Goal: Contribute content: Contribute content

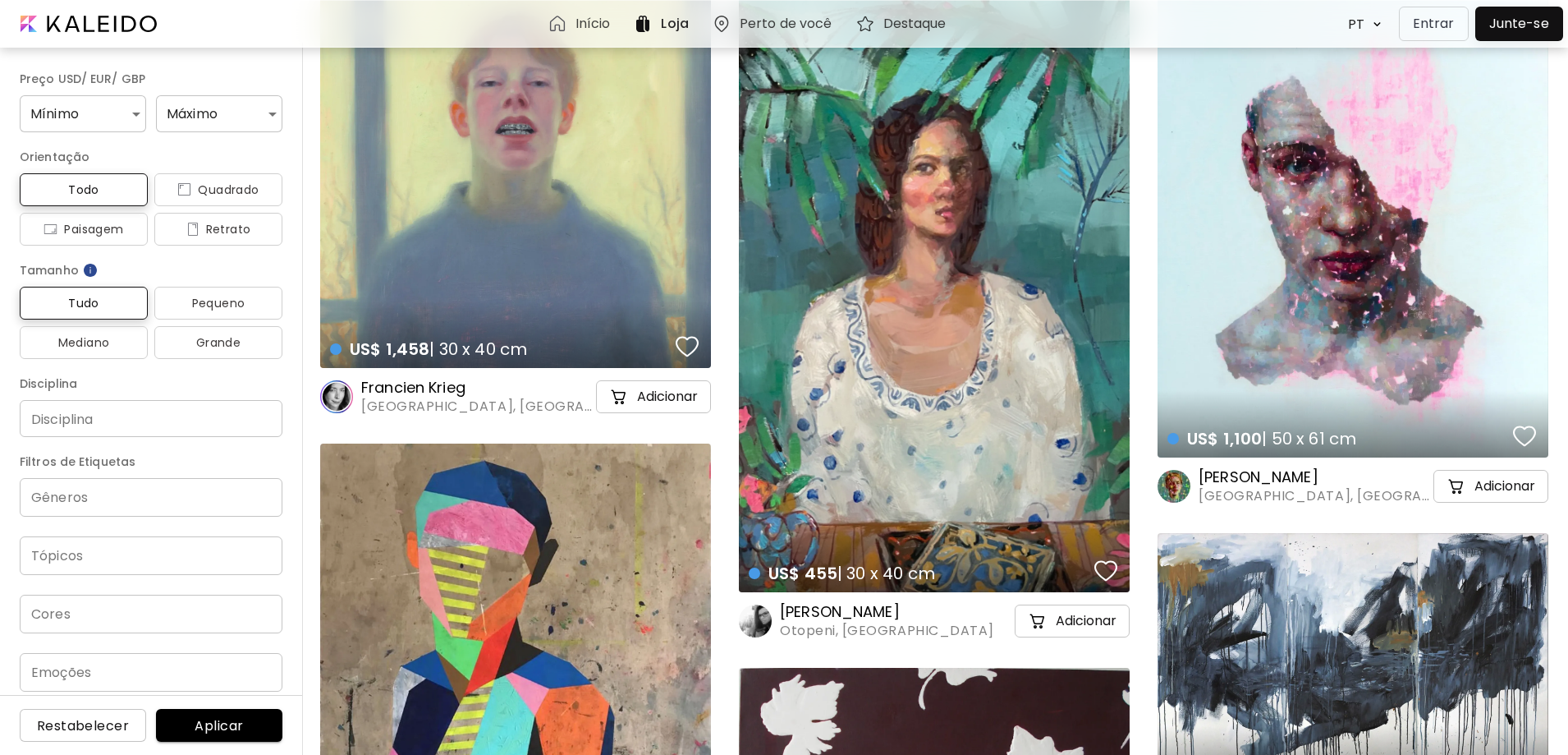
scroll to position [82, 0]
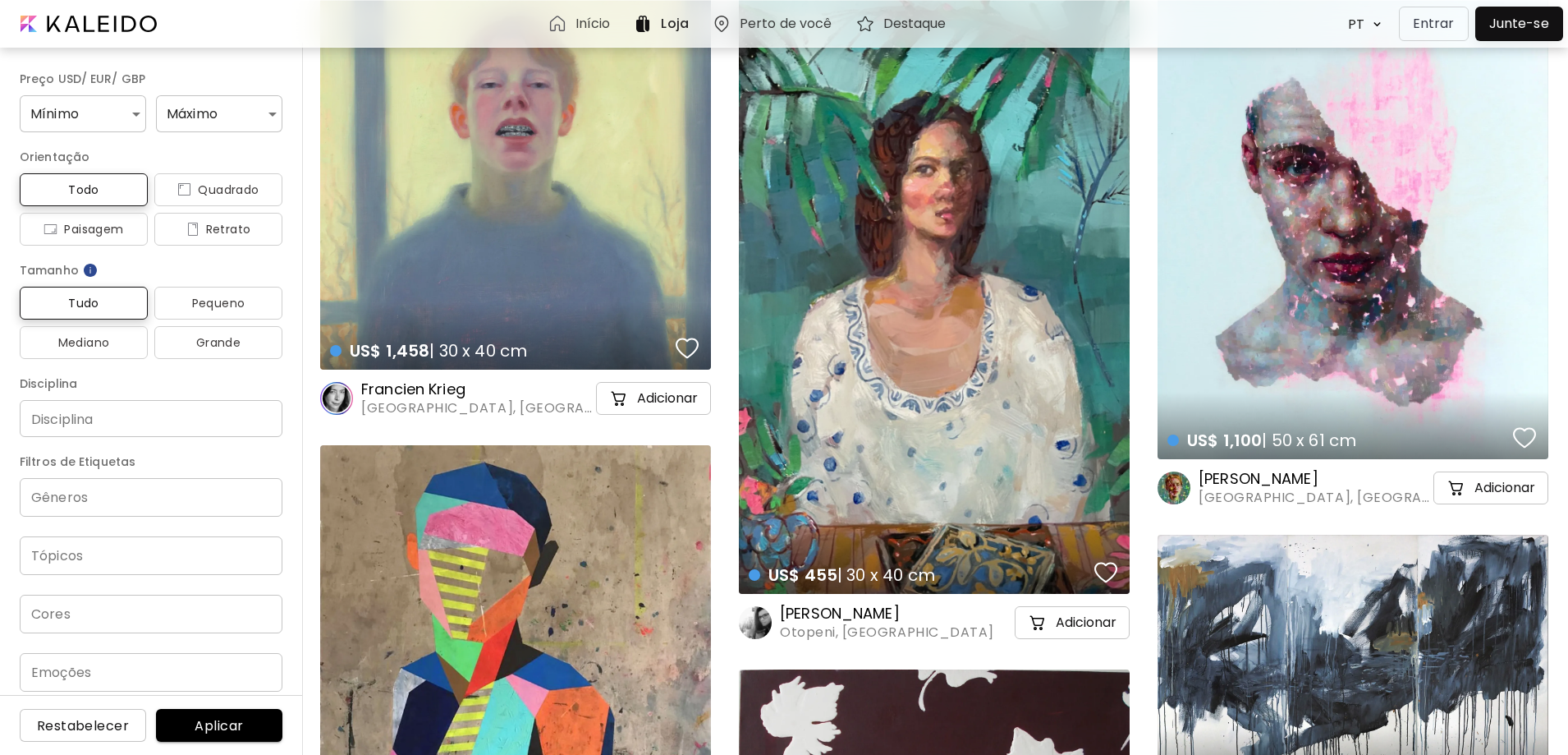
click at [964, 365] on div "US$ 455 | 30 x 40 cm details" at bounding box center [934, 292] width 391 height 603
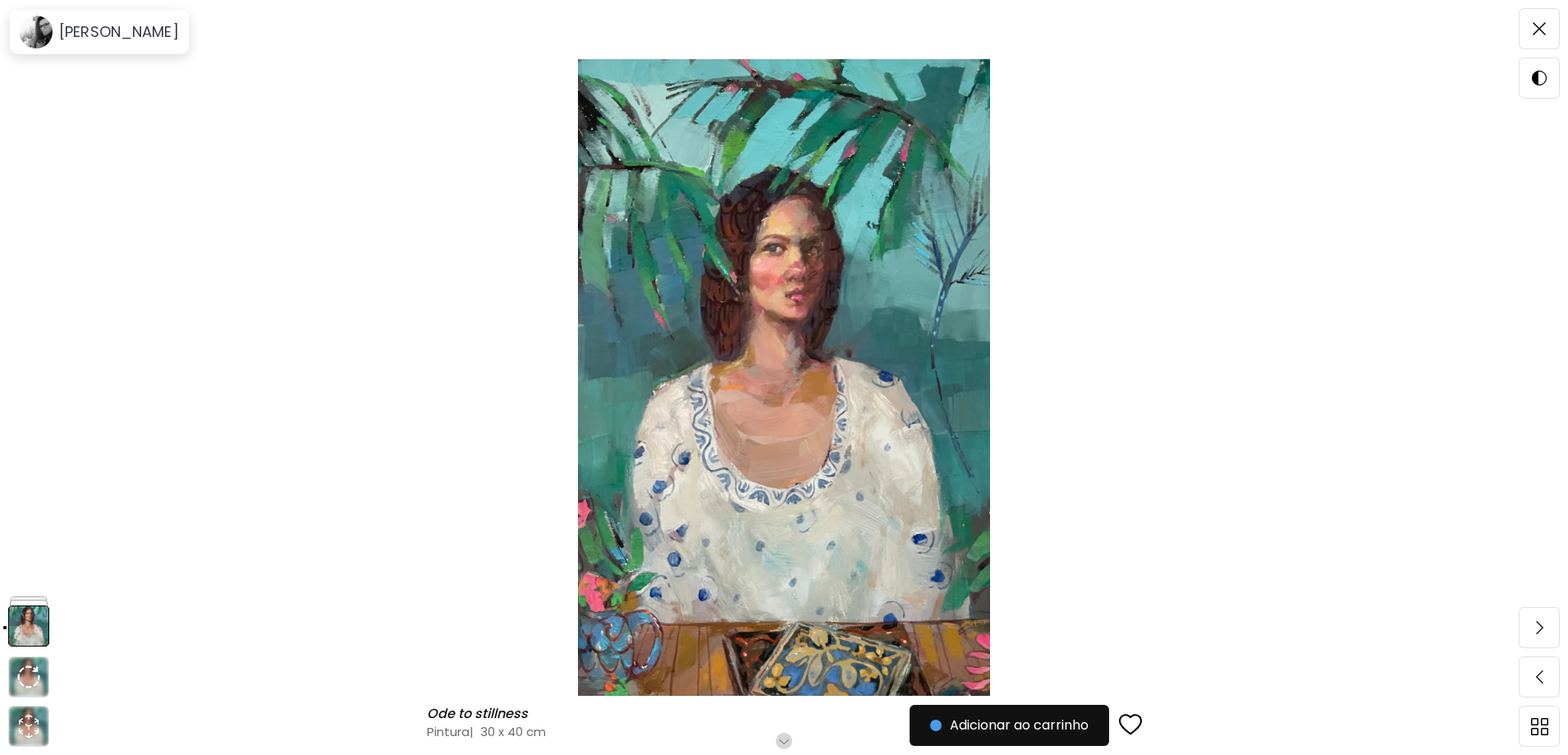
click at [785, 376] on img at bounding box center [784, 377] width 1431 height 636
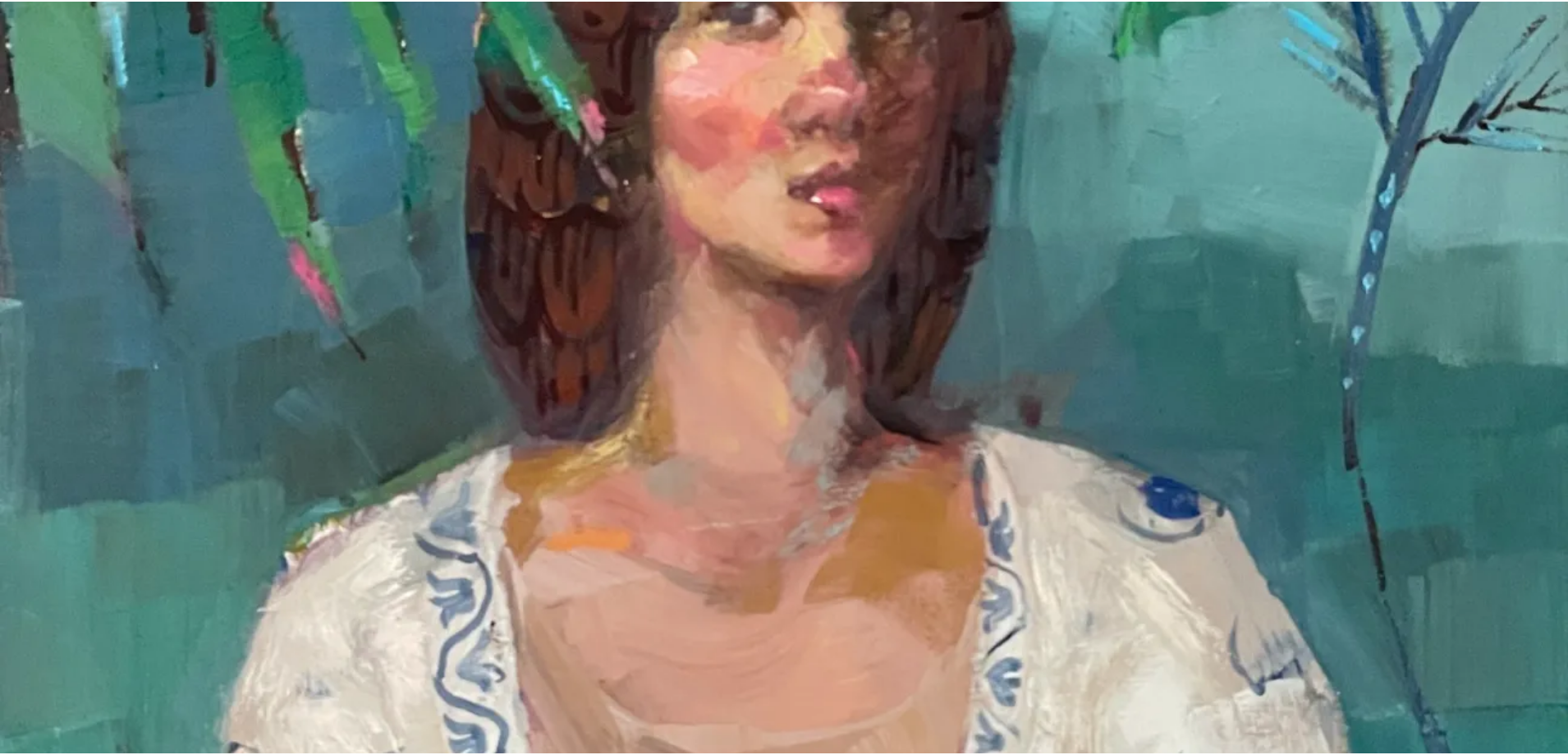
scroll to position [575, 0]
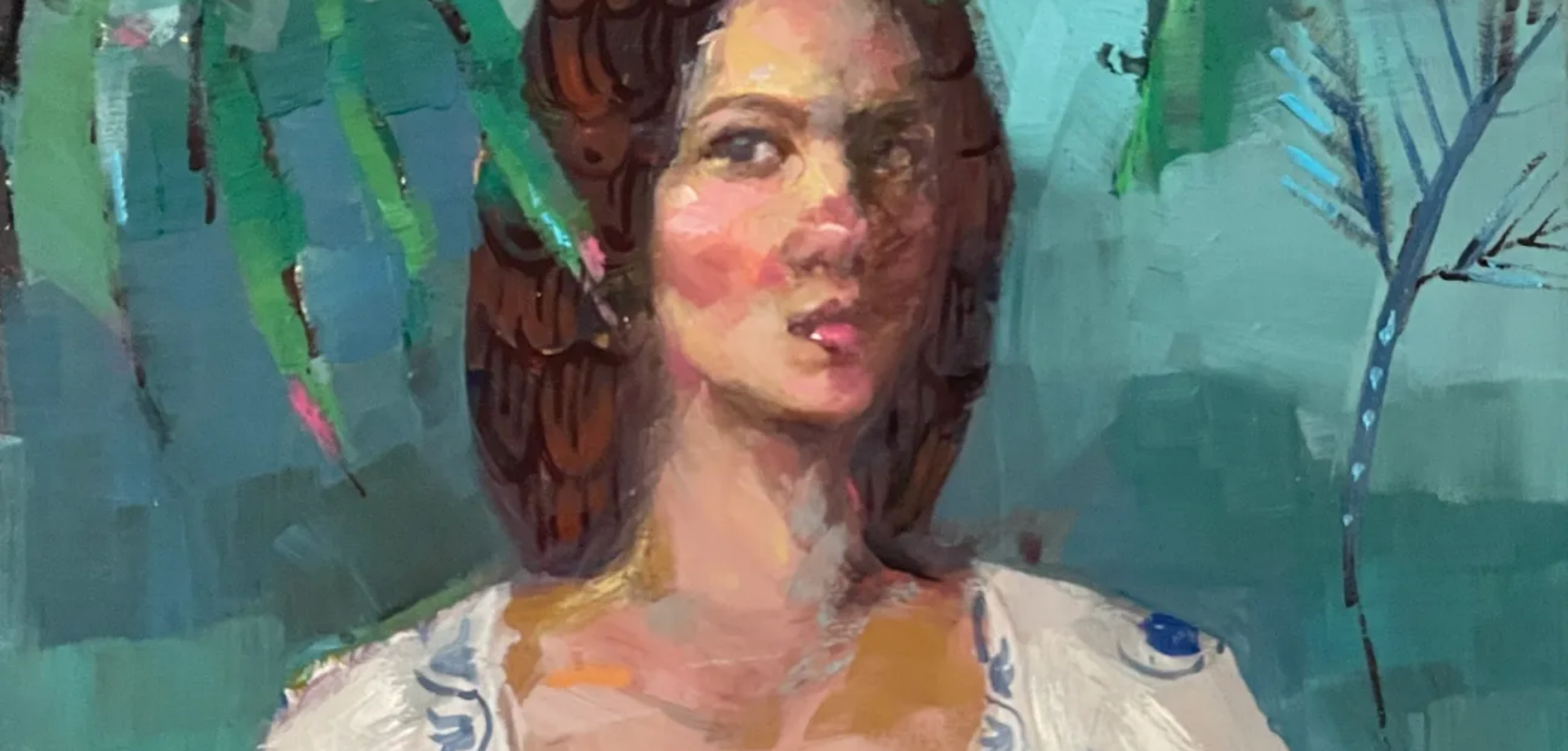
click at [1007, 355] on img at bounding box center [784, 639] width 1568 height 2421
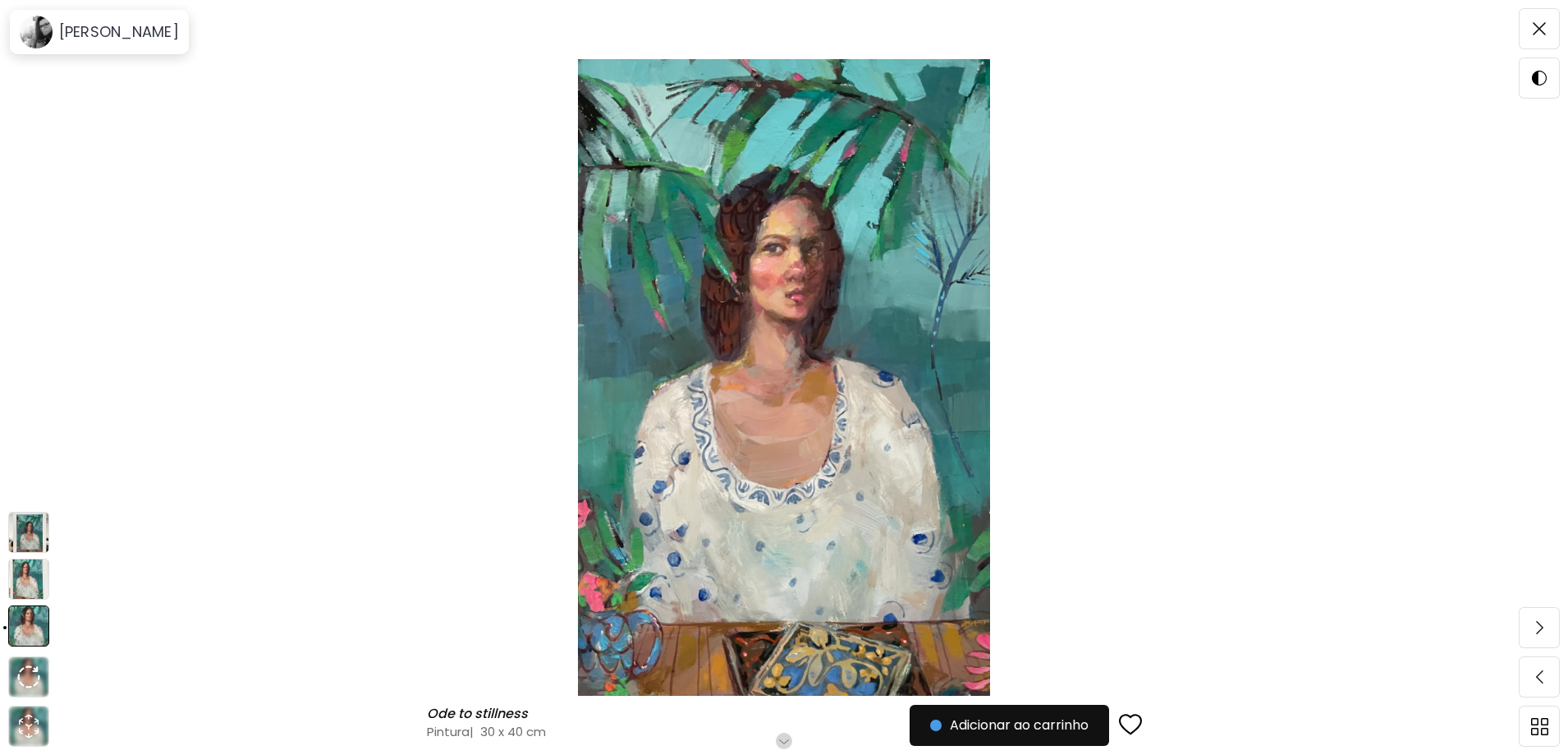
click at [31, 530] on img at bounding box center [29, 532] width 41 height 41
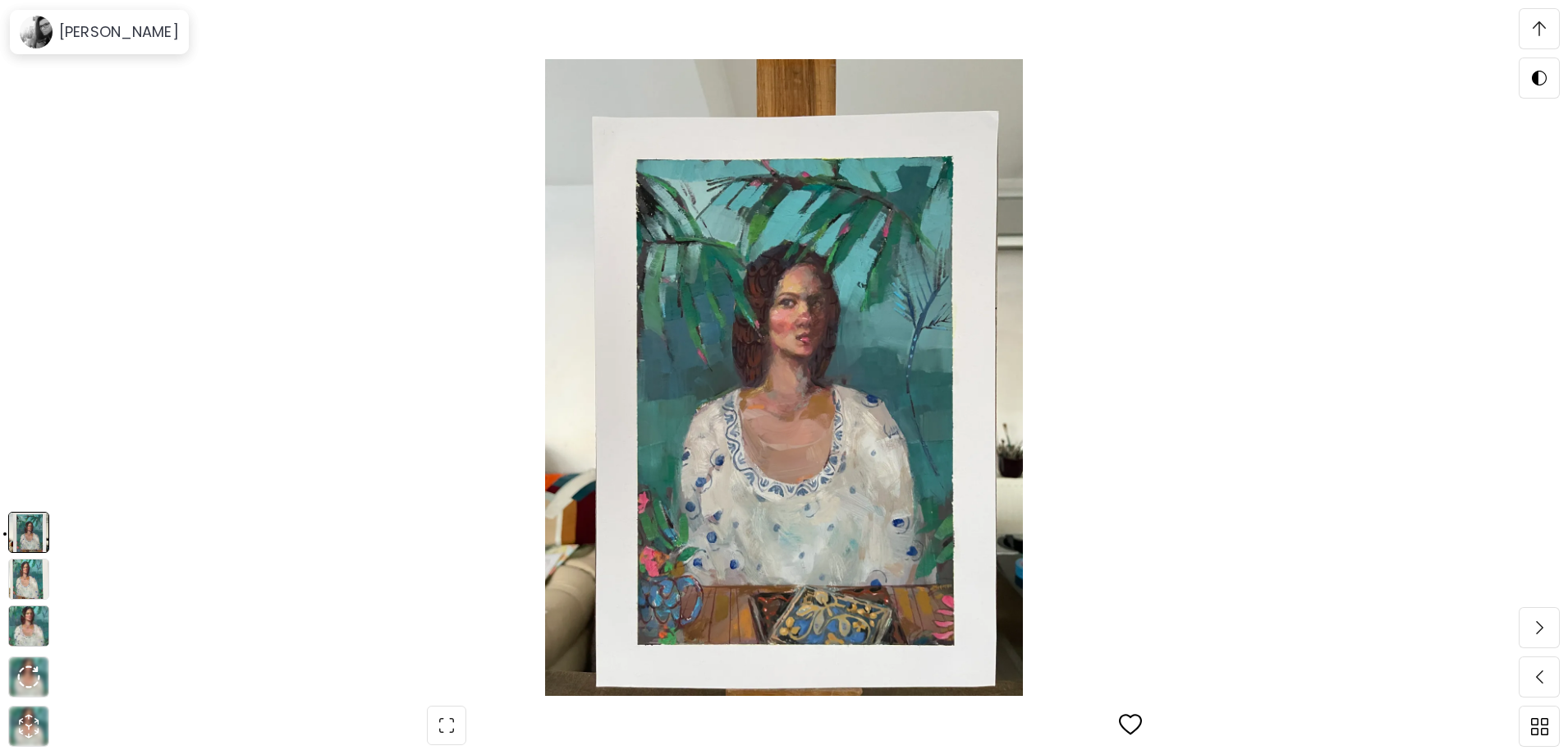
click at [36, 569] on img at bounding box center [29, 579] width 41 height 41
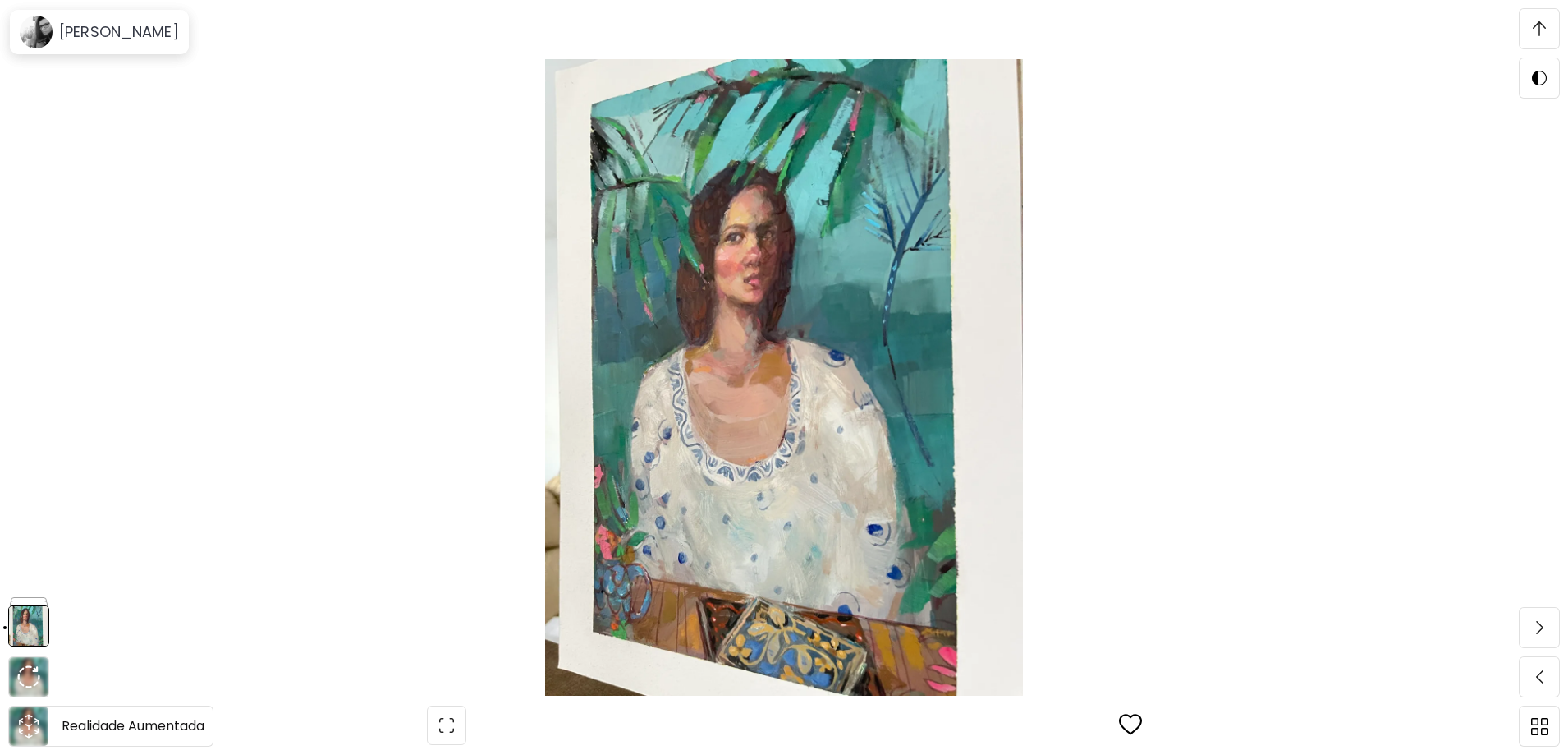
click at [23, 729] on icon "animation" at bounding box center [29, 726] width 26 height 26
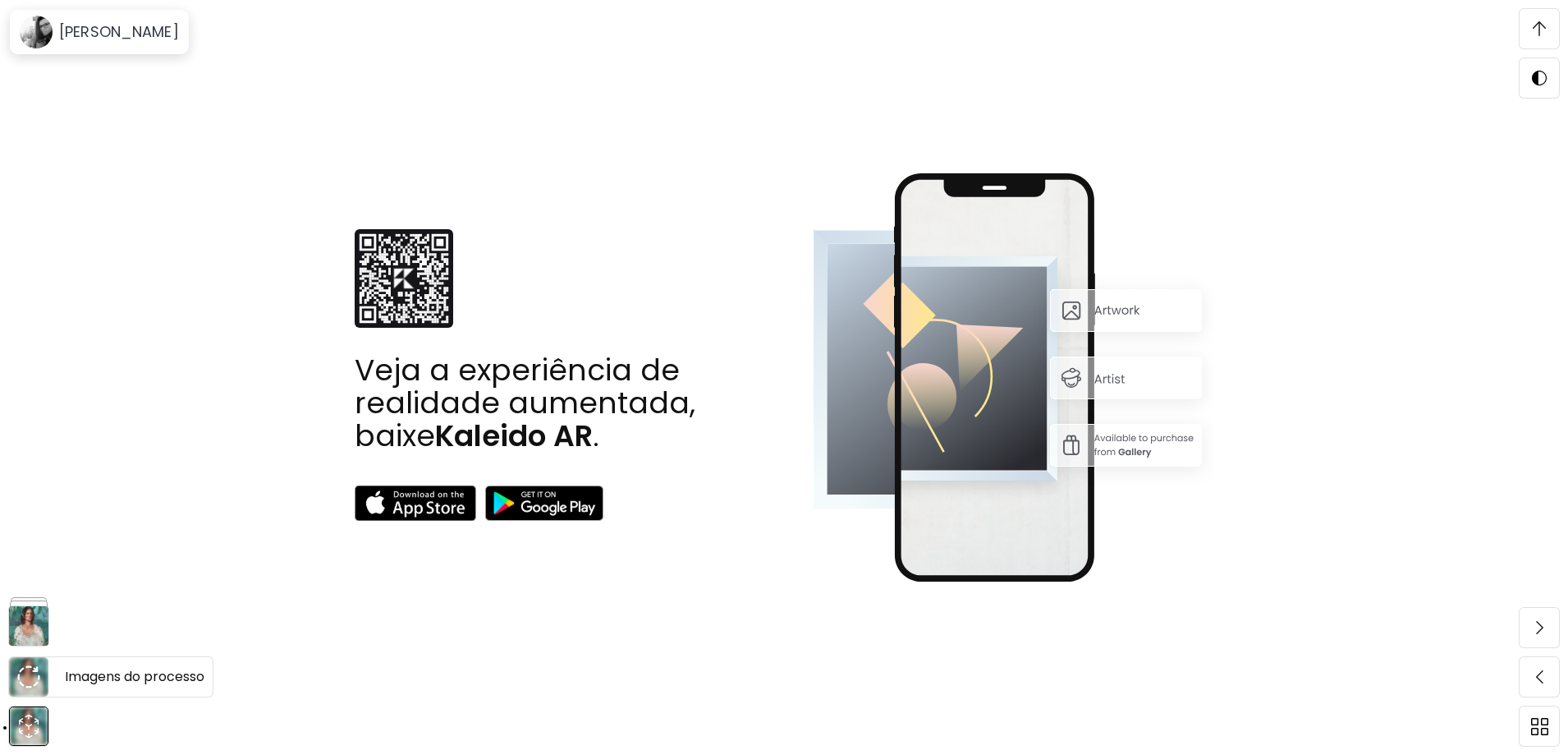
click at [32, 667] on img at bounding box center [28, 676] width 23 height 23
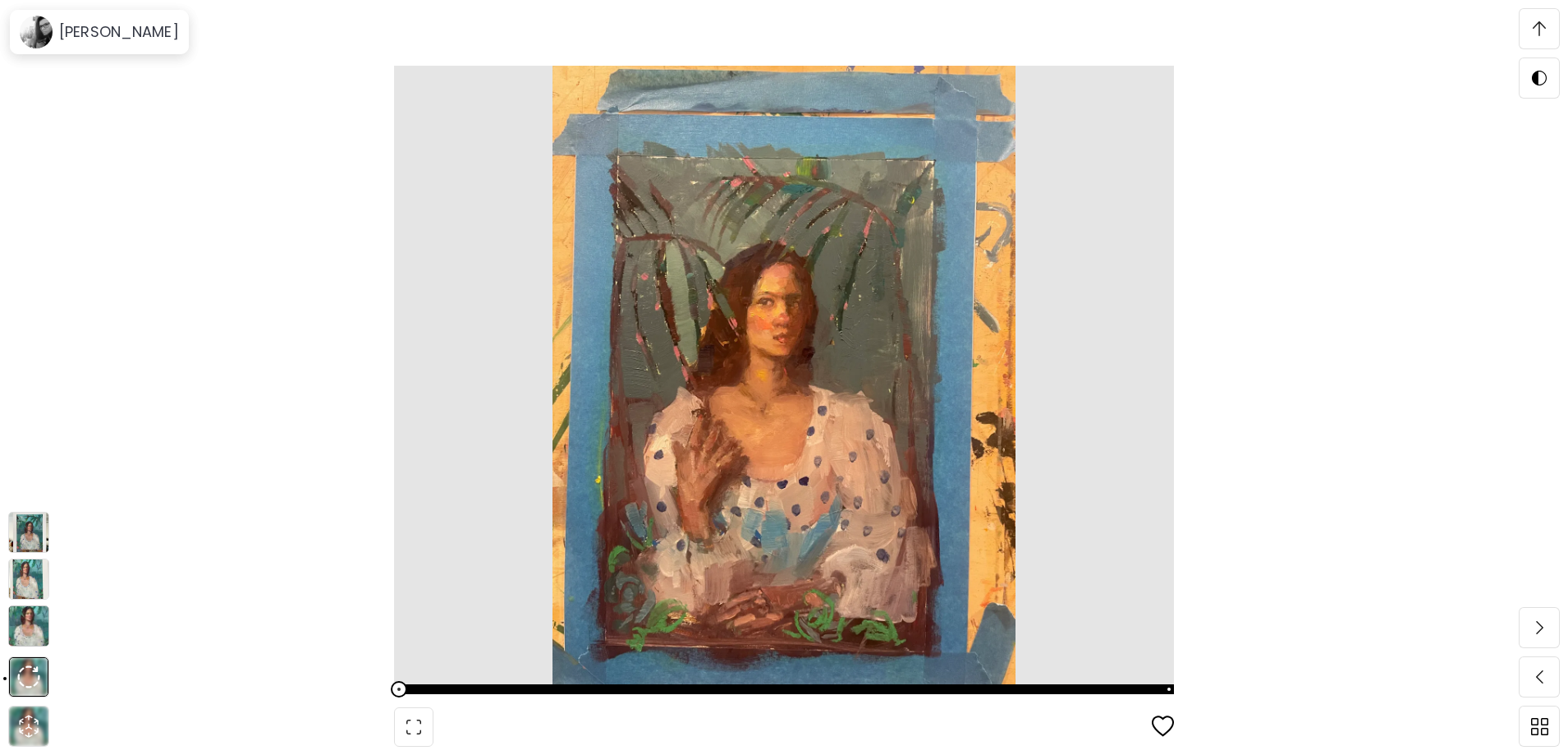
click at [21, 617] on img at bounding box center [29, 625] width 41 height 41
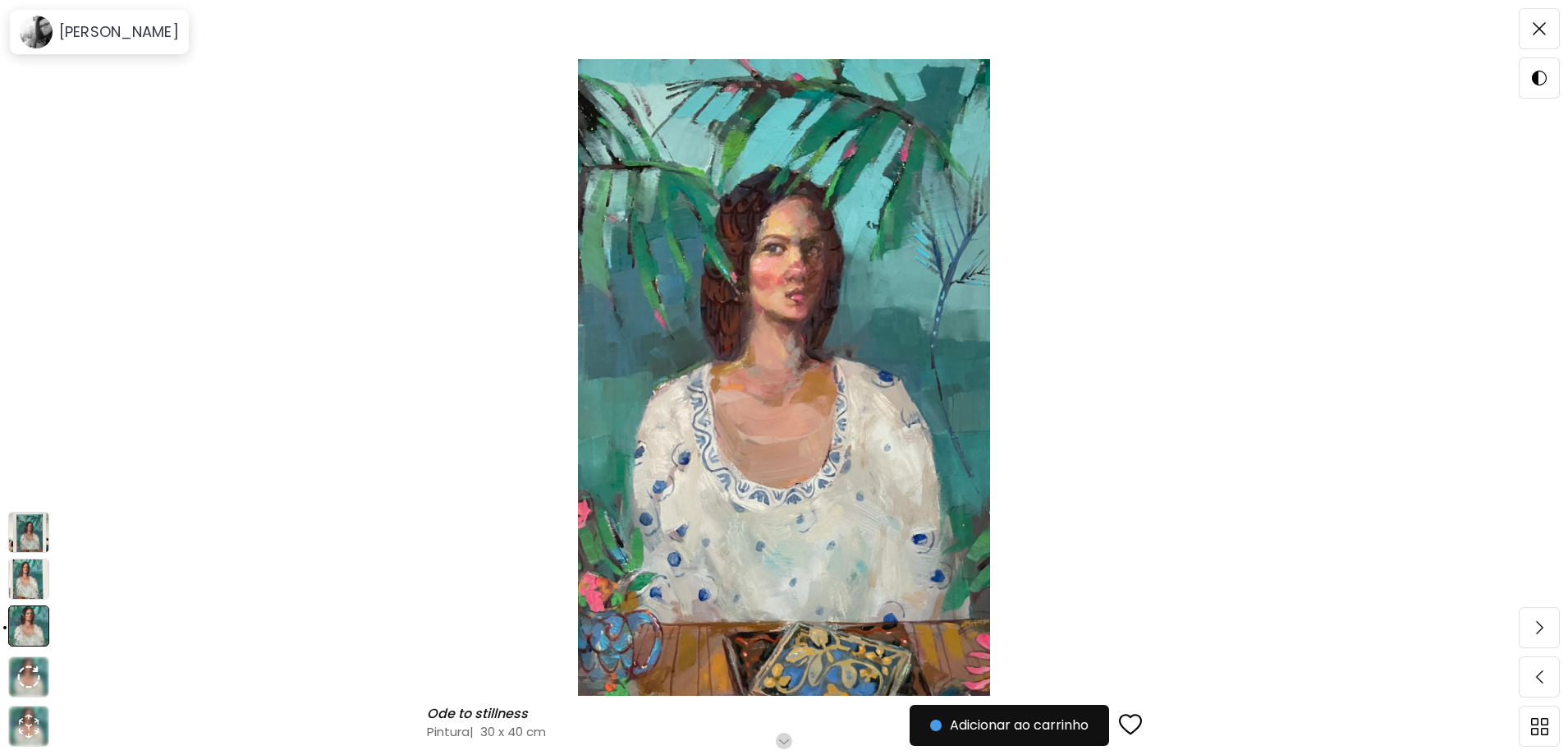
click at [29, 567] on img at bounding box center [29, 579] width 41 height 41
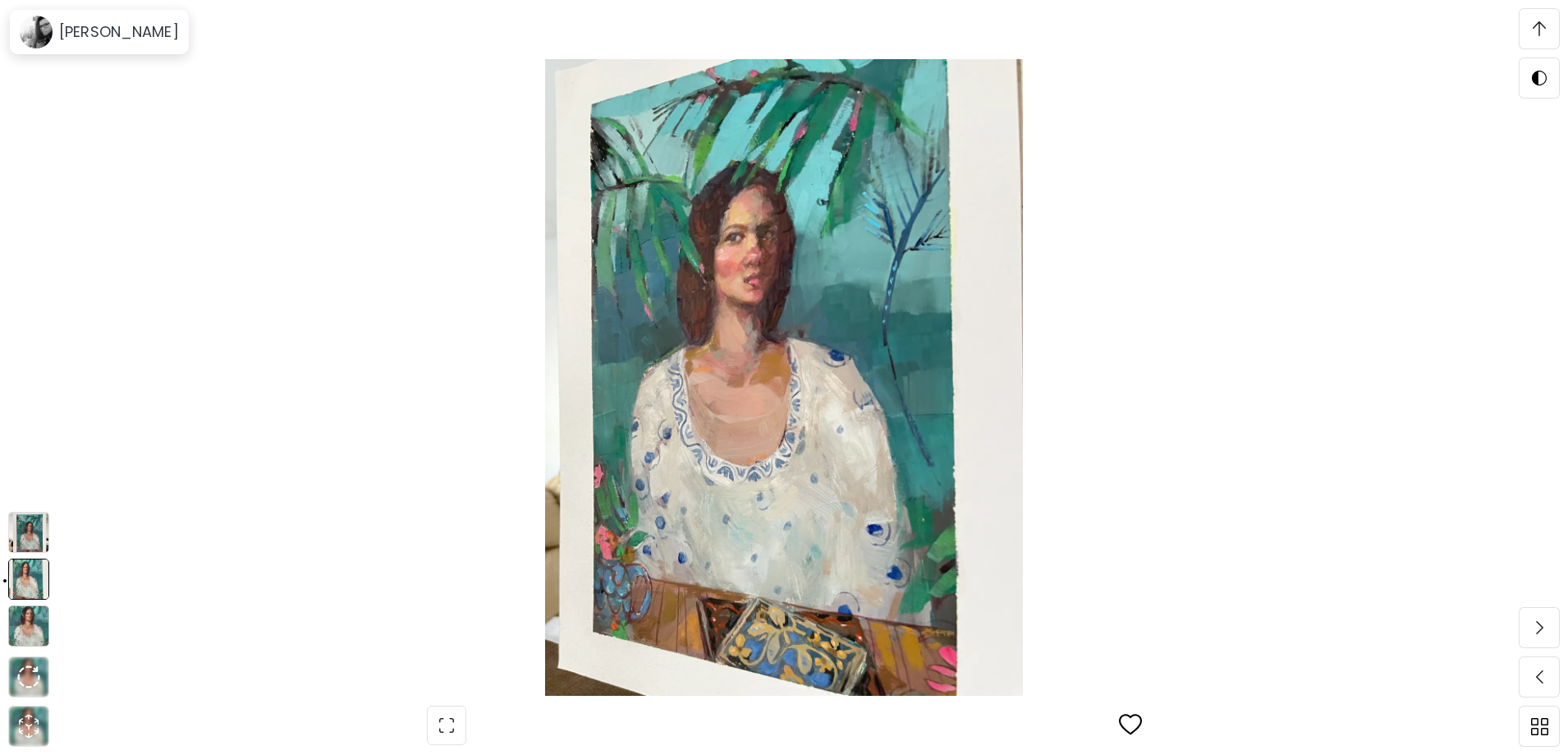
click at [39, 526] on img at bounding box center [29, 532] width 41 height 41
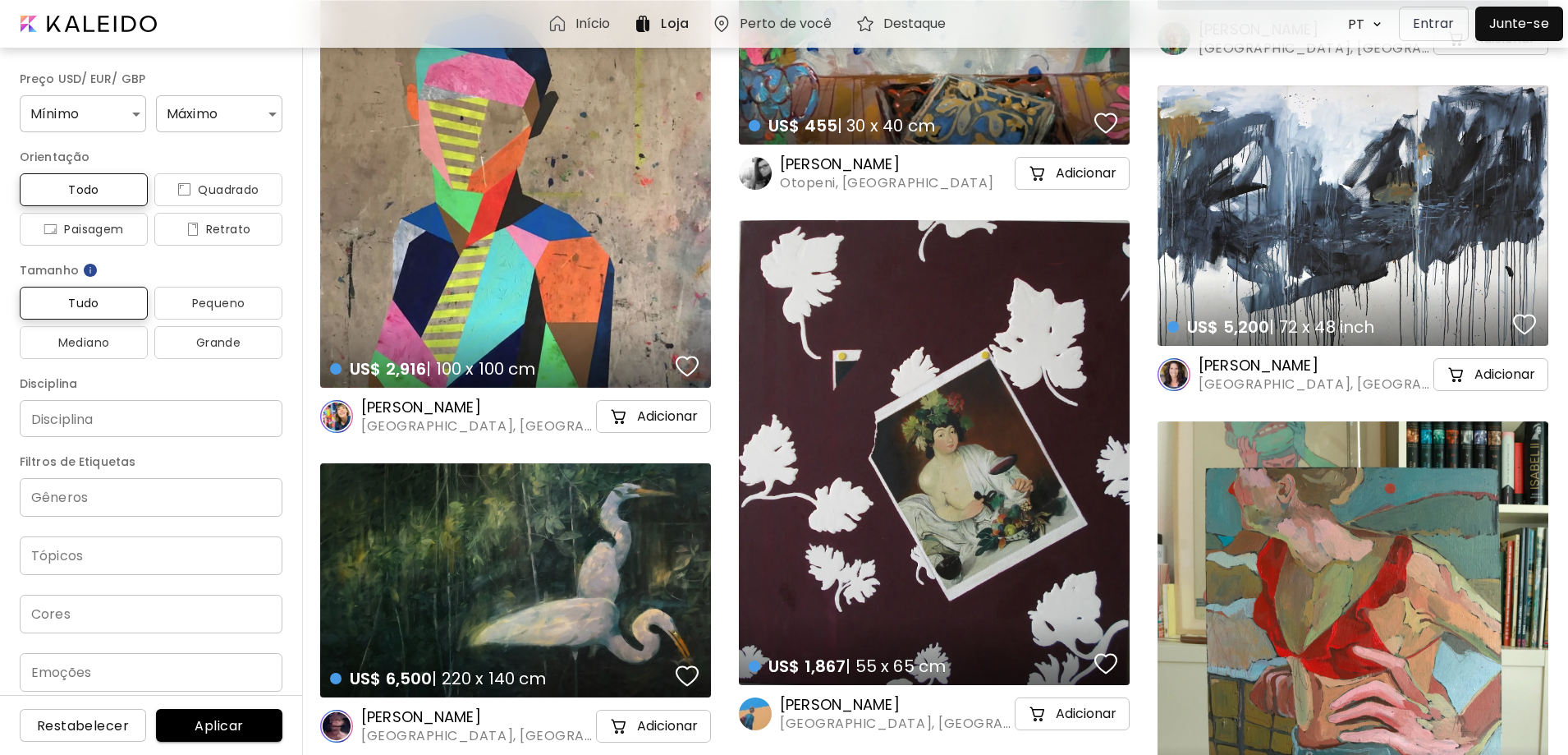
scroll to position [410, 0]
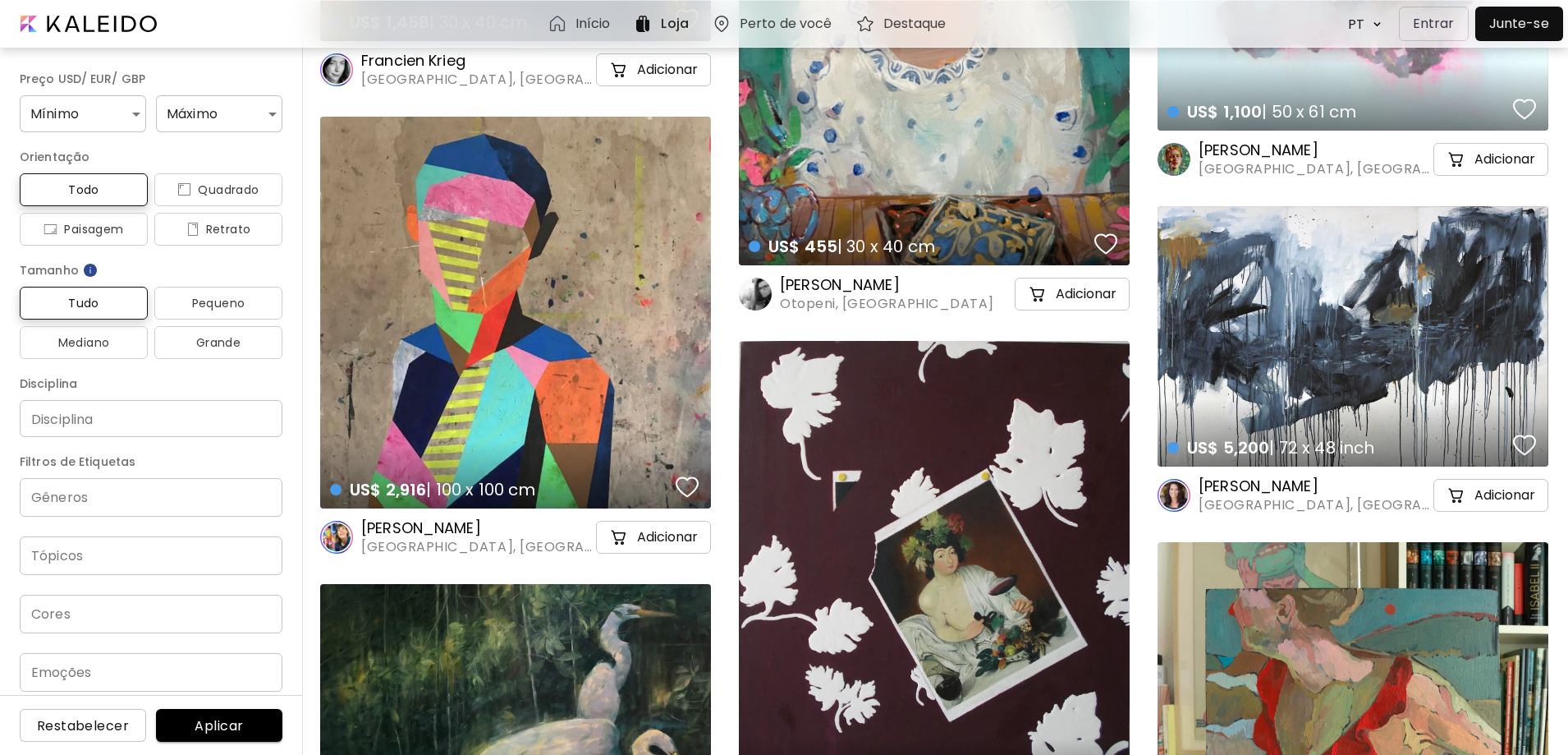
click at [1512, 24] on div at bounding box center [1519, 24] width 80 height 26
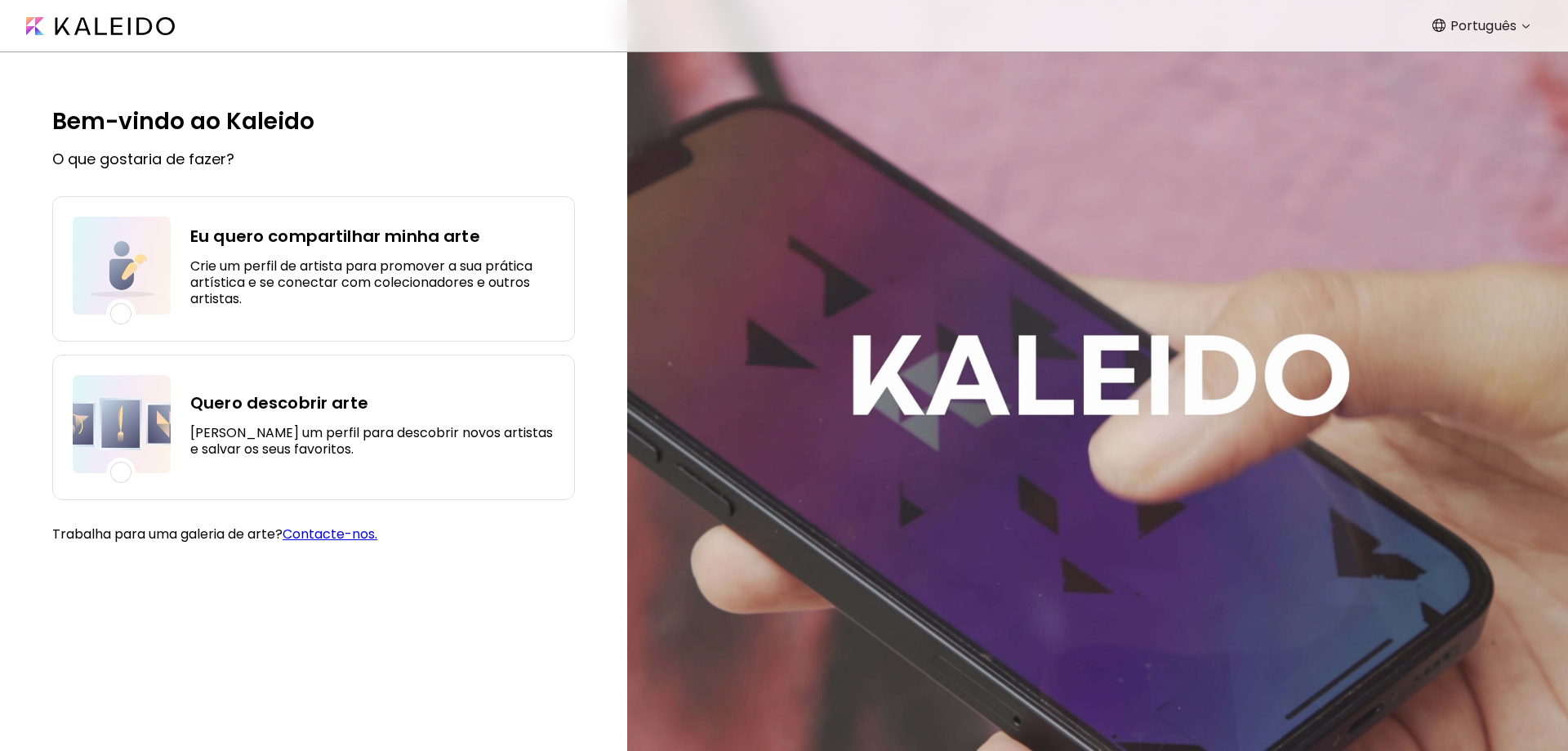
click at [286, 271] on h5 "Crie um perfil de artista para promover a sua prática artística e se conectar c…" at bounding box center [372, 282] width 365 height 49
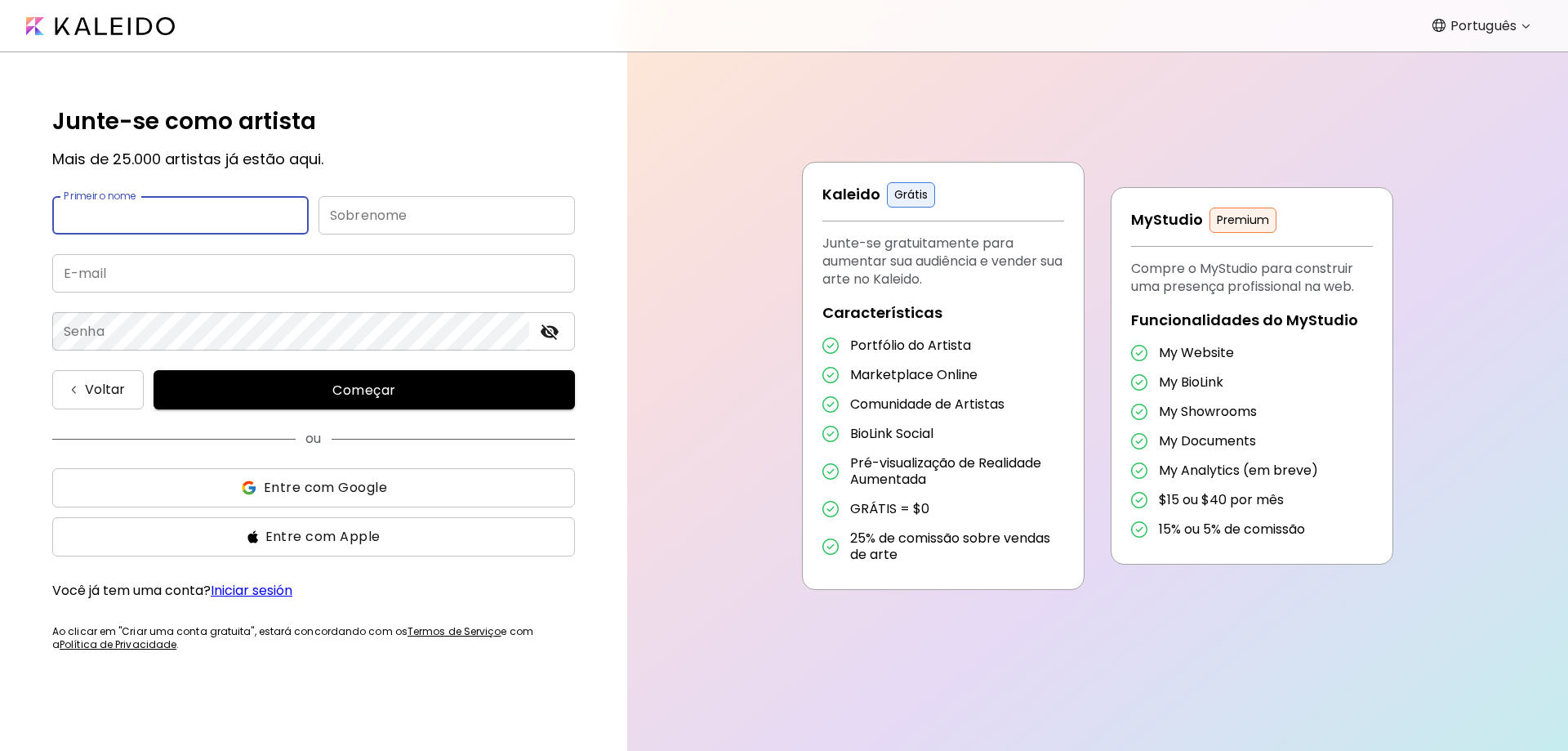
click at [144, 219] on input "text" at bounding box center [180, 215] width 256 height 39
type input "*******"
click at [358, 221] on input "text" at bounding box center [447, 215] width 256 height 39
type input "******"
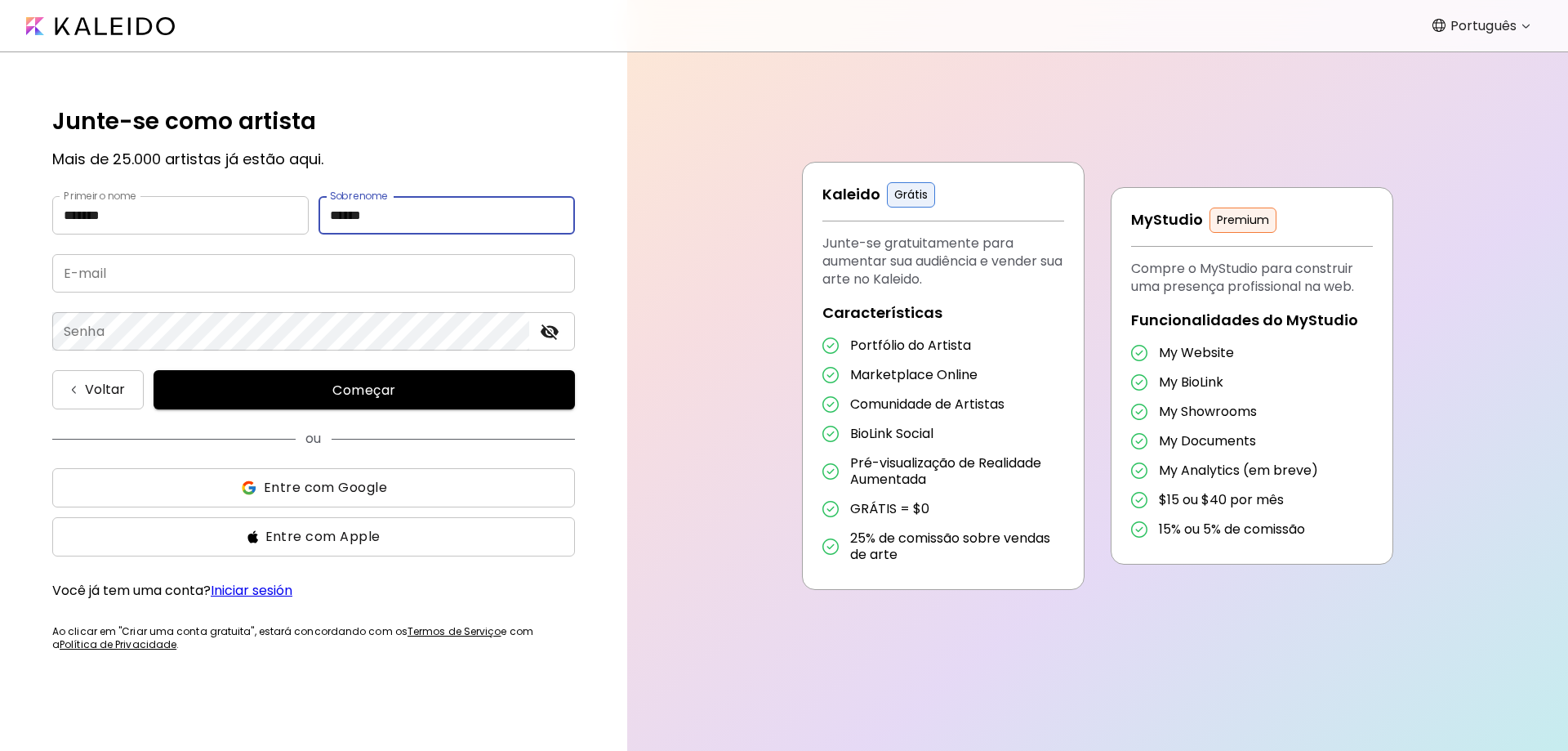
click at [108, 285] on input "email" at bounding box center [313, 273] width 523 height 39
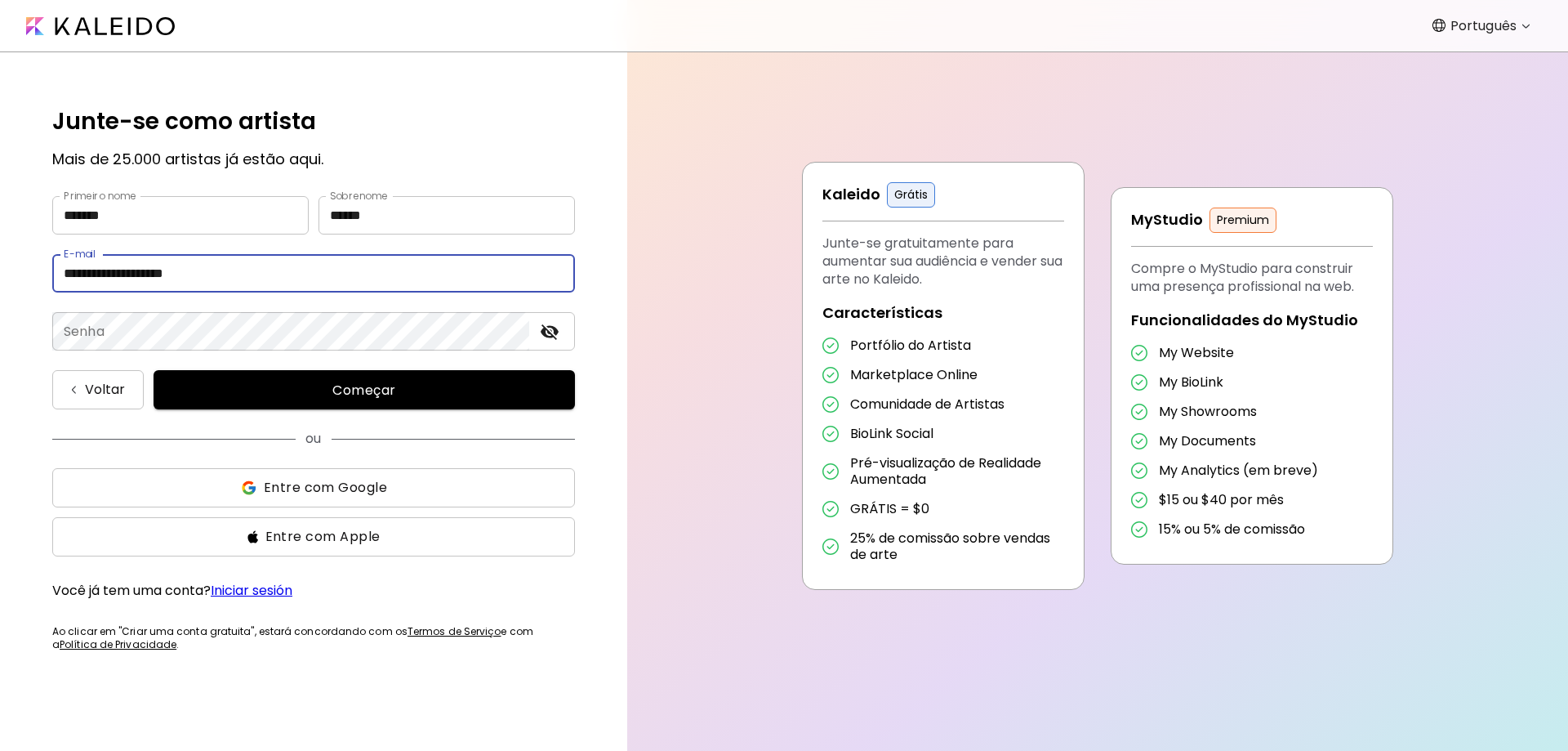
click at [73, 272] on input "**********" at bounding box center [313, 273] width 523 height 39
type input "**********"
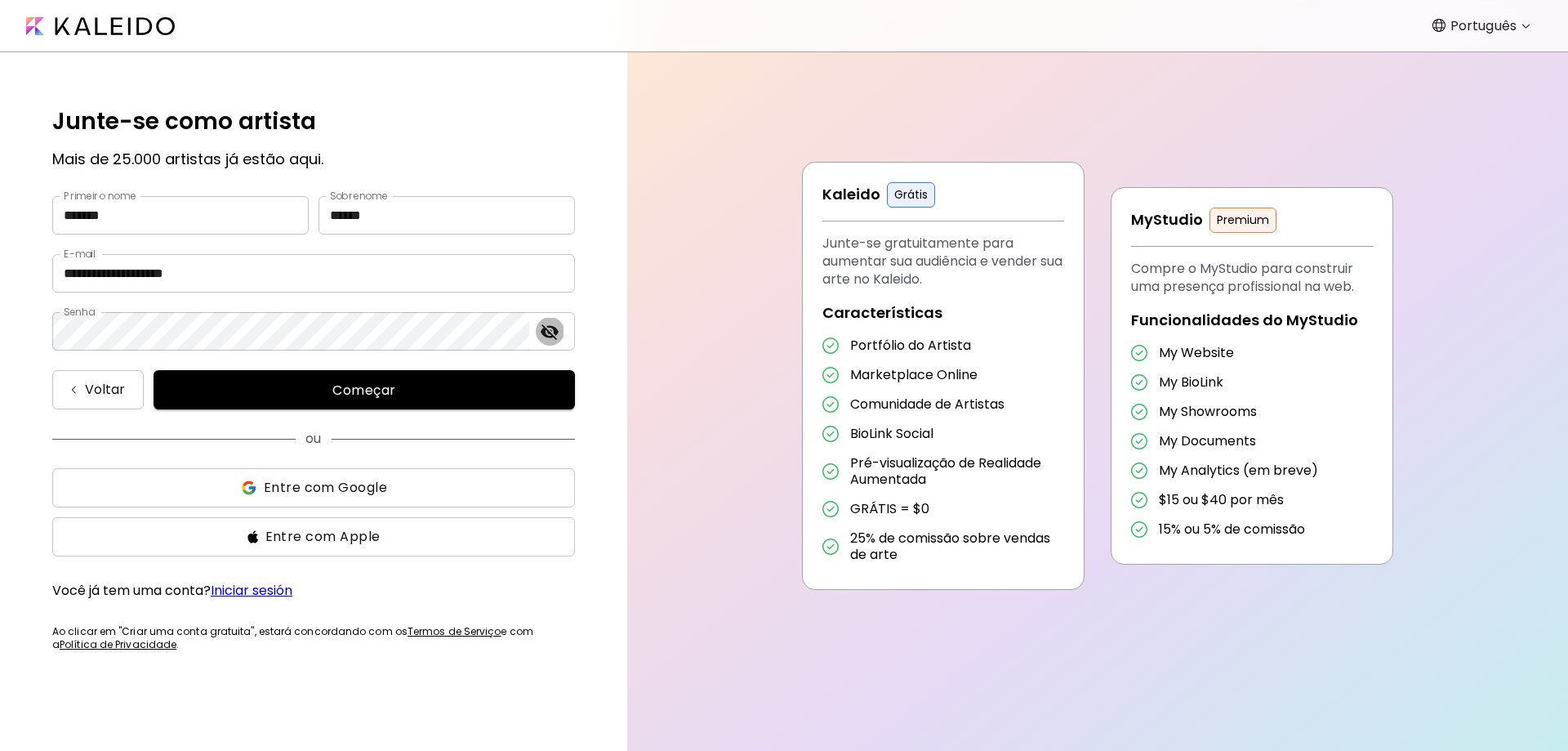
click at [537, 331] on button "toggle password visibility" at bounding box center [549, 331] width 28 height 28
click at [549, 331] on icon "toggle password visibility" at bounding box center [549, 331] width 18 height 13
click at [359, 387] on span "Começar" at bounding box center [365, 390] width 382 height 17
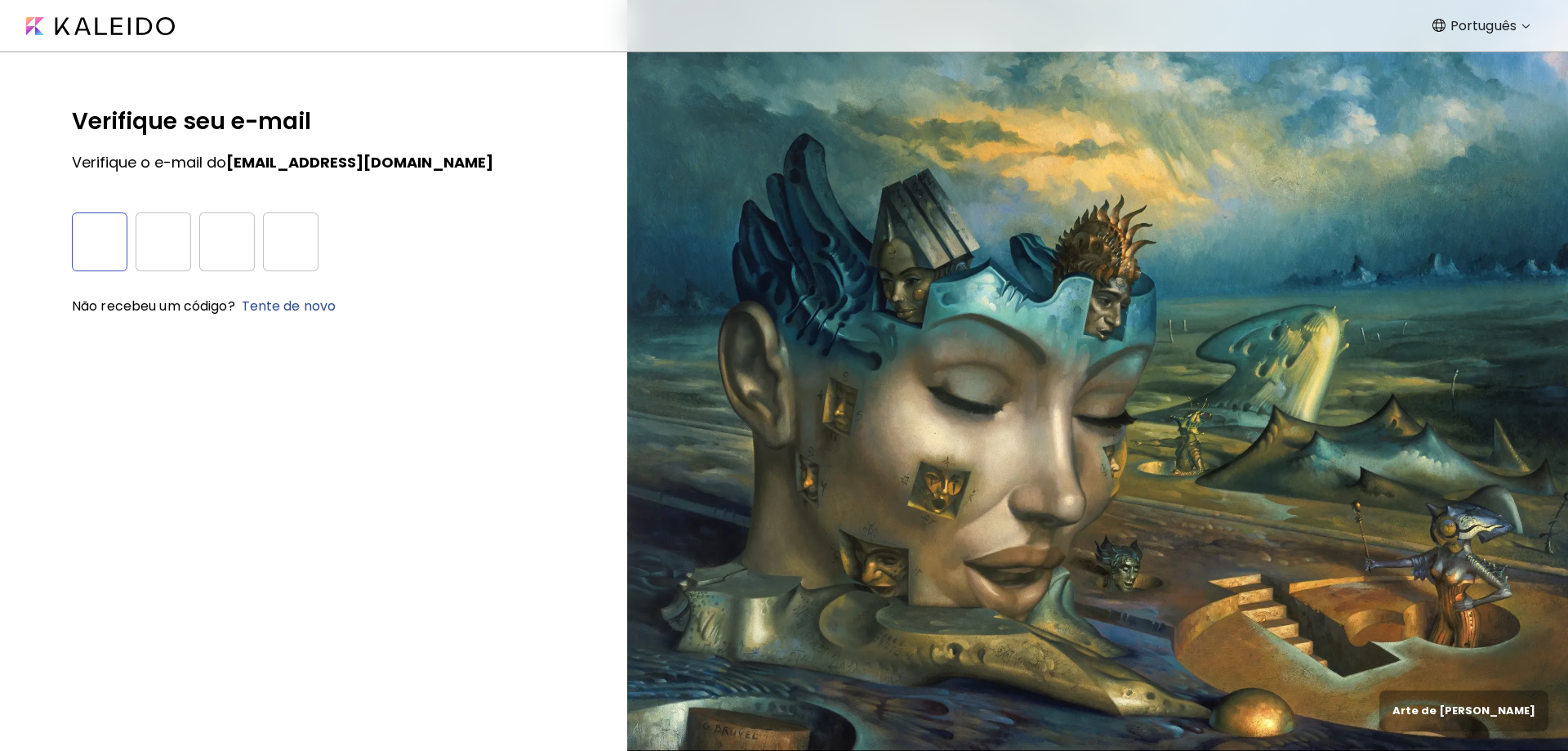
type input "*"
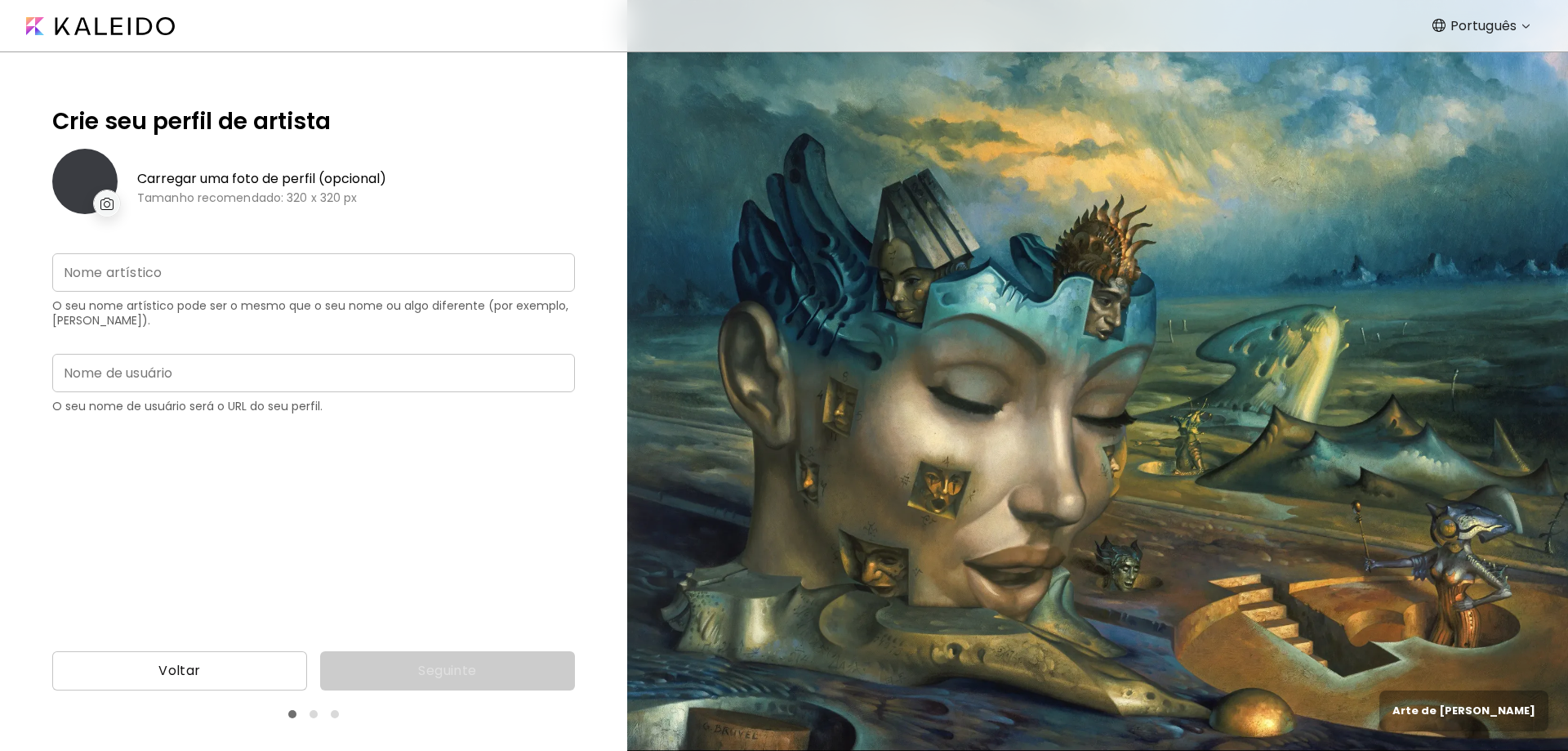
type input "**********"
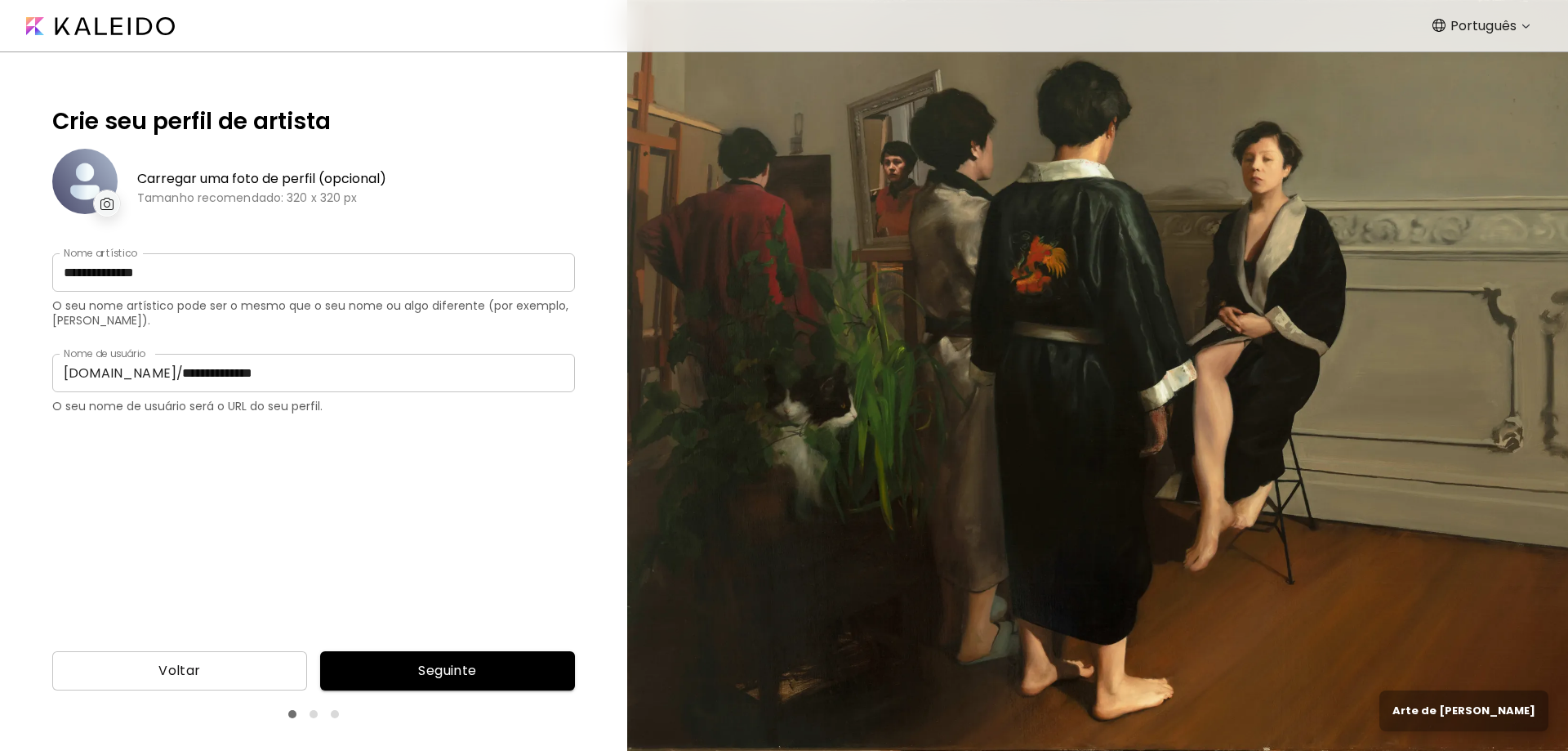
click at [173, 371] on input "**********" at bounding box center [373, 373] width 404 height 39
click at [359, 373] on input "**********" at bounding box center [373, 373] width 404 height 39
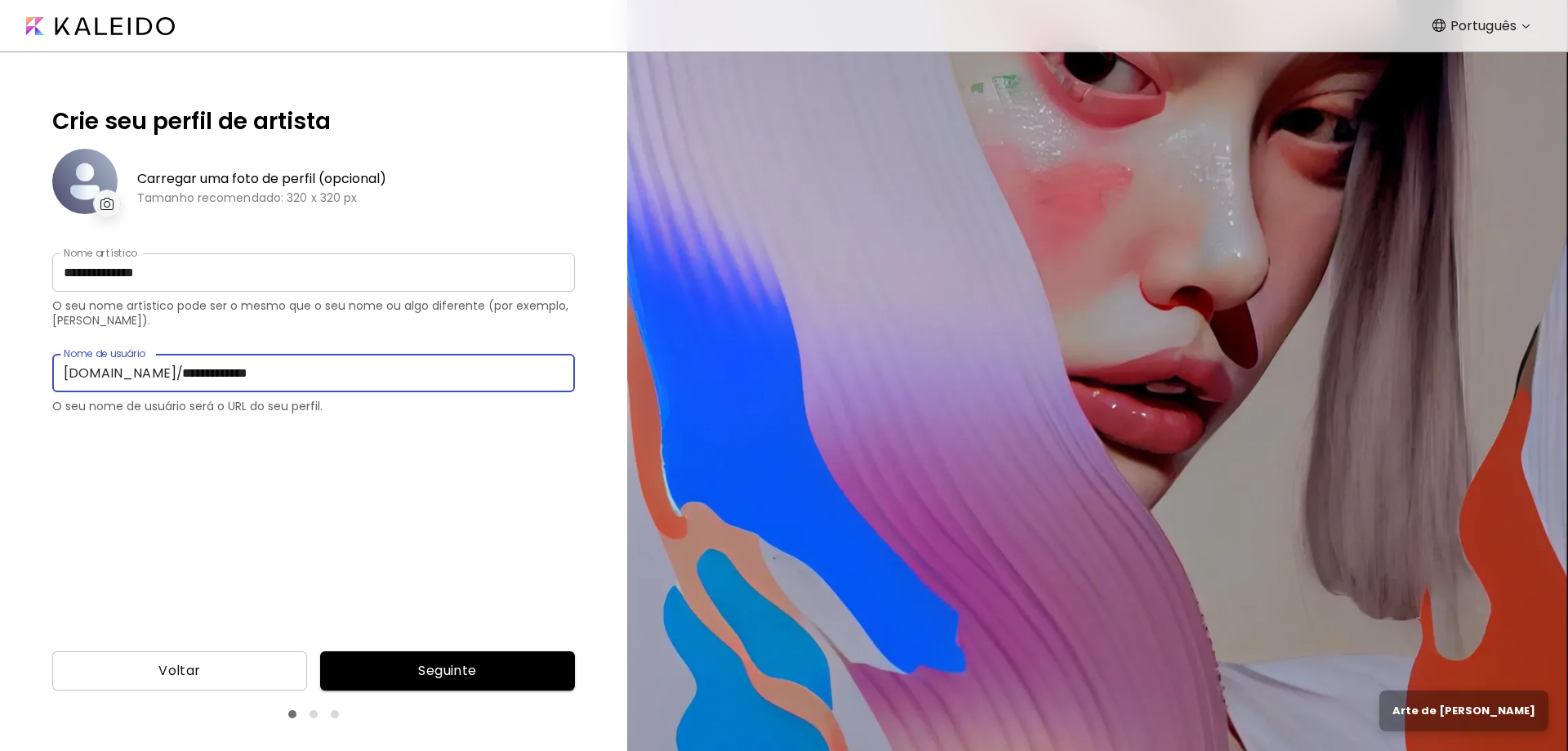
type input "**********"
click at [432, 672] on span "Seguinte" at bounding box center [448, 670] width 229 height 19
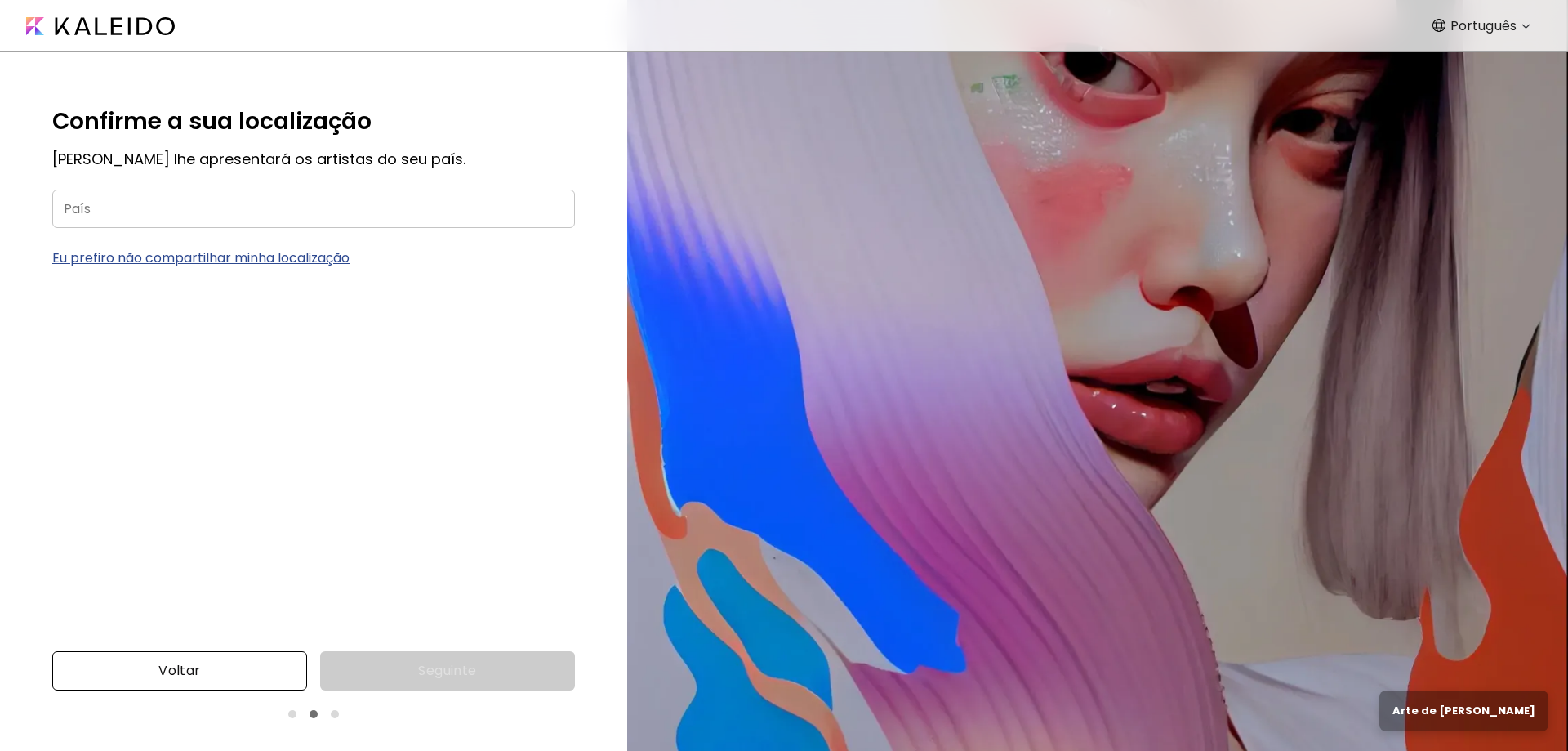
click at [161, 670] on span "Voltar" at bounding box center [179, 670] width 229 height 19
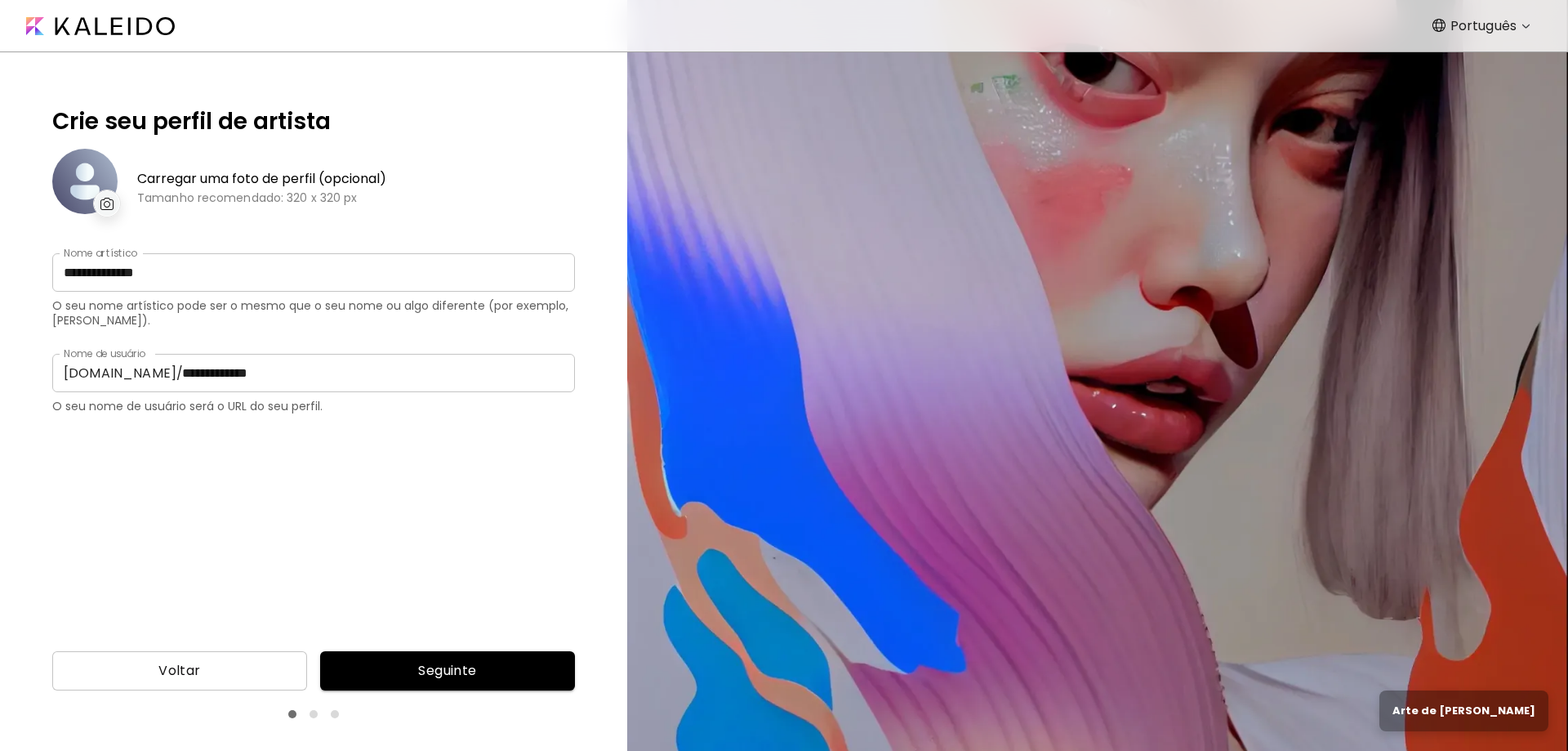
click at [171, 375] on input "**********" at bounding box center [373, 373] width 404 height 39
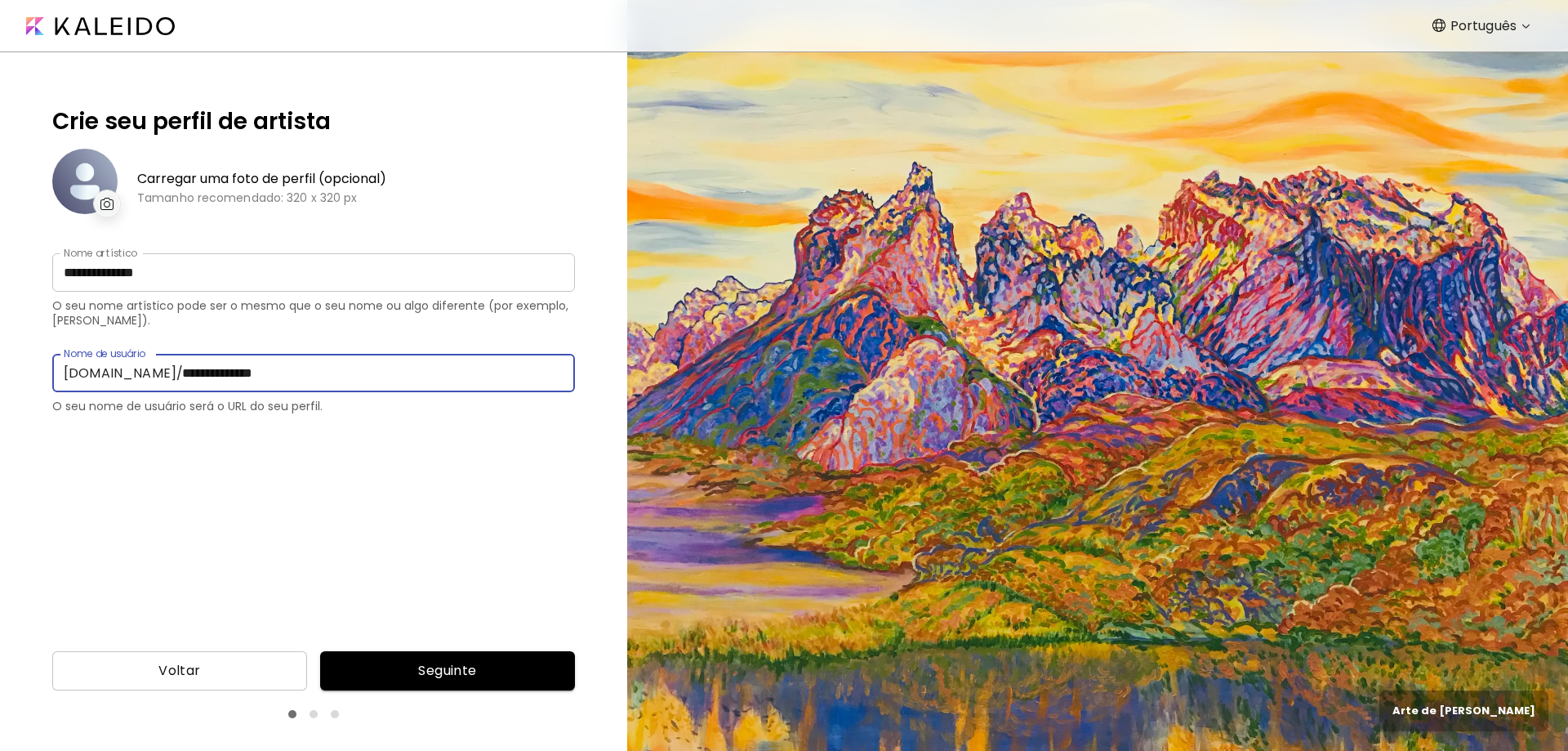
type input "**********"
click at [435, 667] on span "Seguinte" at bounding box center [448, 670] width 229 height 19
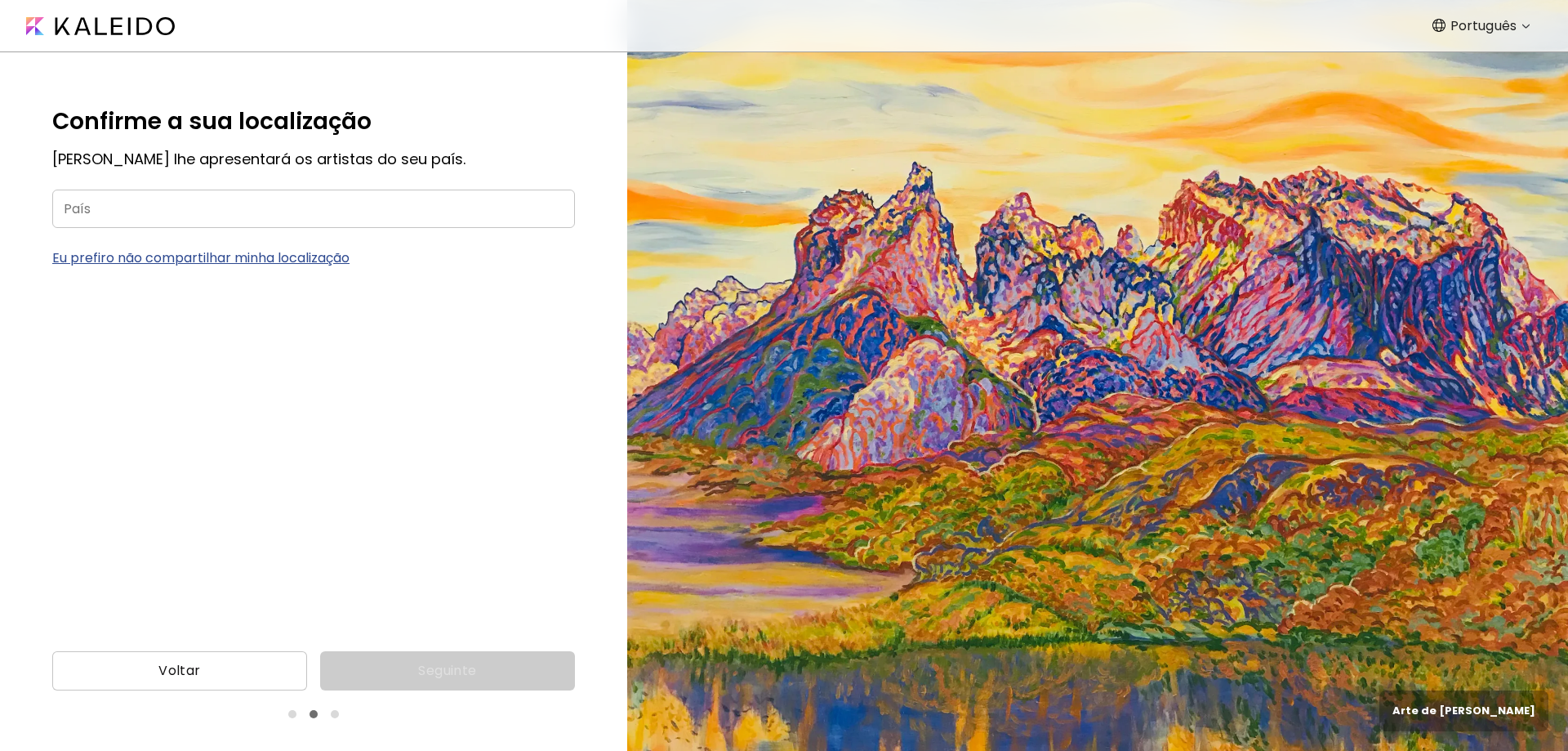
click at [137, 200] on input "País" at bounding box center [313, 209] width 523 height 39
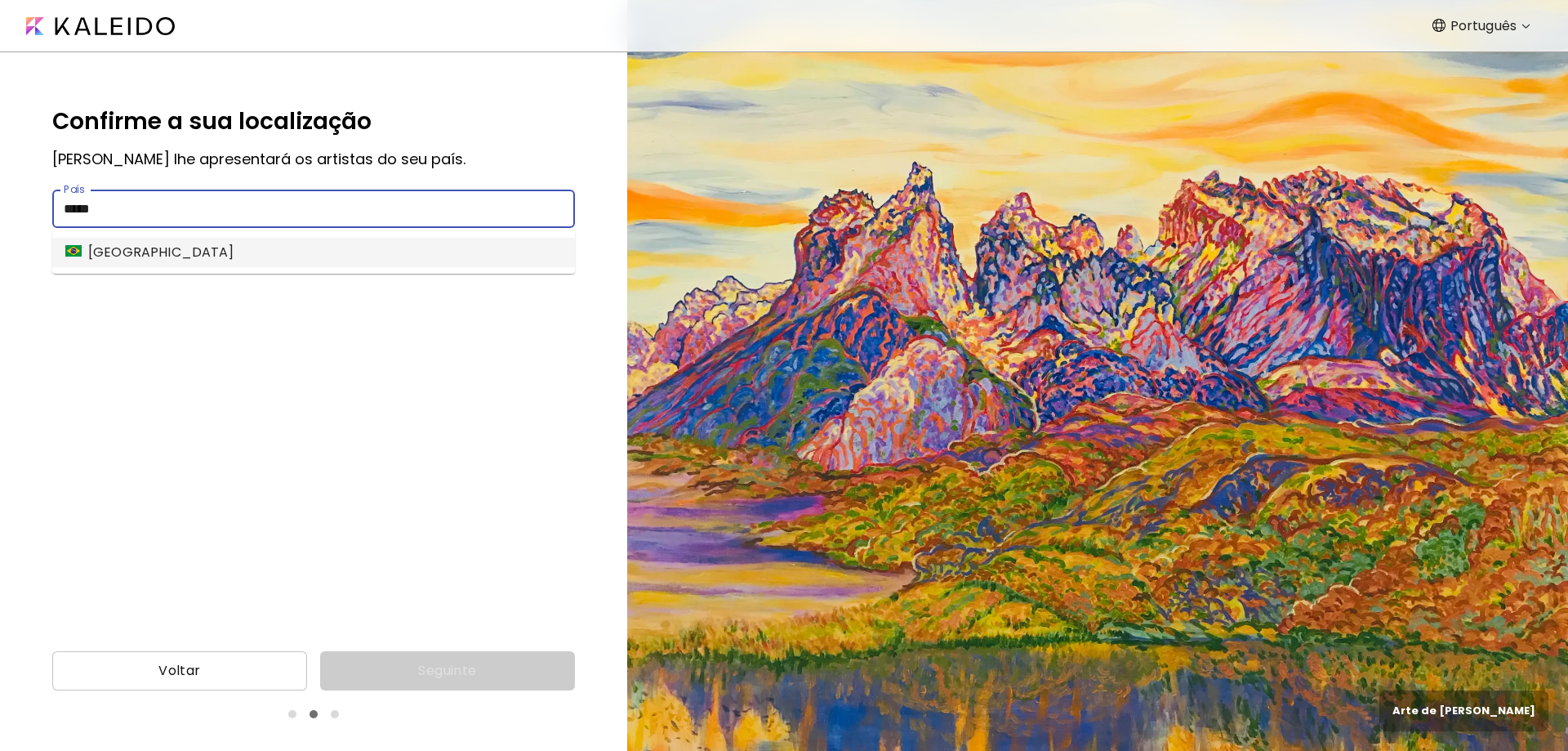
click at [249, 251] on li "[GEOGRAPHIC_DATA]" at bounding box center [313, 252] width 523 height 29
type input "******"
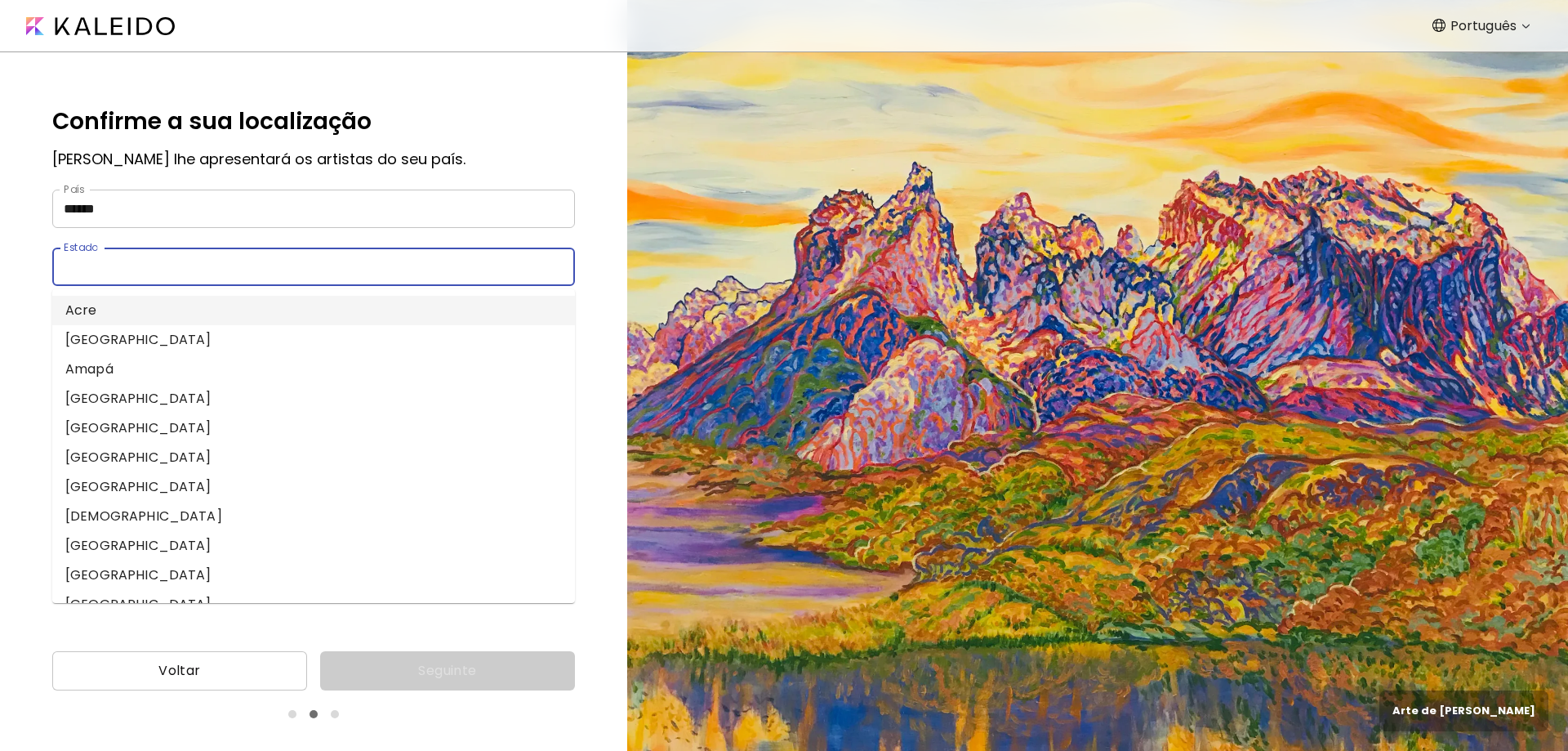
click at [197, 266] on input "Estado" at bounding box center [298, 267] width 491 height 39
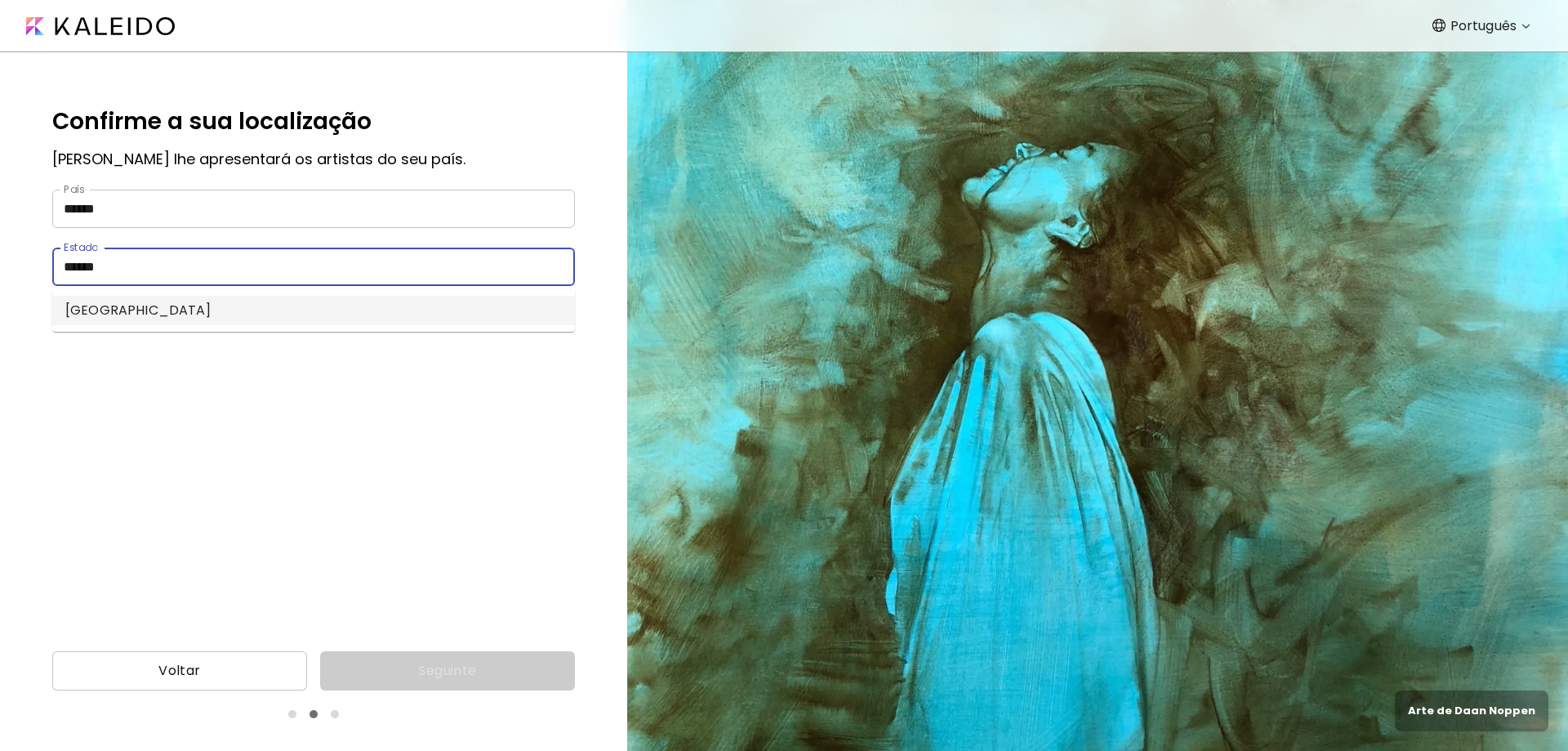
click at [173, 309] on li "[GEOGRAPHIC_DATA]" at bounding box center [313, 310] width 523 height 29
type input "******"
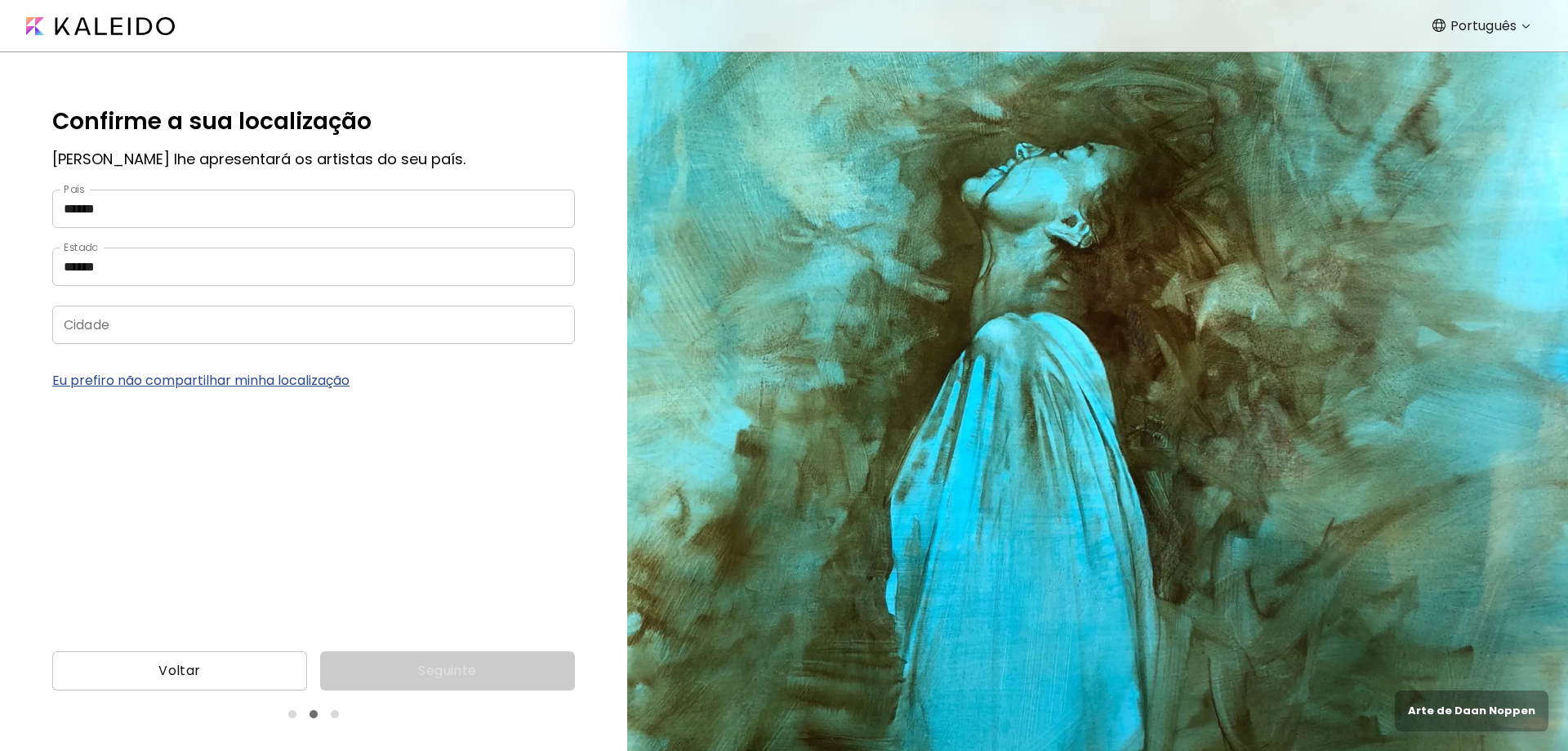
click at [225, 330] on input "Cidade" at bounding box center [298, 324] width 491 height 39
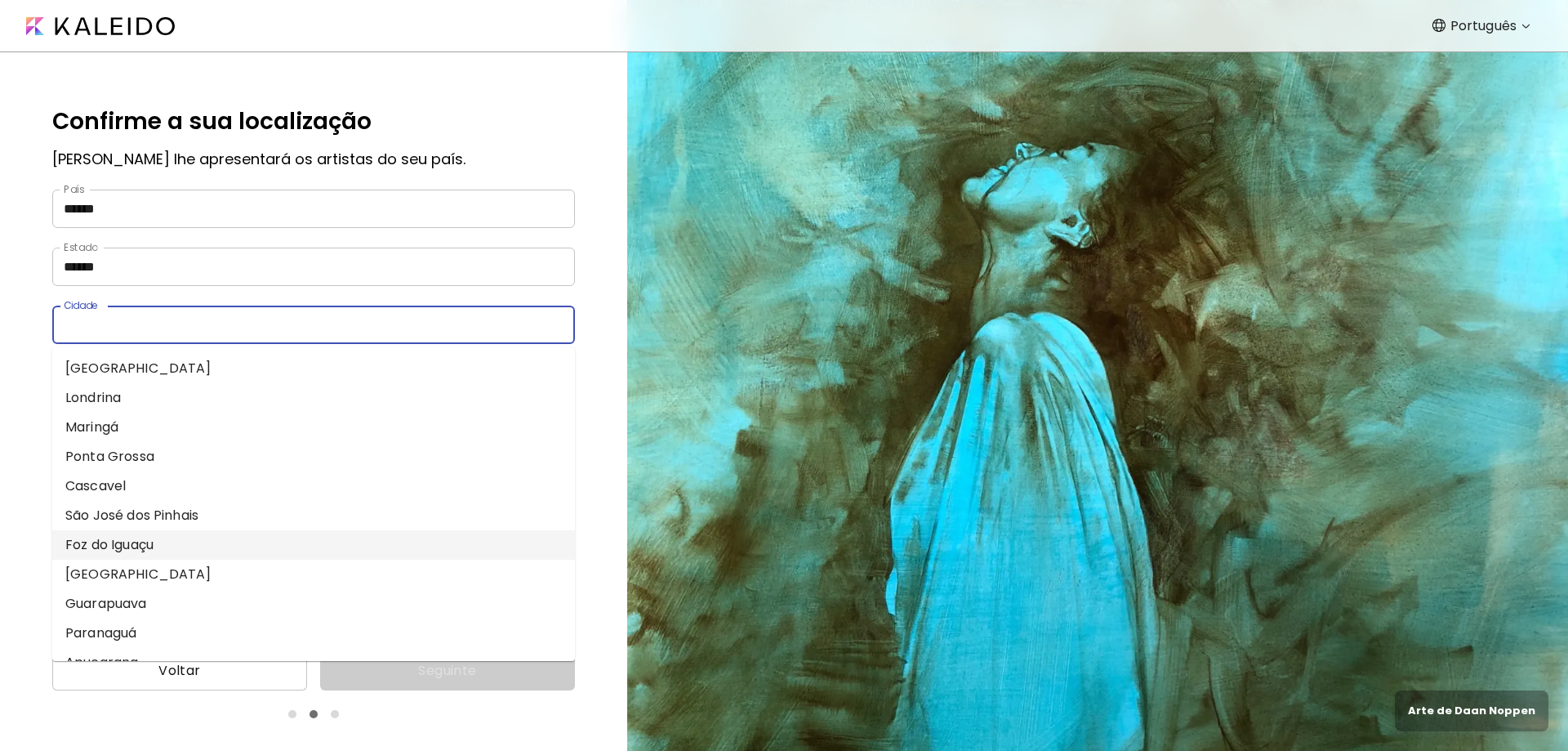
click at [116, 552] on li "Foz do Iguaçu" at bounding box center [313, 544] width 523 height 29
type input "**********"
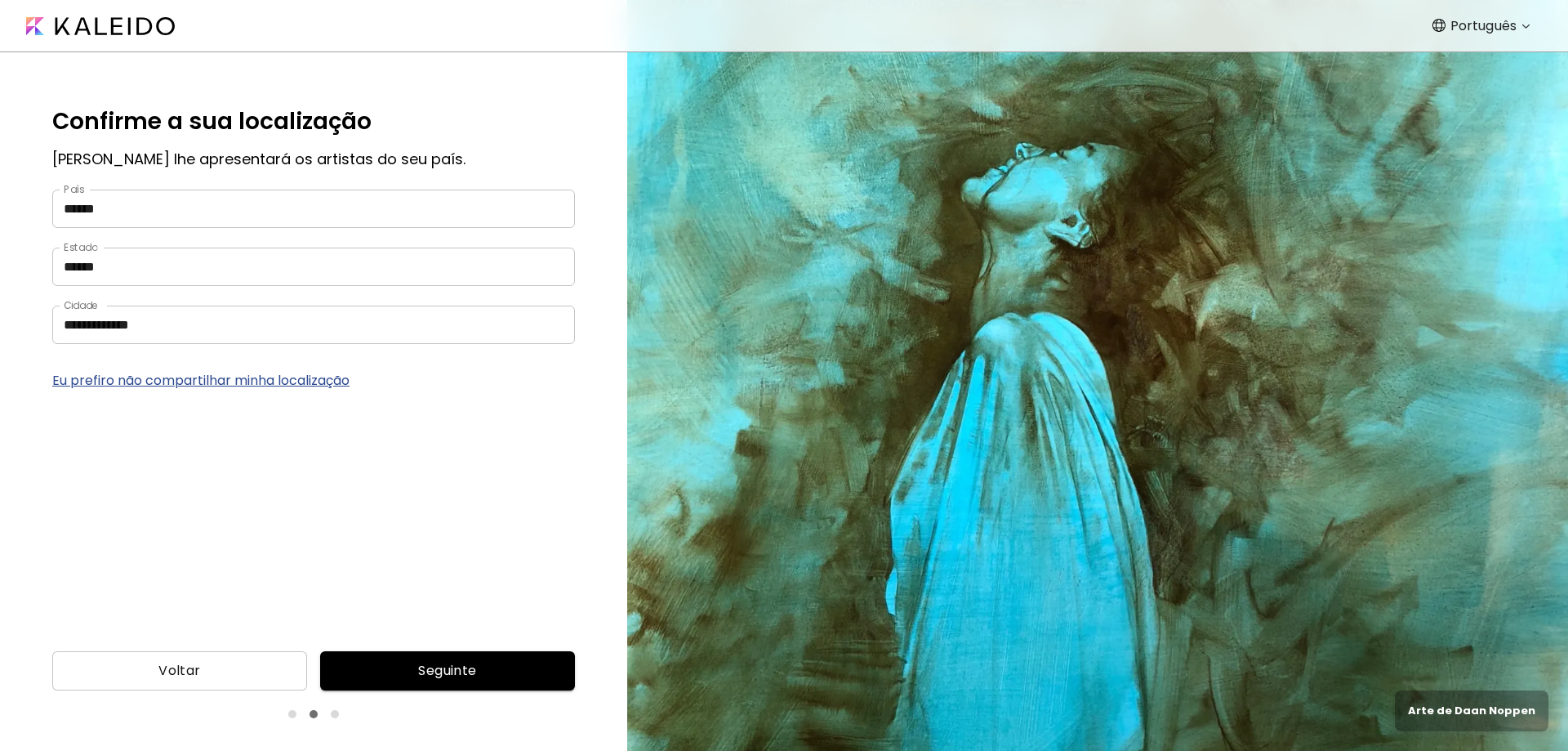
click at [475, 671] on span "Seguinte" at bounding box center [448, 670] width 229 height 19
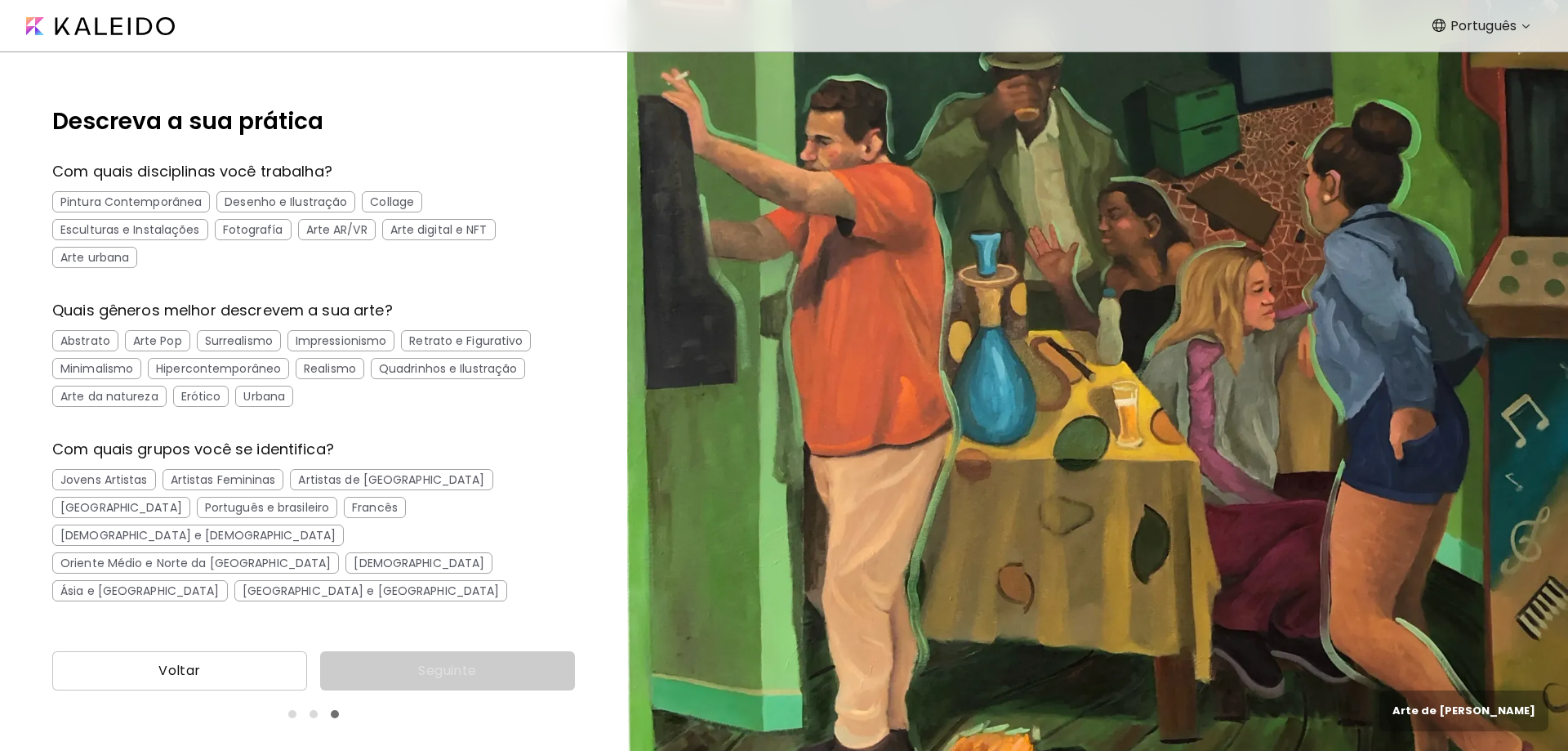
click at [276, 197] on div "Desenho e Ilustração" at bounding box center [286, 201] width 139 height 21
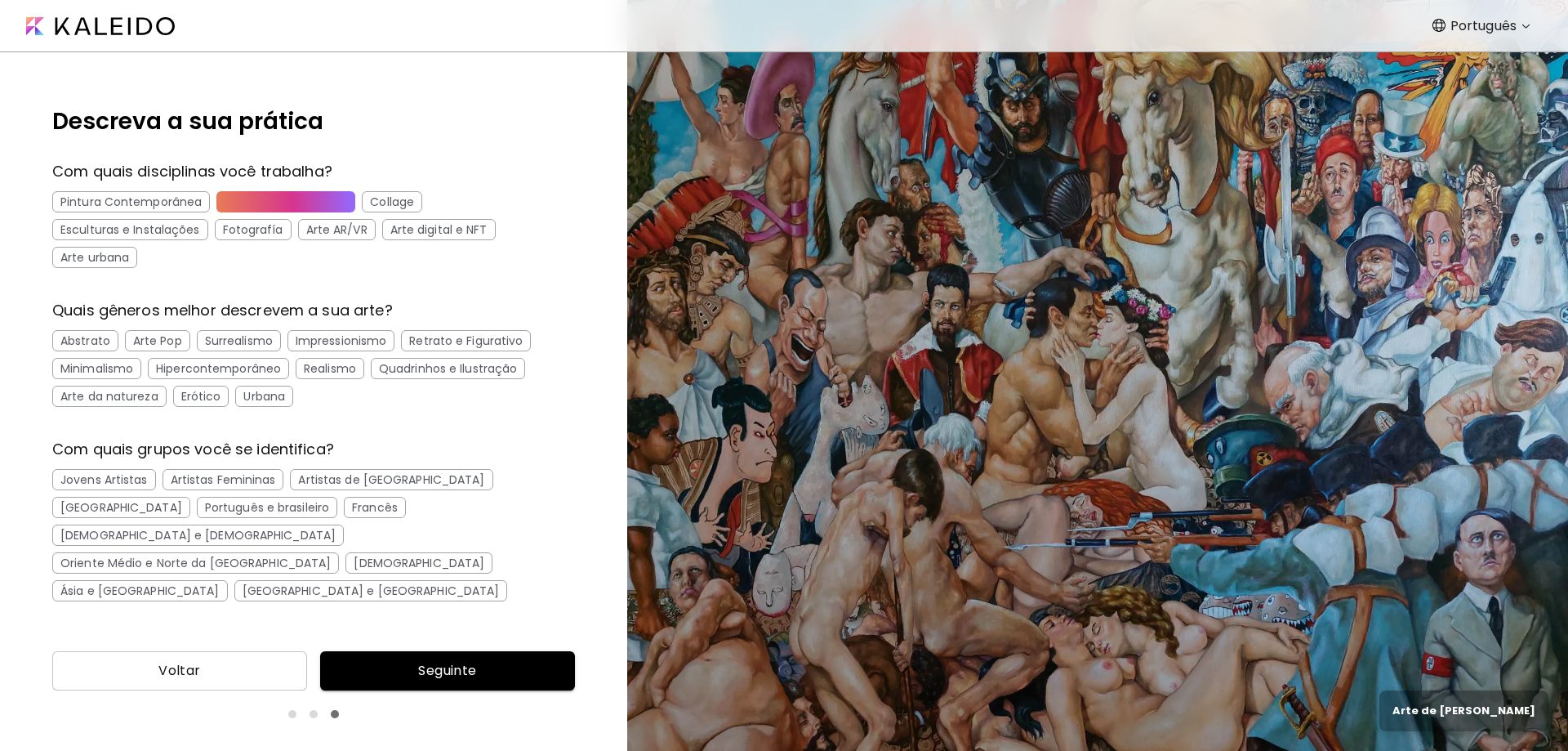
click at [339, 366] on div "Realismo" at bounding box center [330, 368] width 69 height 21
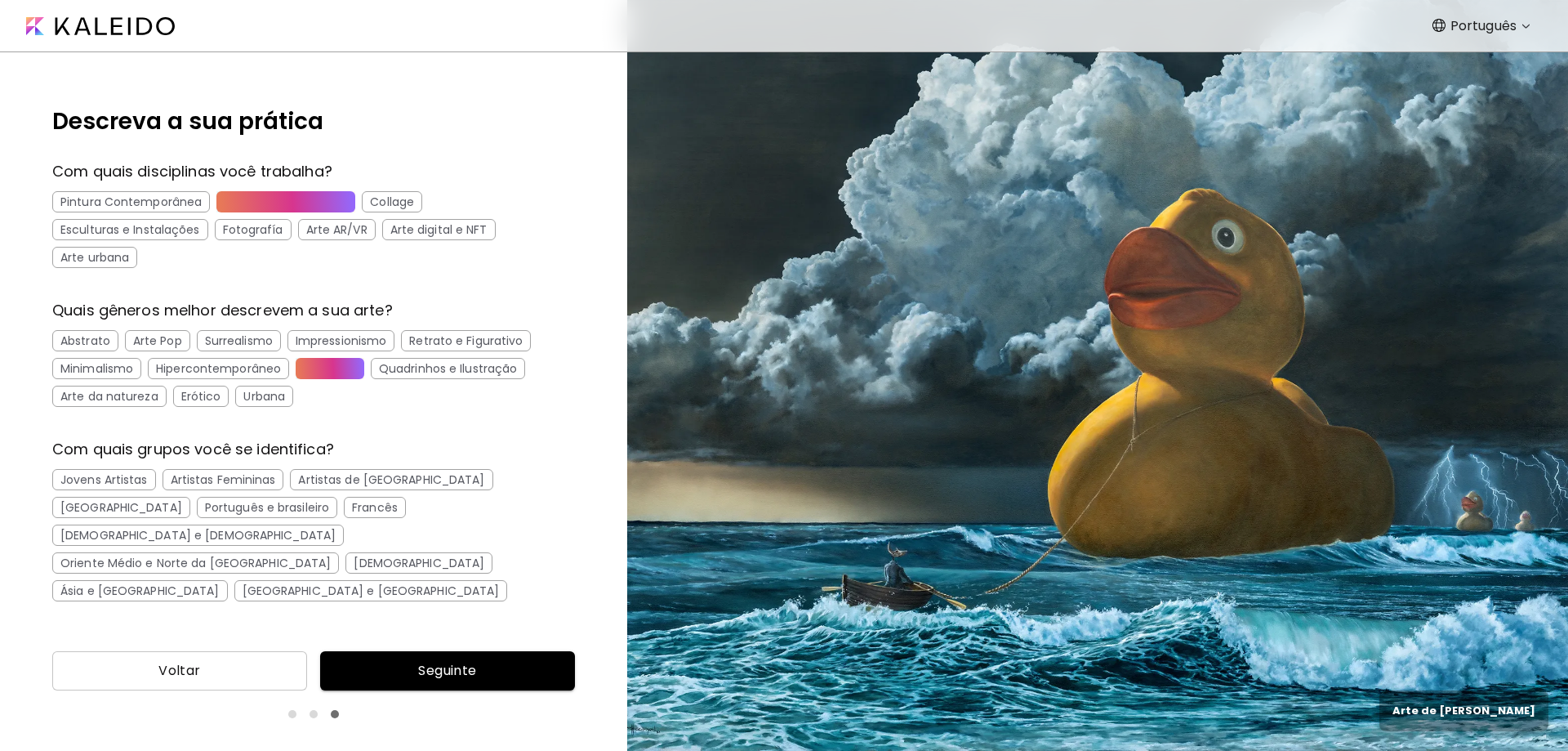
click at [80, 483] on div "Jovens Artistas" at bounding box center [104, 479] width 104 height 21
click at [190, 496] on div "[GEOGRAPHIC_DATA]" at bounding box center [121, 506] width 138 height 21
click at [197, 507] on div "Português e brasileiro" at bounding box center [267, 506] width 141 height 21
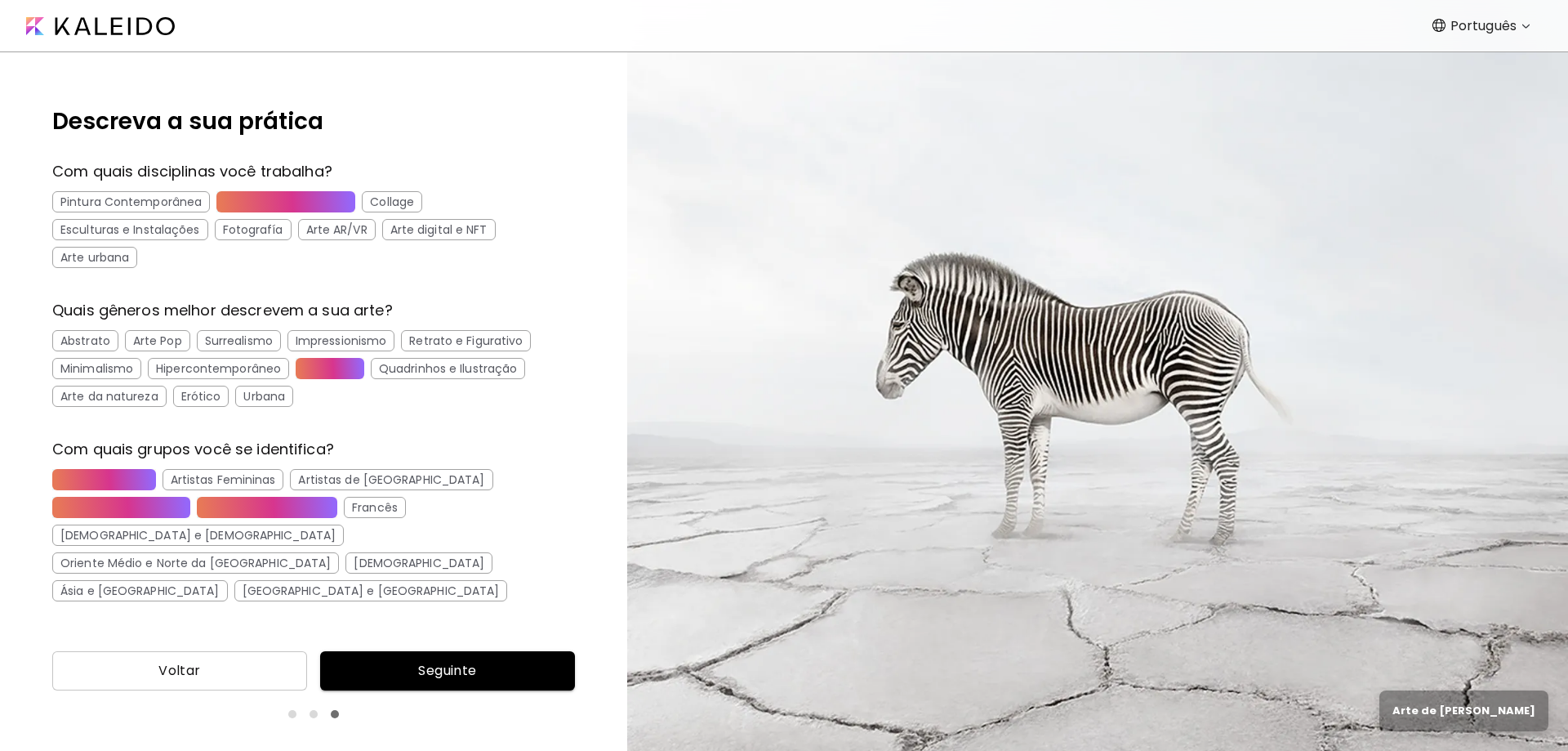
click at [458, 666] on span "Seguinte" at bounding box center [448, 670] width 229 height 19
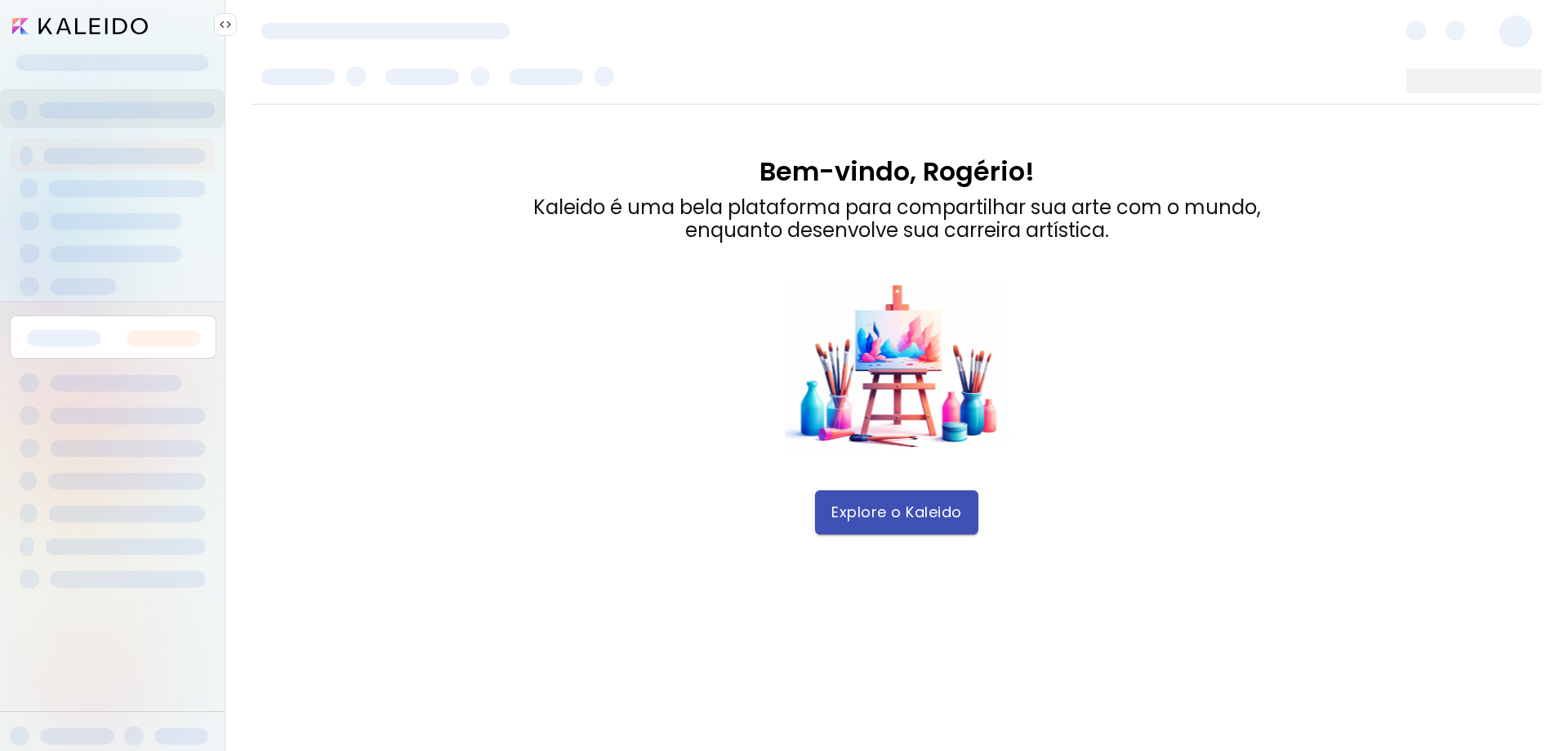
click at [918, 514] on span "Explore o Kaleido" at bounding box center [897, 511] width 131 height 18
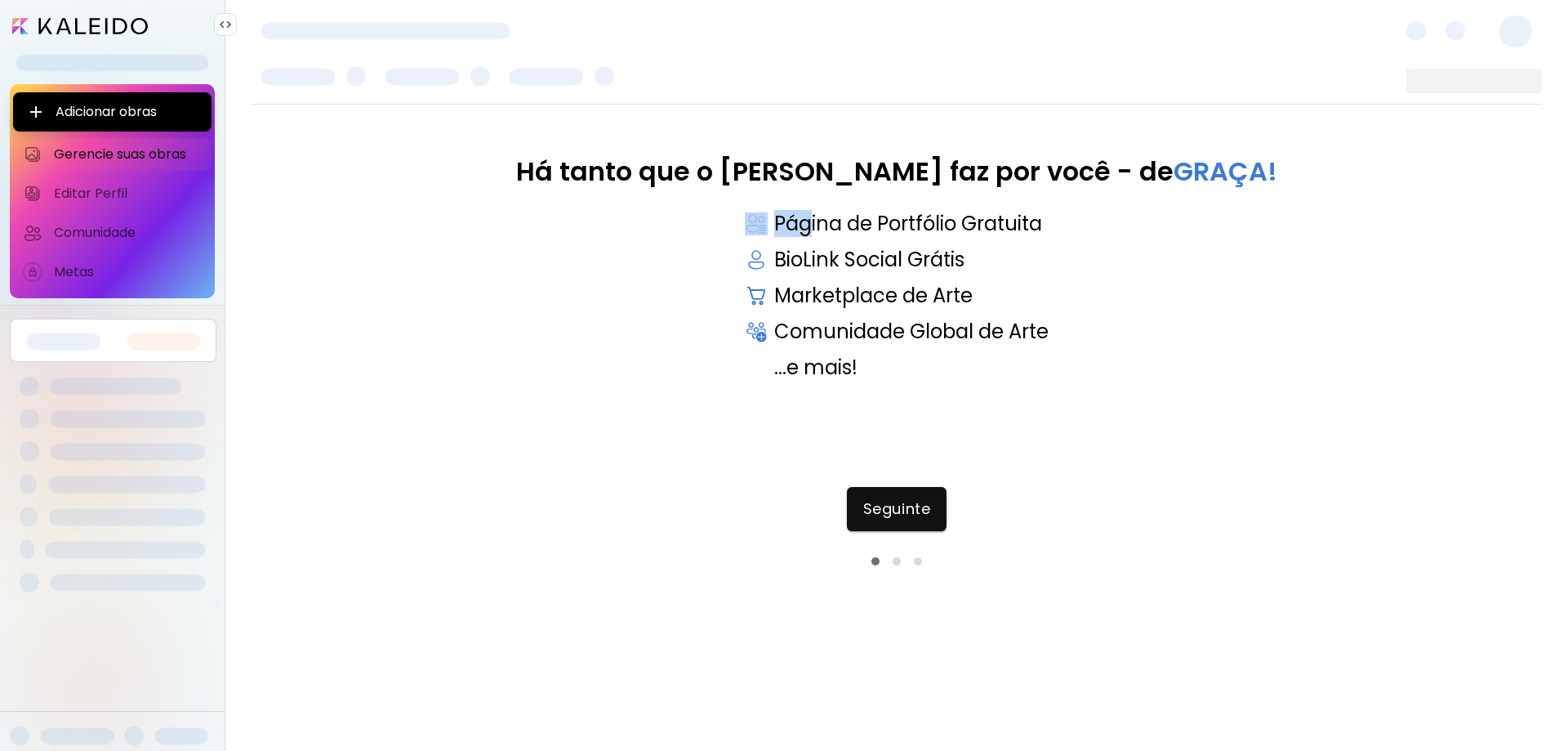
drag, startPoint x: 1014, startPoint y: 229, endPoint x: 803, endPoint y: 230, distance: 211.0
click at [805, 230] on div "Página de Portfólio Gratuita" at bounding box center [897, 223] width 304 height 23
click at [842, 256] on div "BioLink Social Grátis" at bounding box center [897, 259] width 304 height 23
click at [898, 515] on span "Seguinte" at bounding box center [897, 508] width 67 height 18
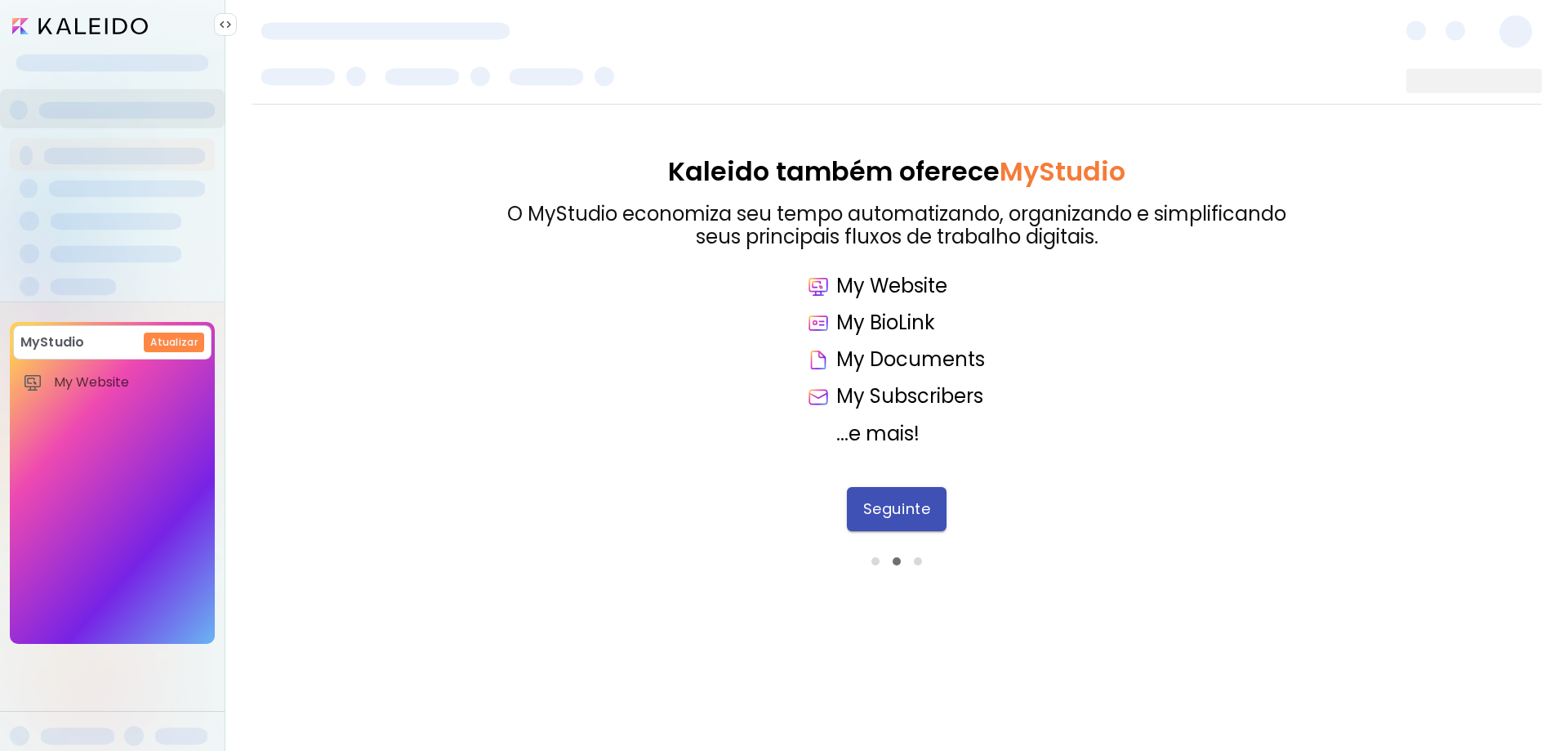
click at [887, 505] on span "Seguinte" at bounding box center [897, 508] width 67 height 18
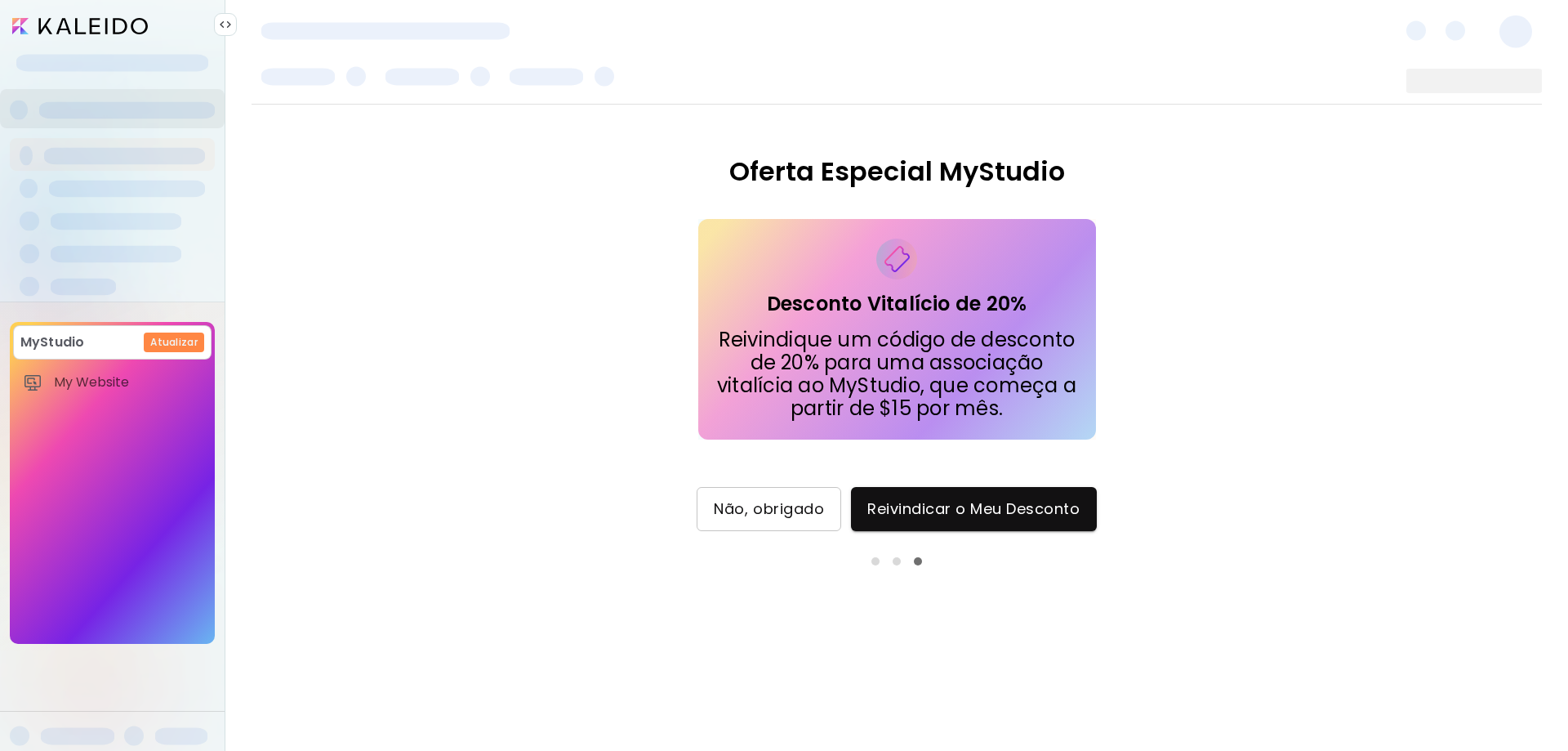
click at [781, 515] on span "Não, obrigado" at bounding box center [769, 508] width 111 height 18
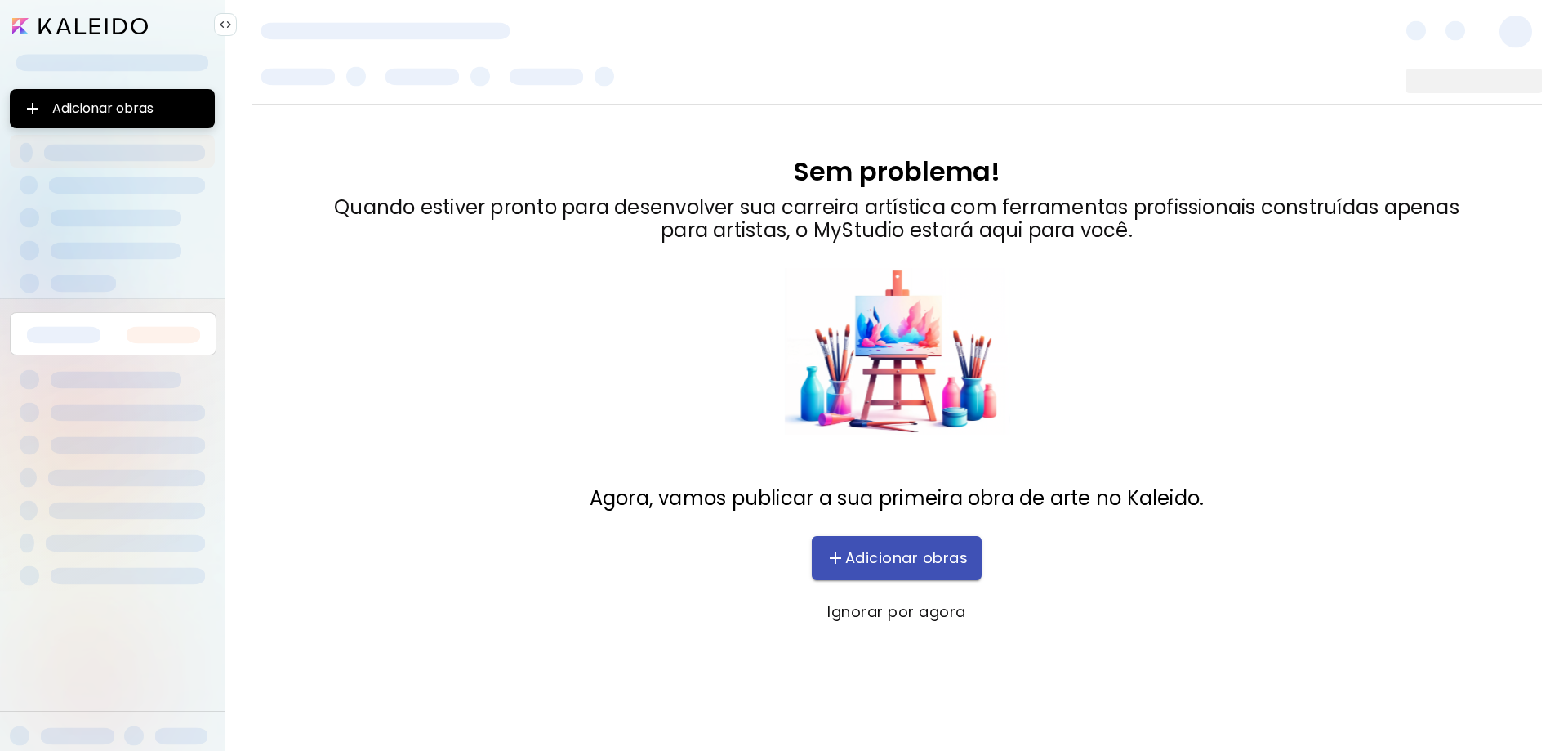
click at [892, 557] on span "Adicionar obras" at bounding box center [897, 557] width 137 height 19
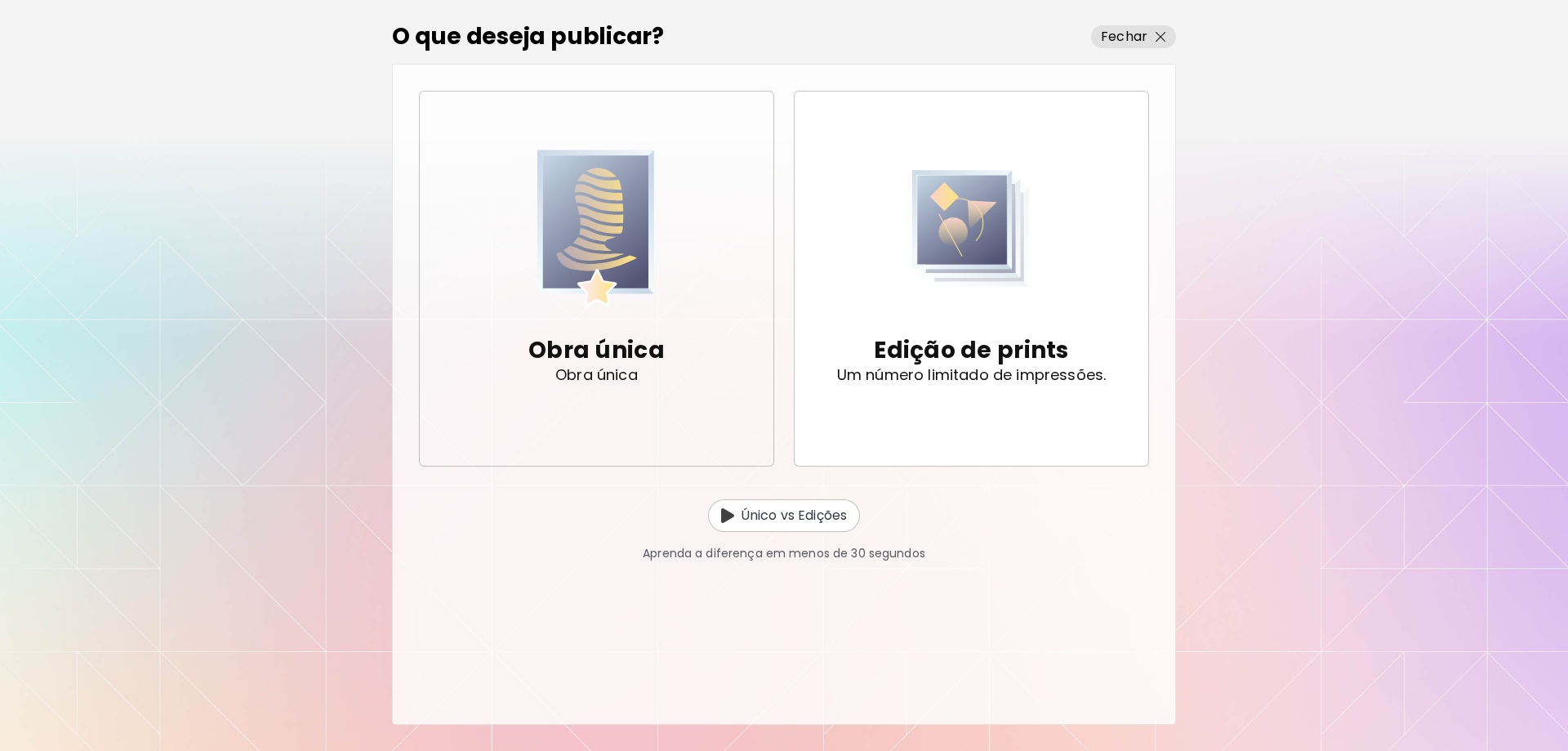
click at [607, 228] on img "button" at bounding box center [596, 227] width 117 height 160
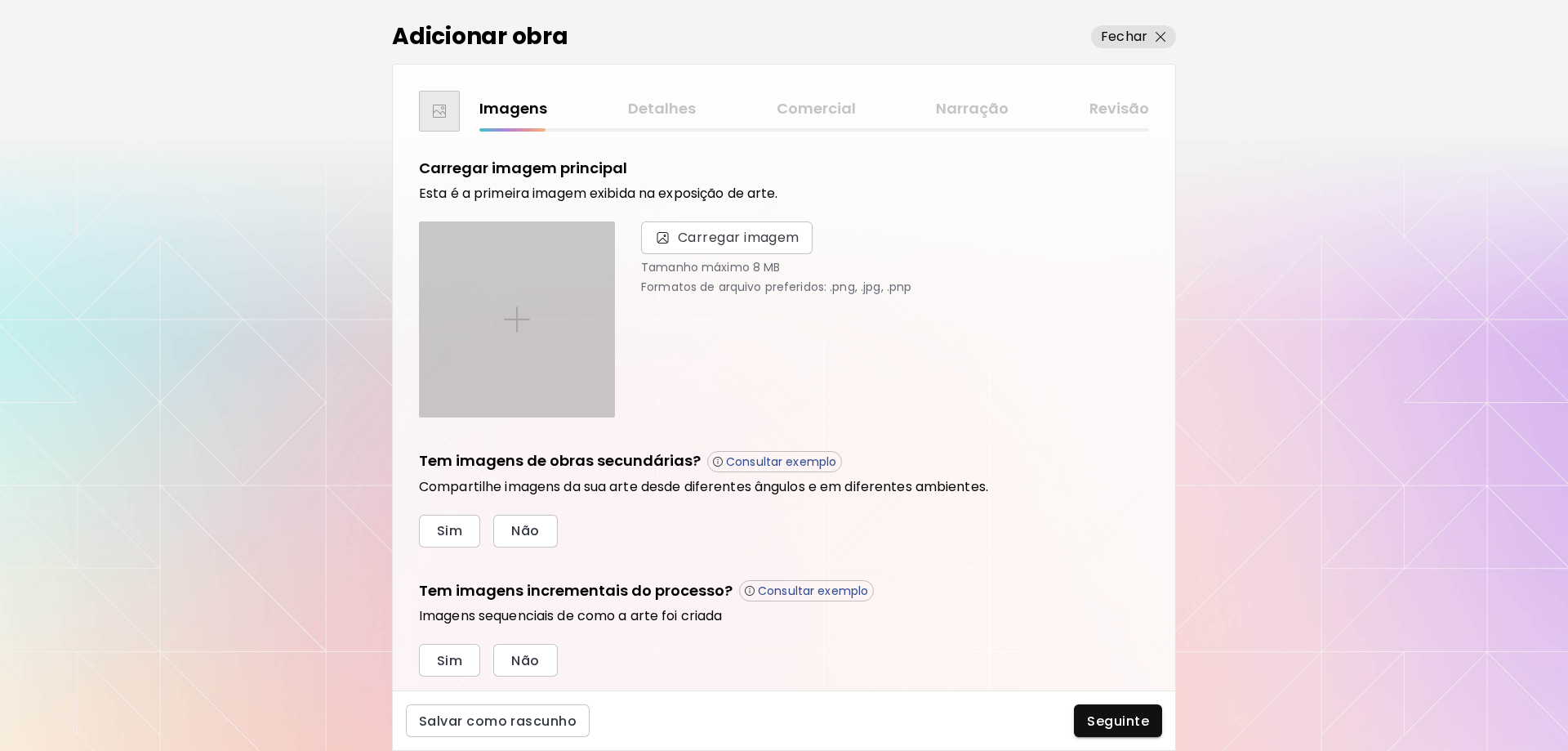
click at [524, 314] on img at bounding box center [516, 319] width 26 height 26
click at [0, 0] on input "file" at bounding box center [0, 0] width 0 height 0
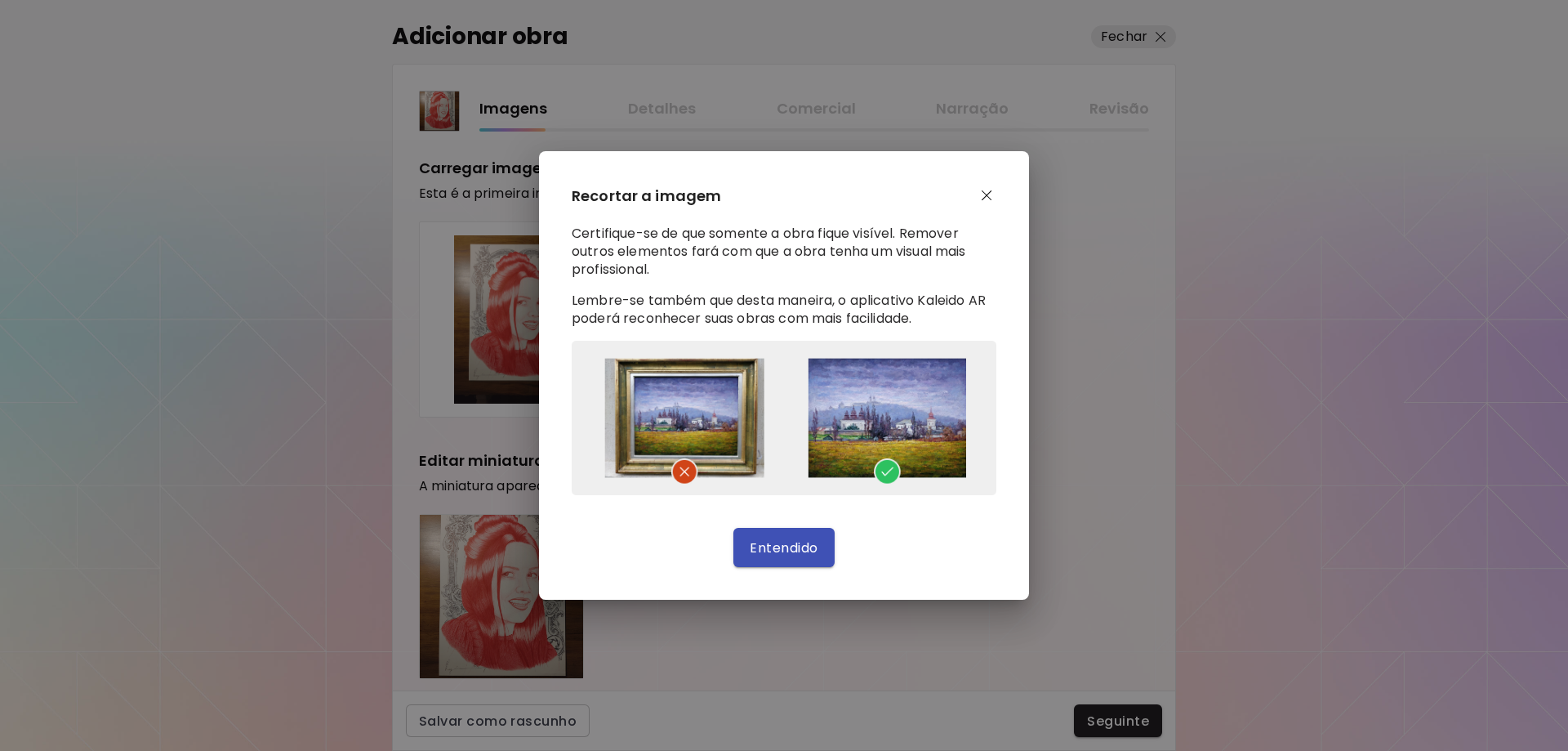
click at [768, 549] on span "Entendido" at bounding box center [784, 547] width 68 height 17
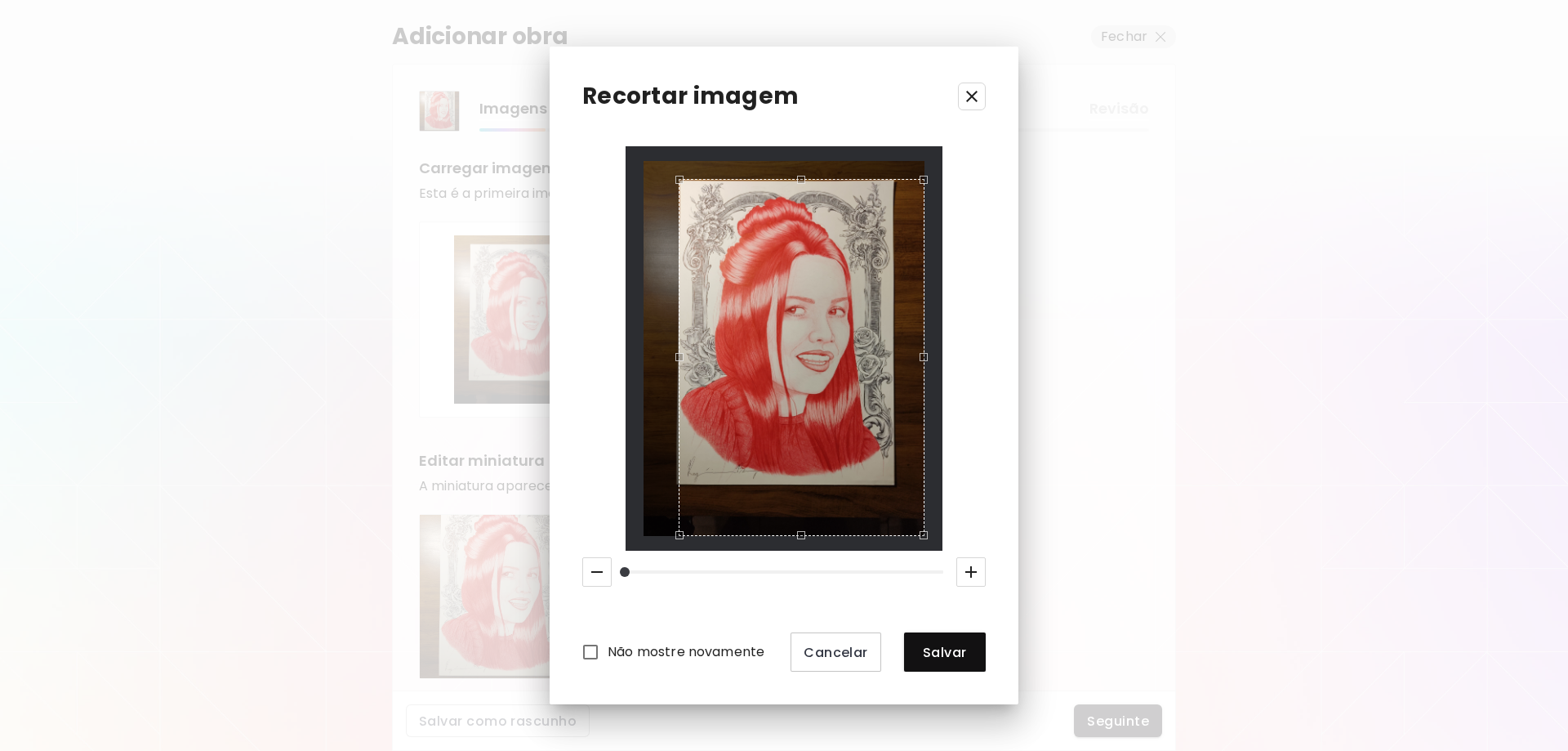
click at [675, 176] on div "Use the arrow keys to move the north west drag handle to change the crop select…" at bounding box center [675, 176] width 0 height 0
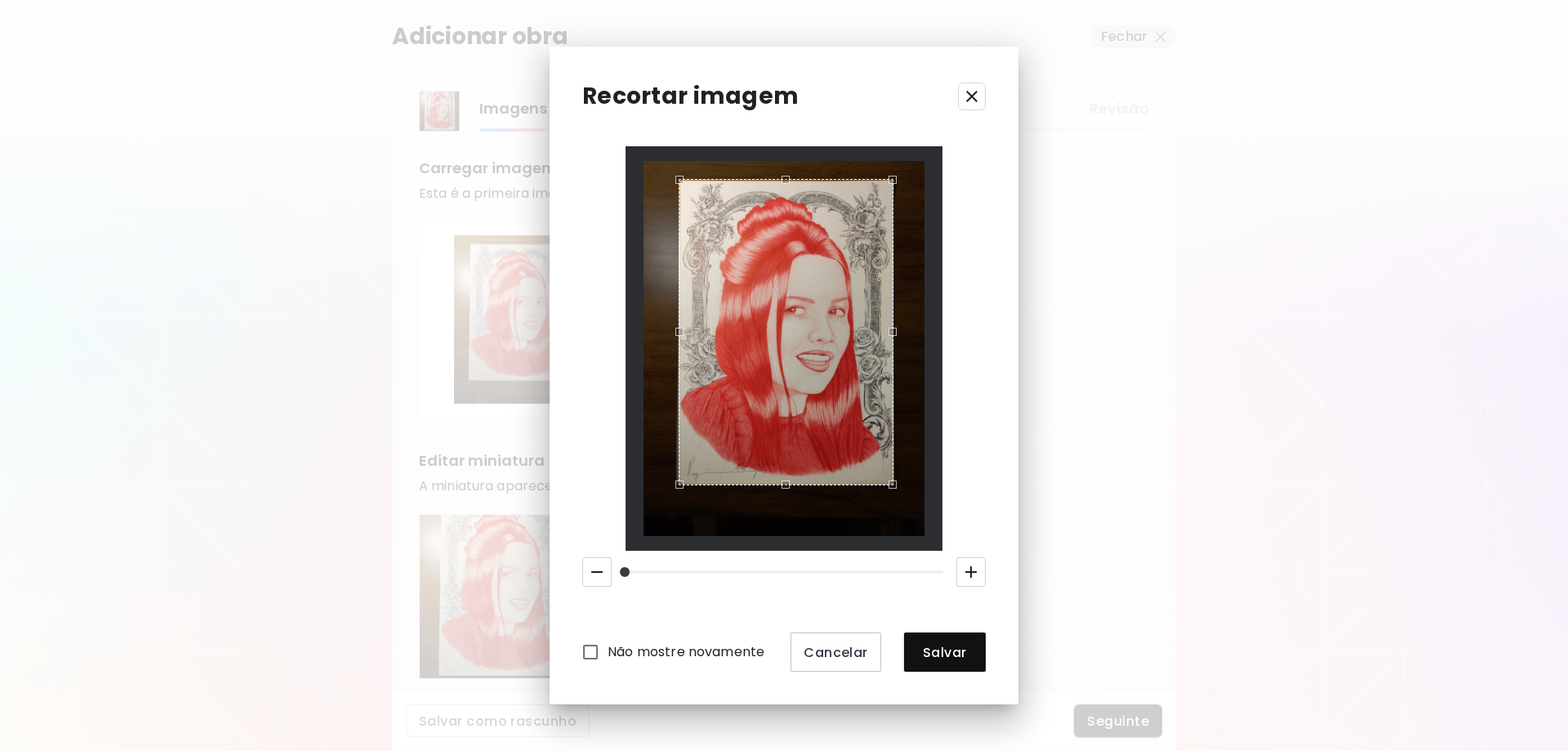
click at [897, 489] on div "Use the arrow keys to move the south east drag handle to change the crop select…" at bounding box center [897, 489] width 0 height 0
click at [782, 178] on div "Use the up and down arrow keys to move the north drag handle to change the crop…" at bounding box center [782, 178] width 0 height 0
click at [973, 569] on icon "button" at bounding box center [970, 571] width 19 height 19
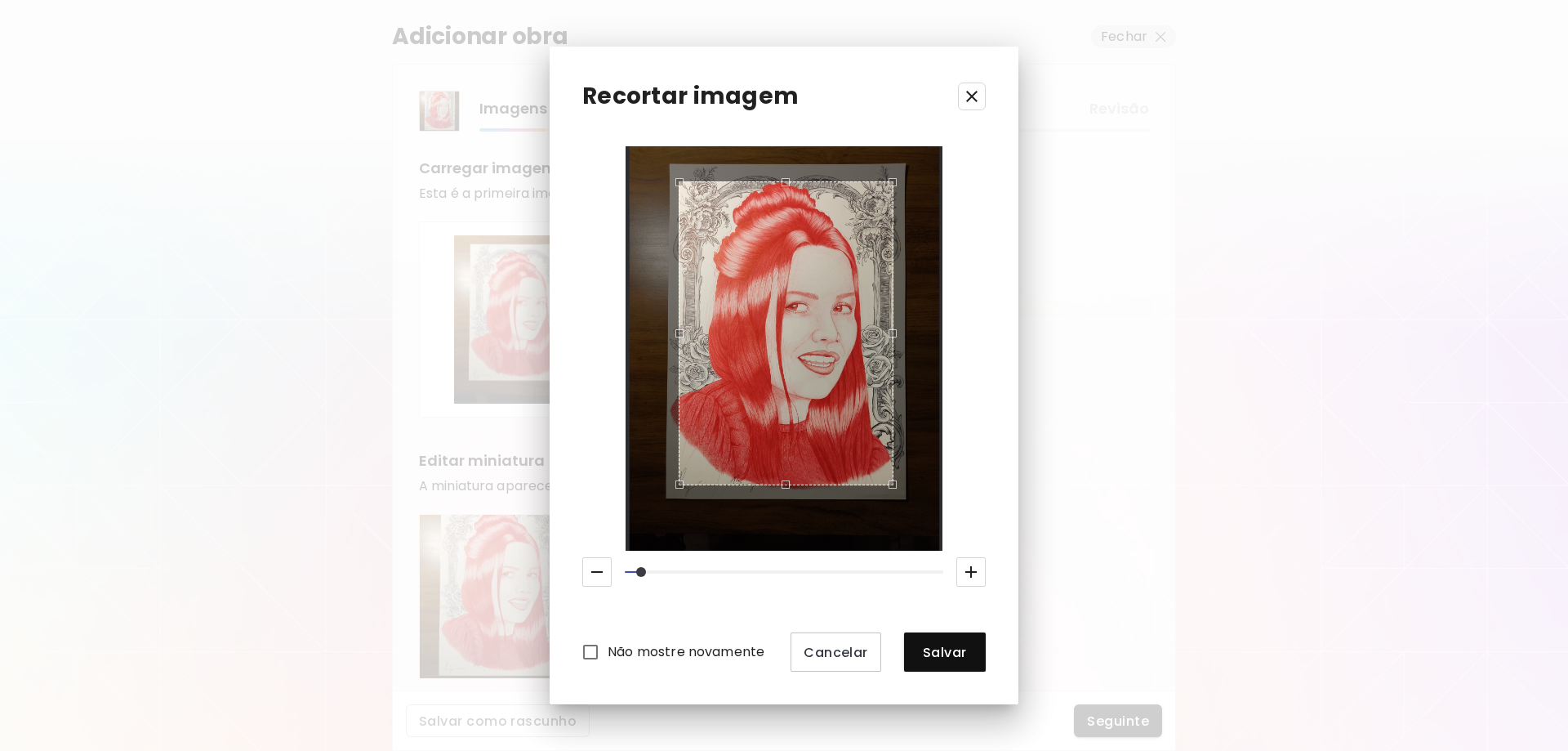
click at [598, 570] on icon "button" at bounding box center [597, 571] width 19 height 19
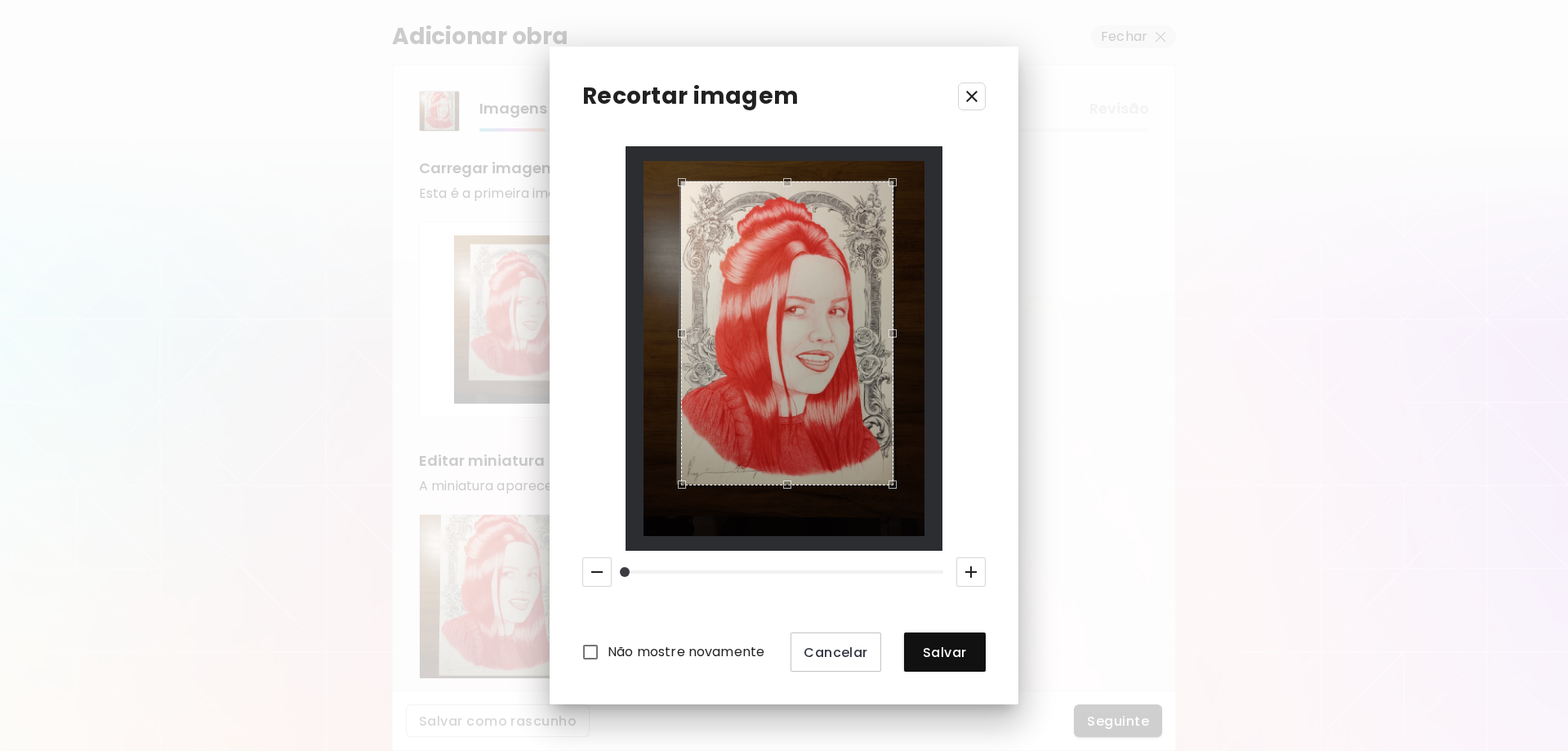
click at [678, 178] on div "Use the arrow keys to move the north west drag handle to change the crop select…" at bounding box center [678, 178] width 0 height 0
click at [925, 458] on div at bounding box center [784, 348] width 318 height 405
click at [939, 656] on span "Salvar" at bounding box center [944, 652] width 55 height 17
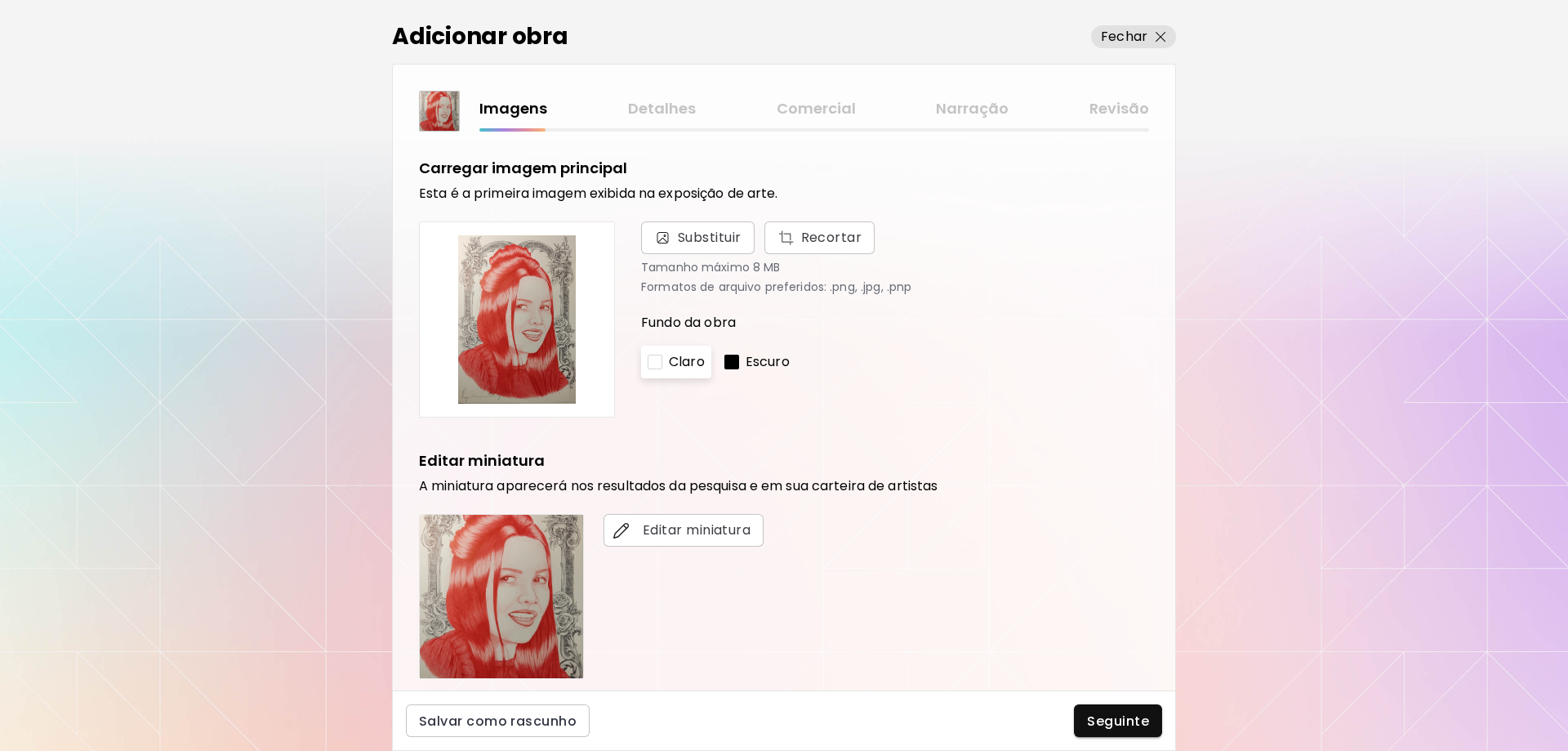
click at [655, 363] on div at bounding box center [655, 362] width 15 height 15
click at [759, 360] on p "Escuro" at bounding box center [768, 361] width 44 height 19
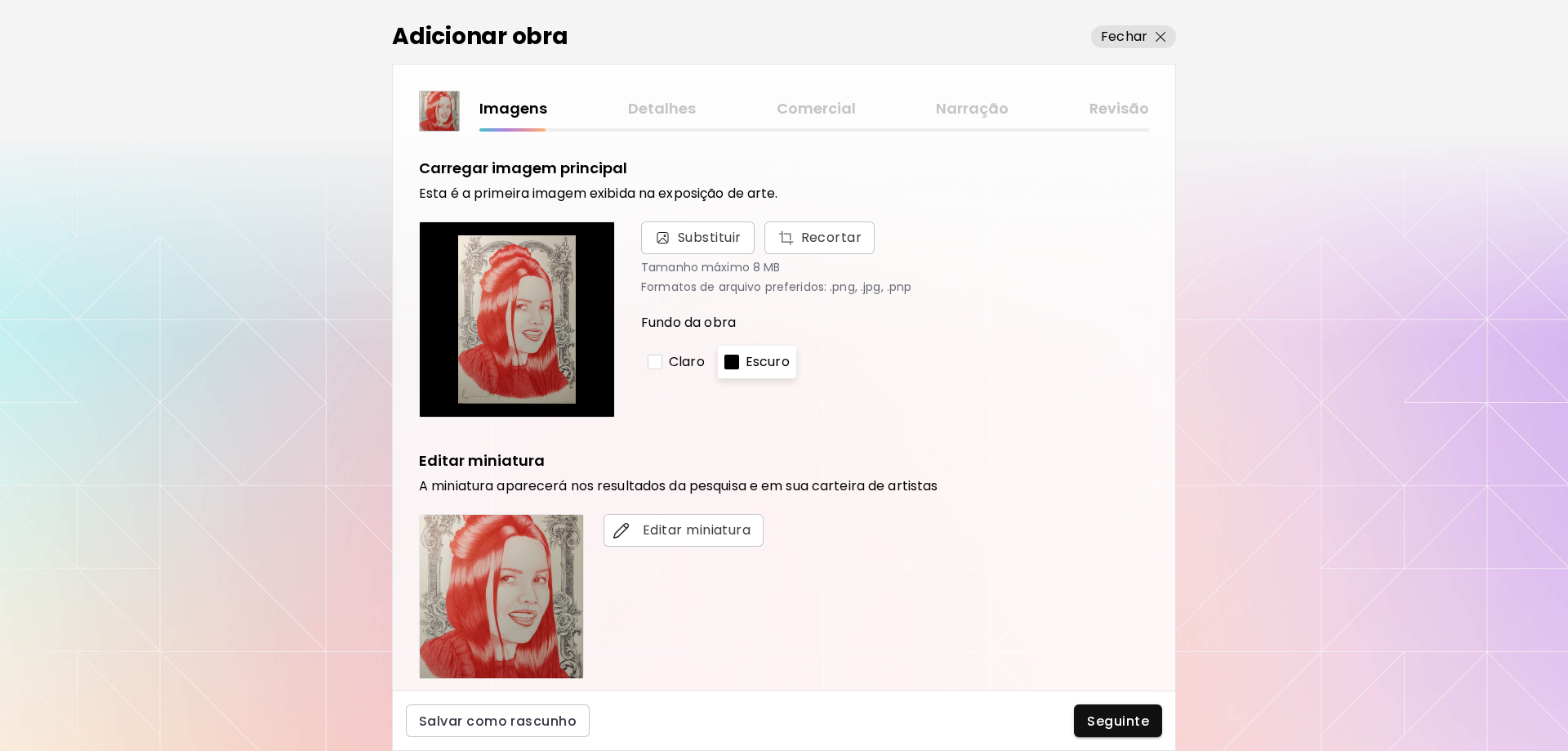
click at [662, 360] on div "Claro" at bounding box center [676, 361] width 70 height 33
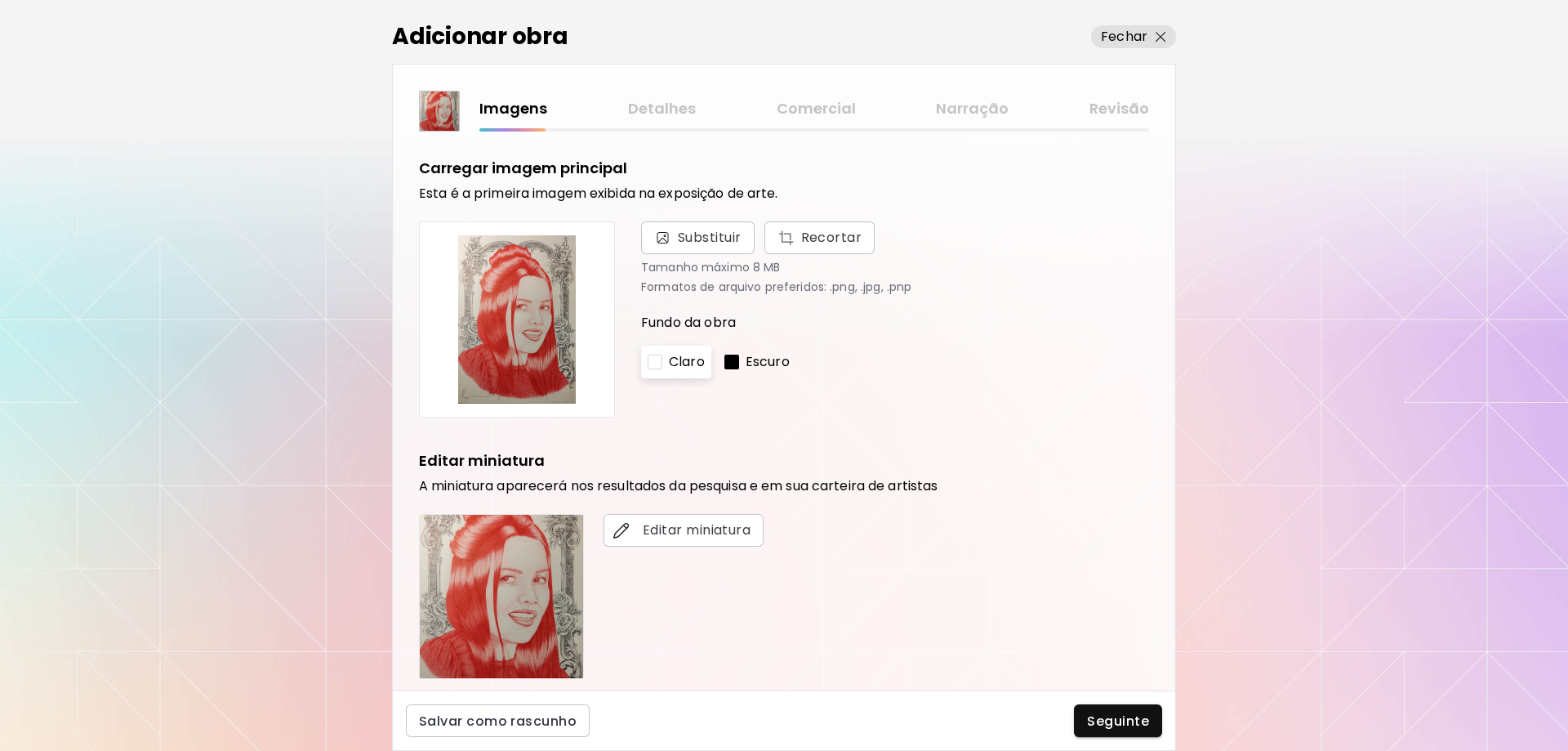
click at [758, 355] on p "Escuro" at bounding box center [768, 361] width 44 height 19
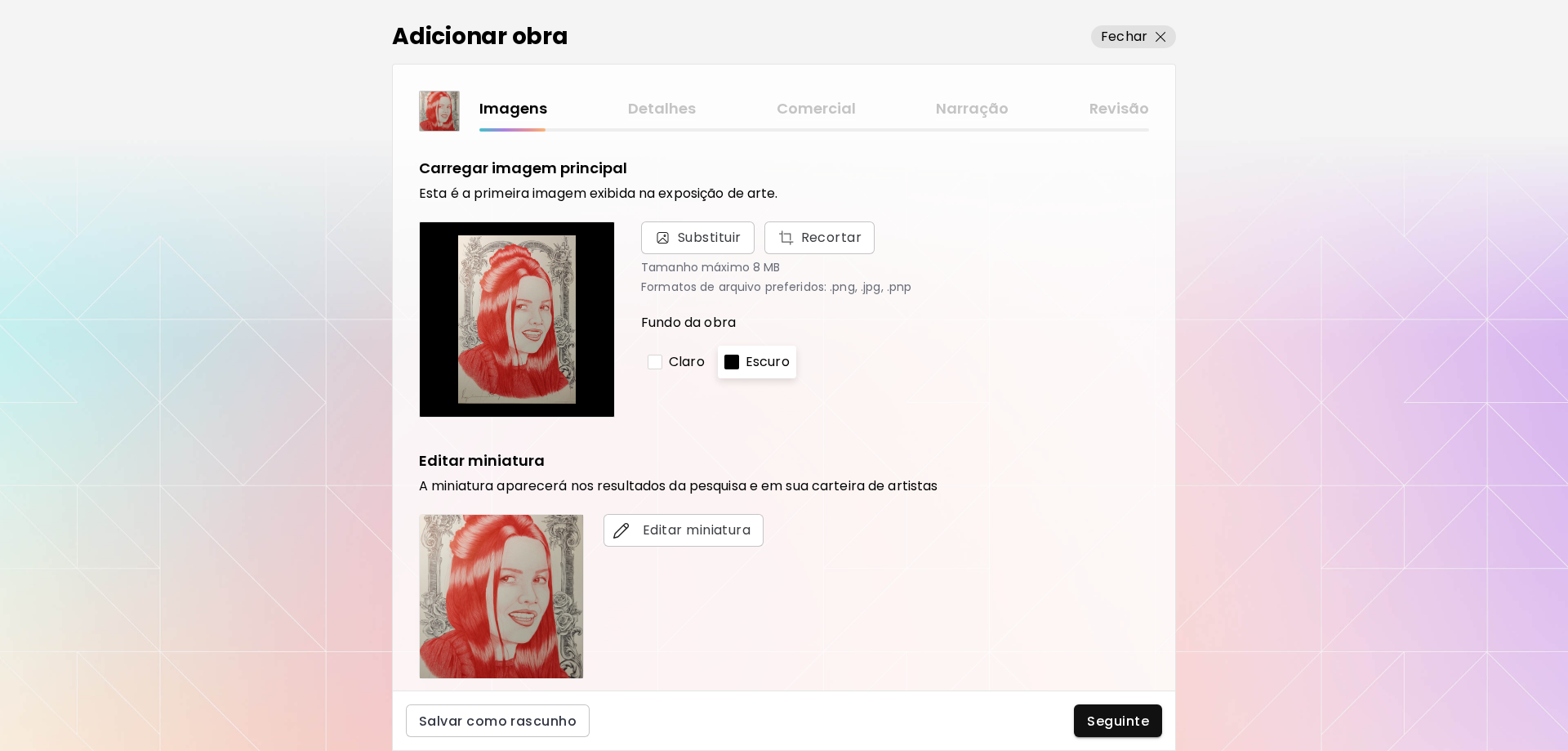
click at [671, 364] on p "Claro" at bounding box center [686, 361] width 36 height 19
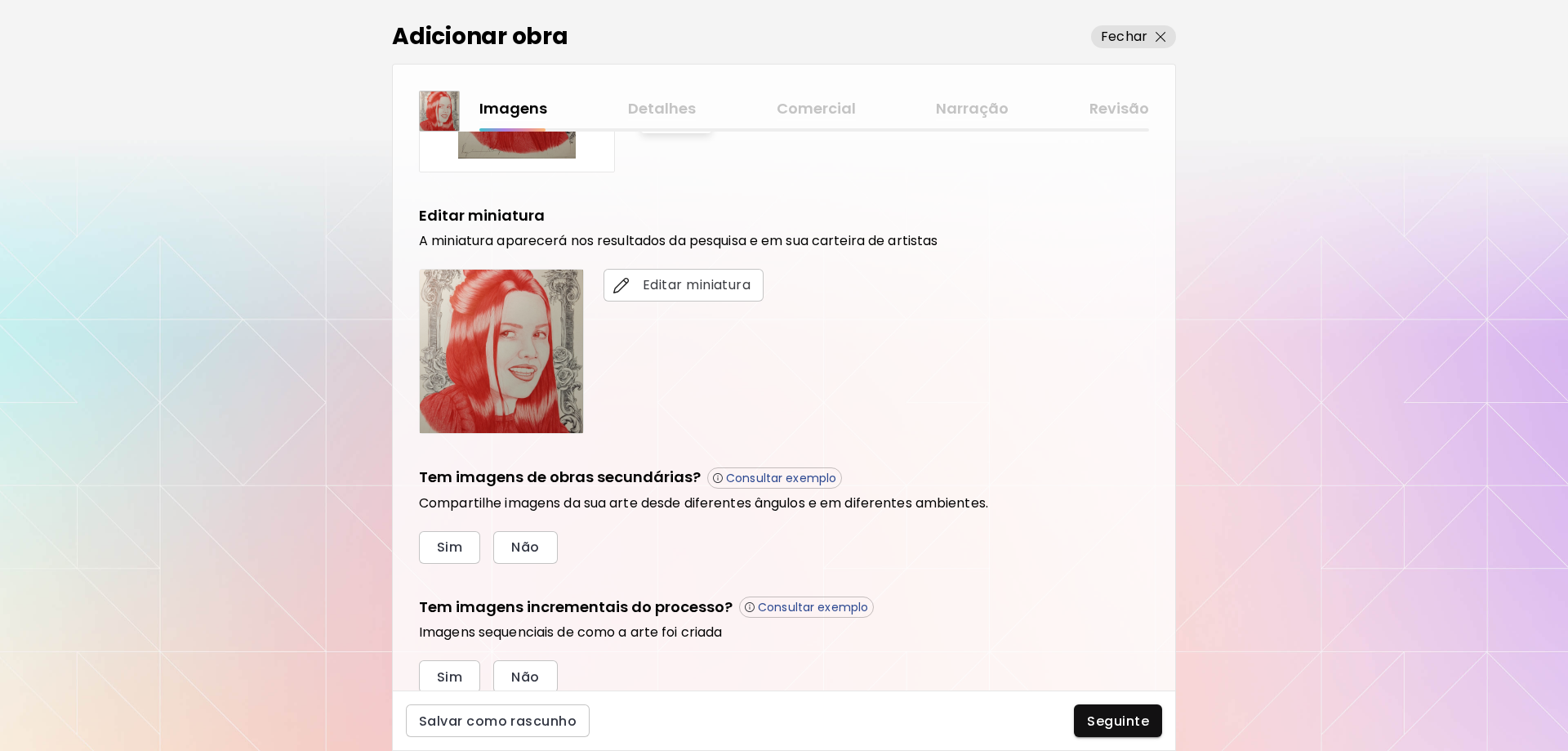
scroll to position [306, 0]
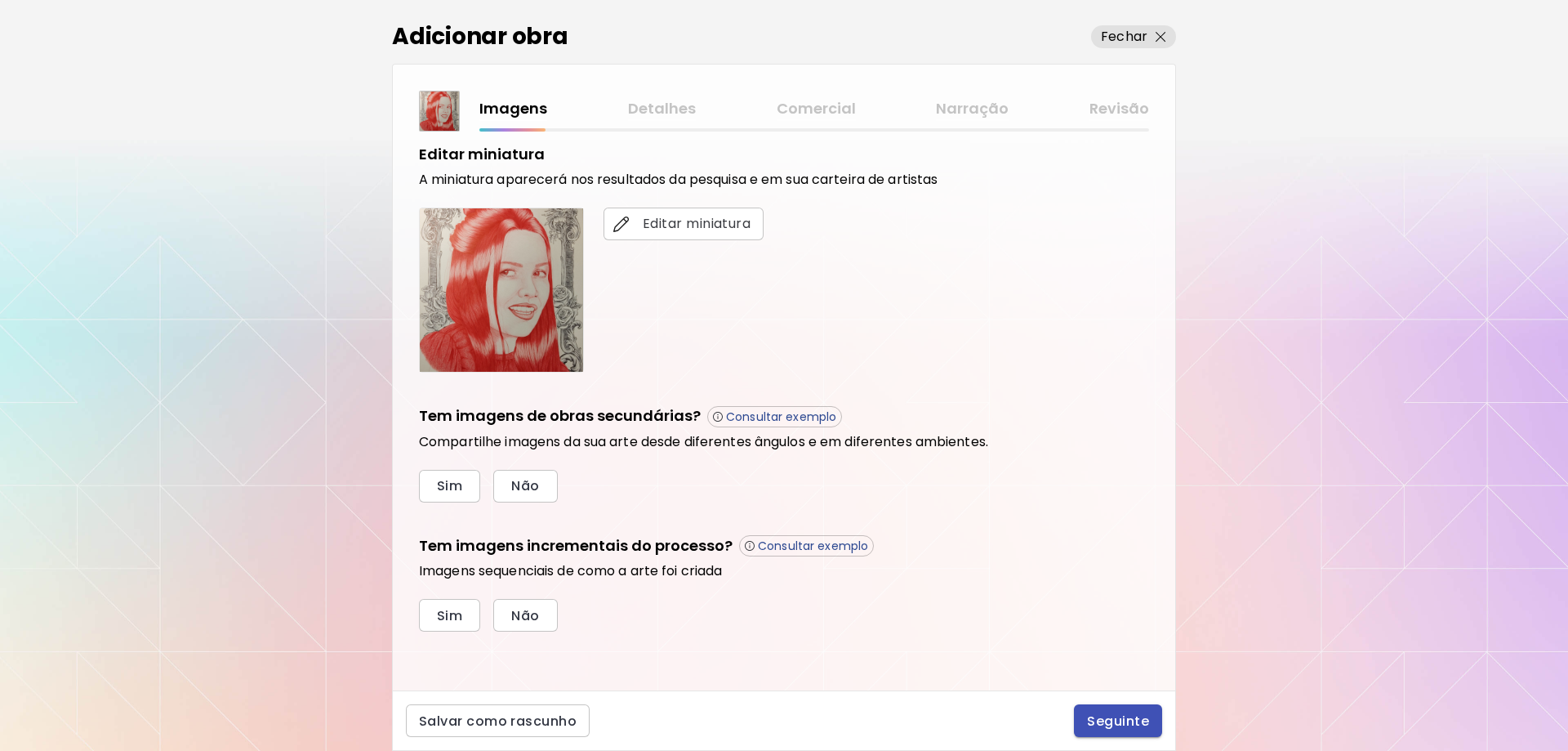
click at [1110, 720] on span "Seguinte" at bounding box center [1118, 721] width 62 height 17
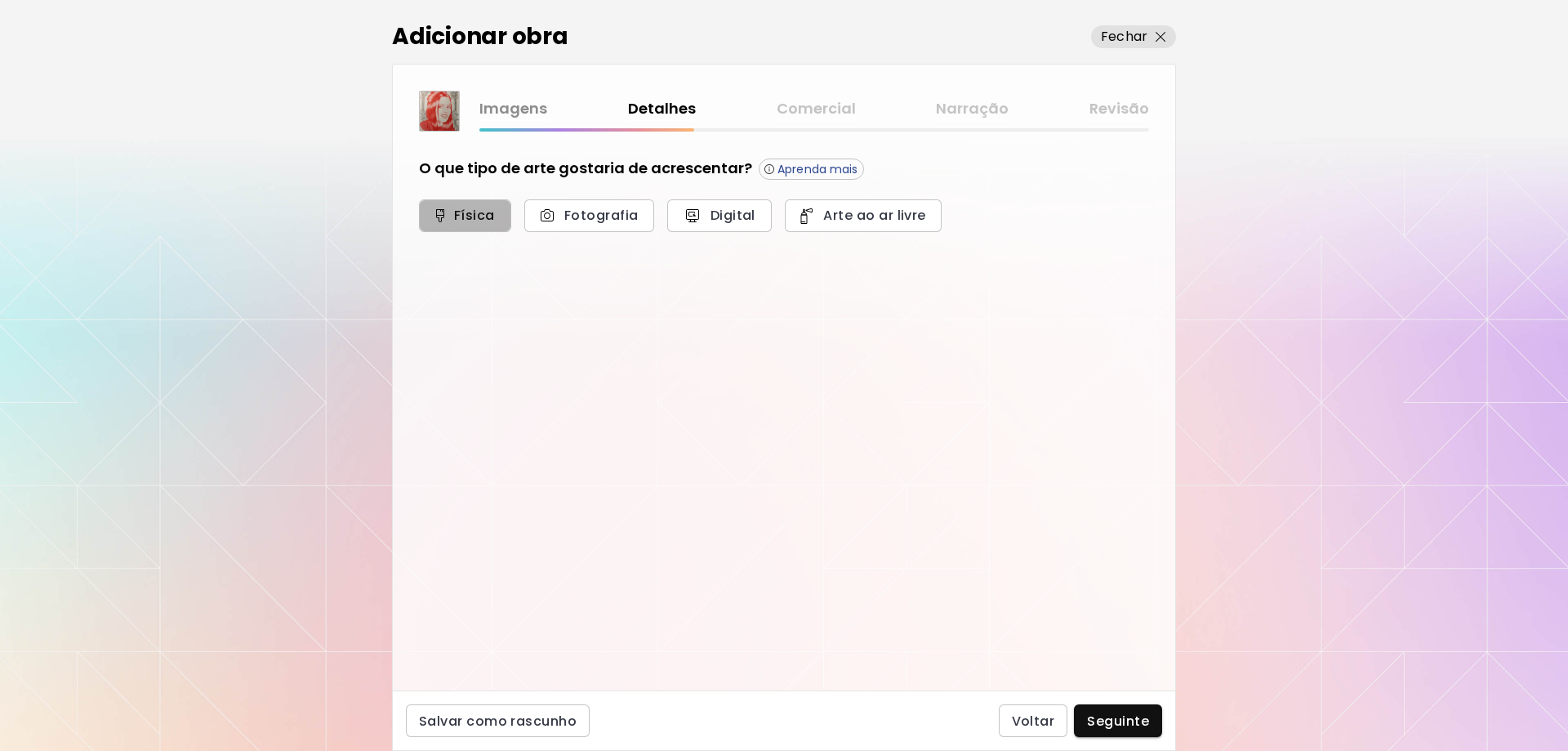
click at [453, 215] on span "Física" at bounding box center [464, 215] width 56 height 17
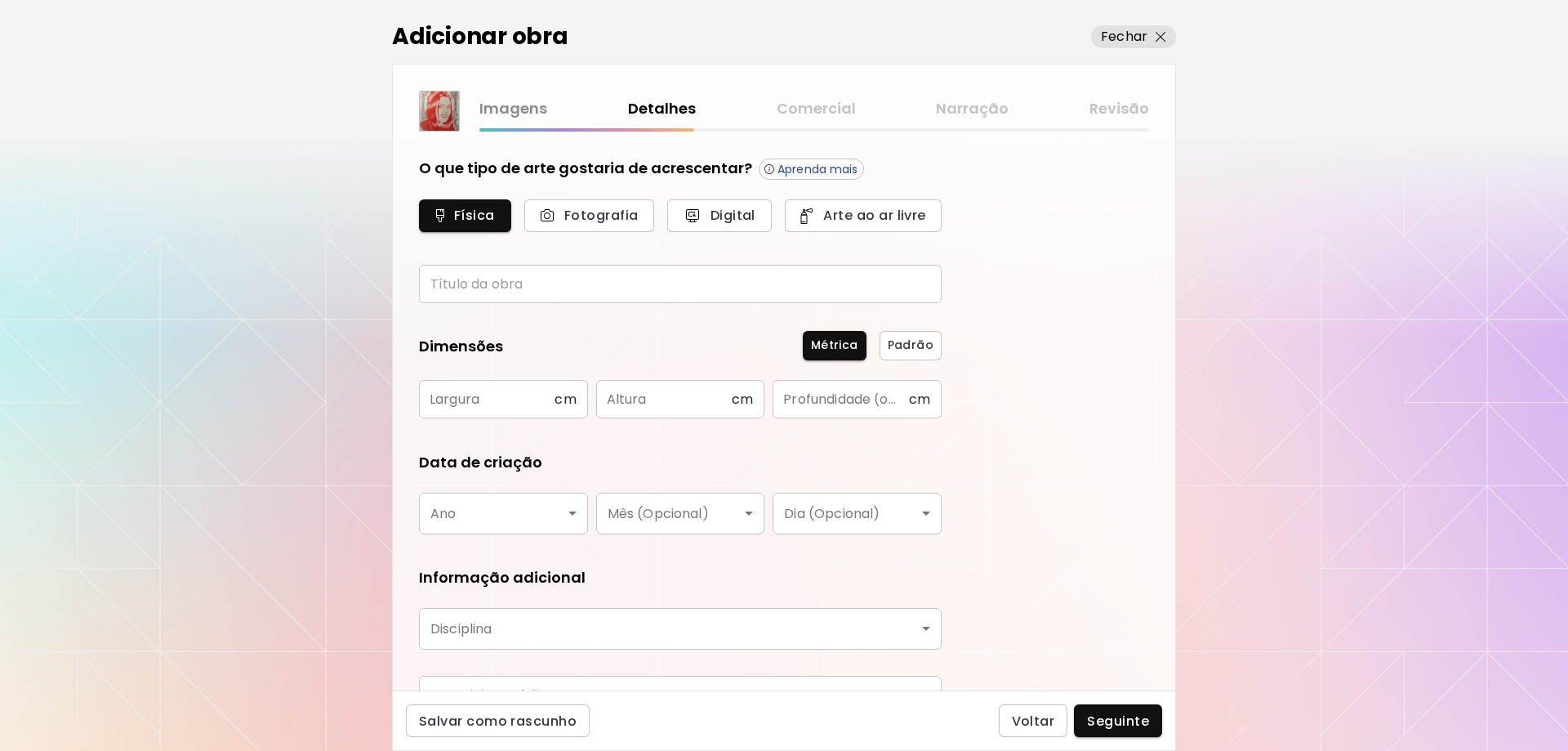
click at [572, 267] on input "text" at bounding box center [681, 284] width 523 height 39
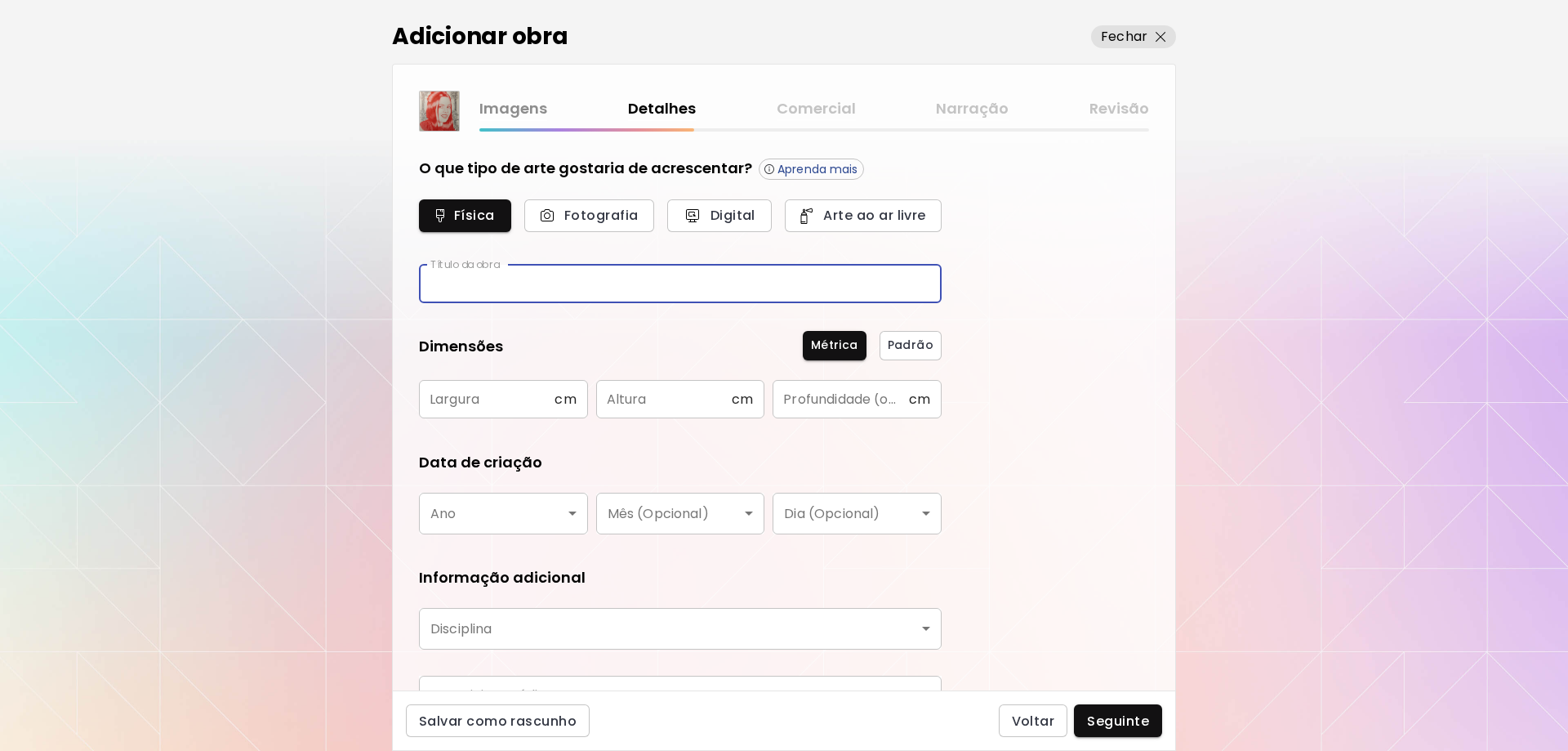
click at [585, 291] on input "text" at bounding box center [681, 284] width 523 height 39
type input "**********"
click at [481, 402] on input "text" at bounding box center [487, 399] width 136 height 39
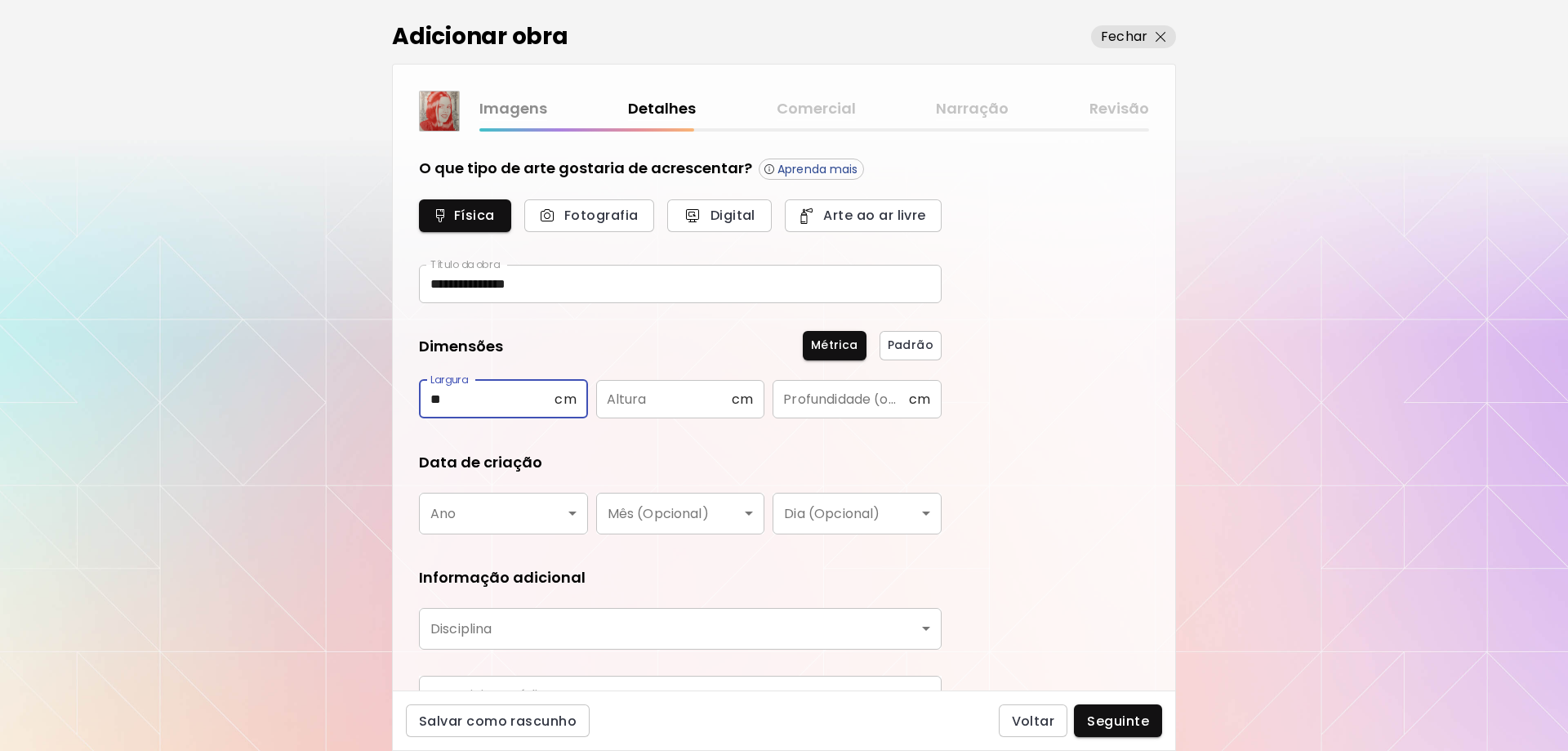
type input "**"
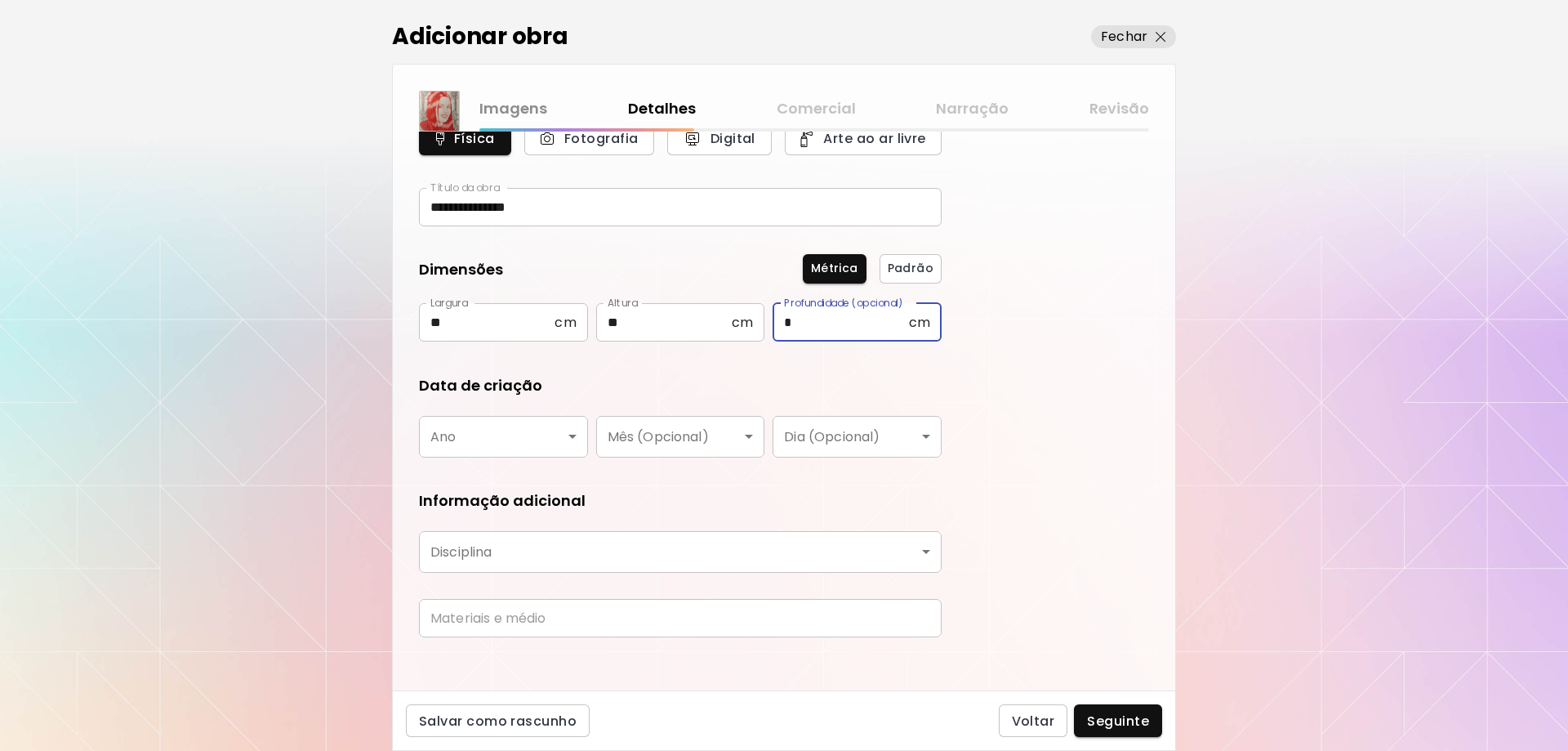
scroll to position [81, 0]
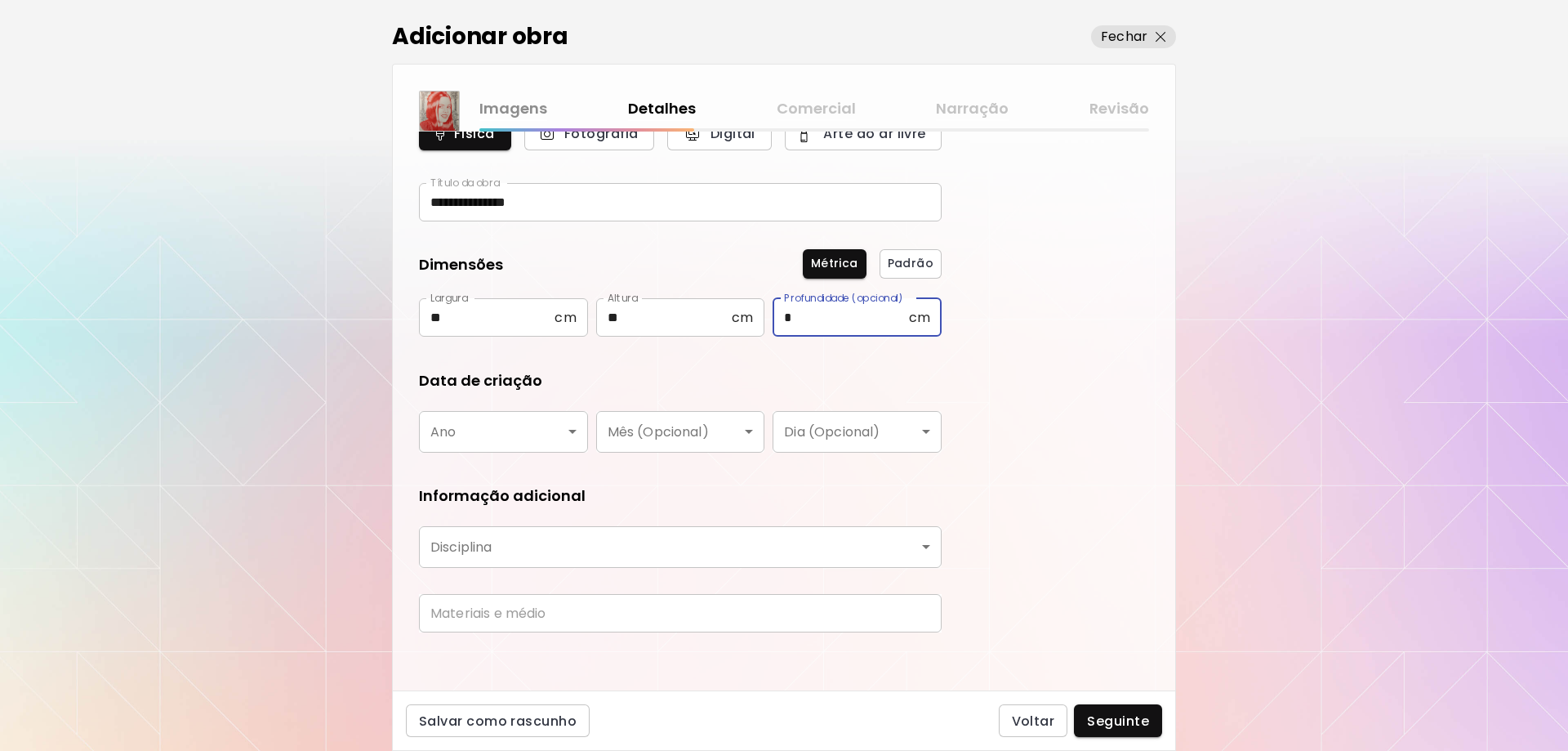
type input "*"
click at [520, 430] on body "**********" at bounding box center [784, 376] width 1568 height 751
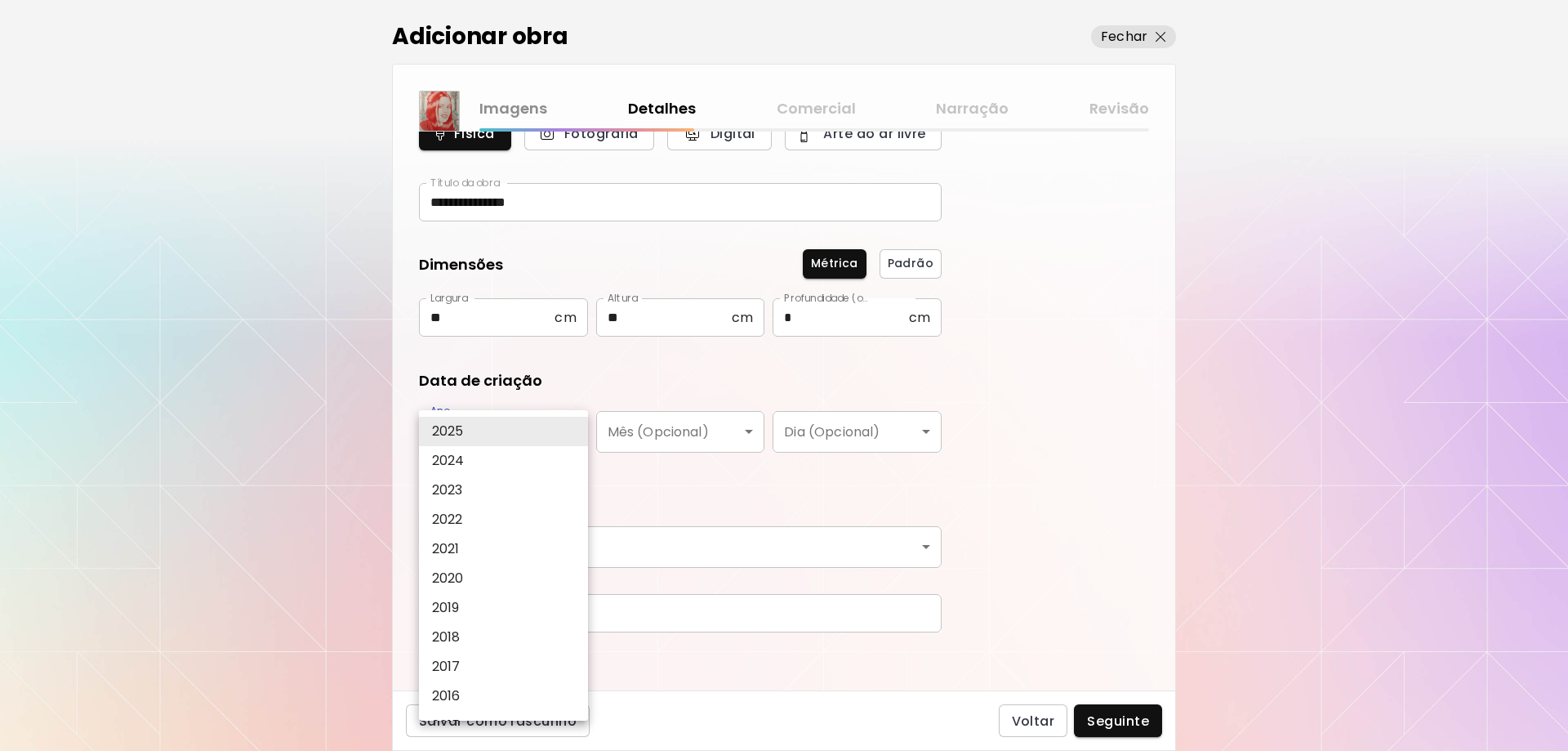
click at [474, 577] on li "2020" at bounding box center [507, 577] width 177 height 29
type input "****"
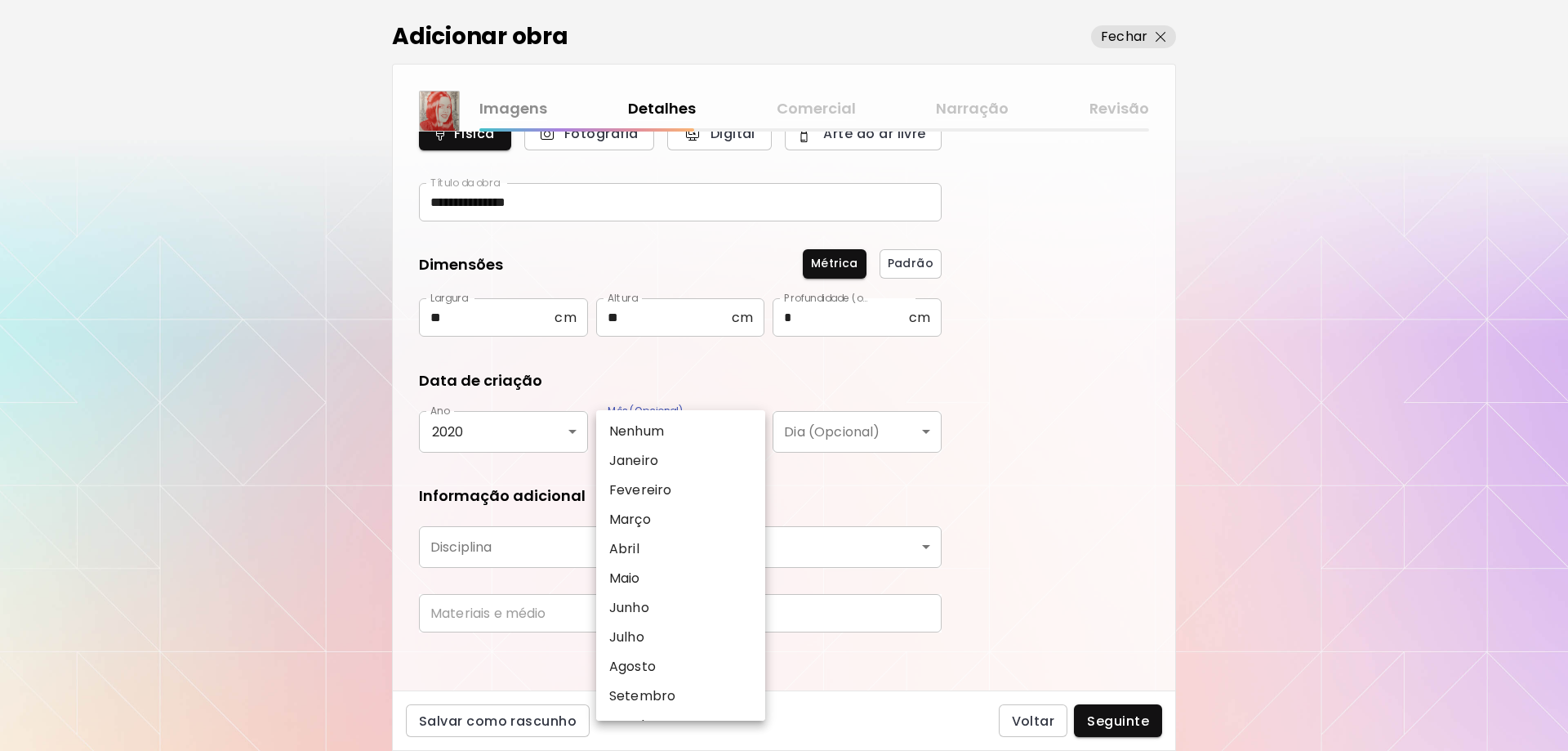
click at [715, 434] on body "**********" at bounding box center [784, 376] width 1568 height 751
click at [650, 544] on li "Abril" at bounding box center [684, 548] width 177 height 29
type input "*****"
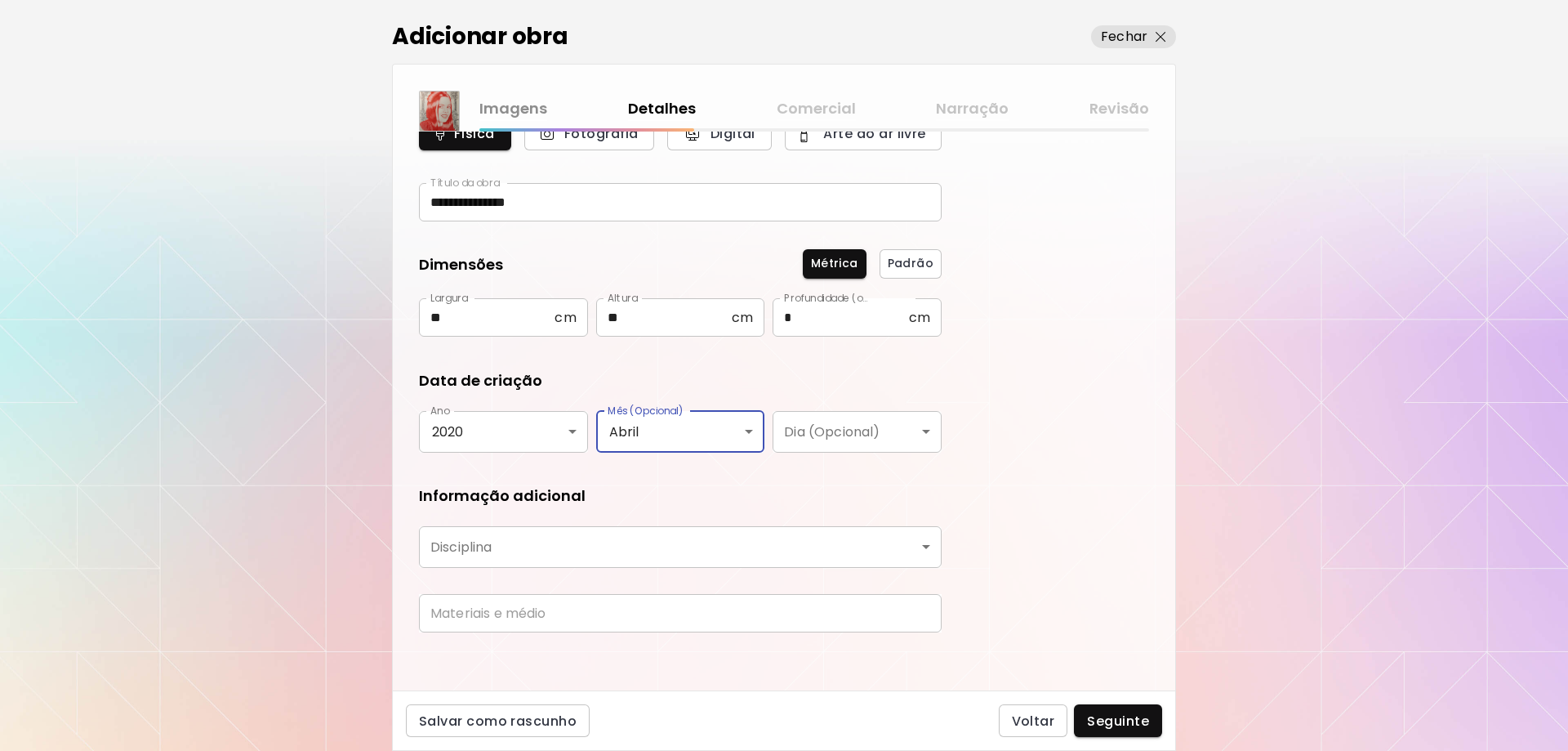
click at [847, 430] on body "**********" at bounding box center [784, 376] width 1568 height 751
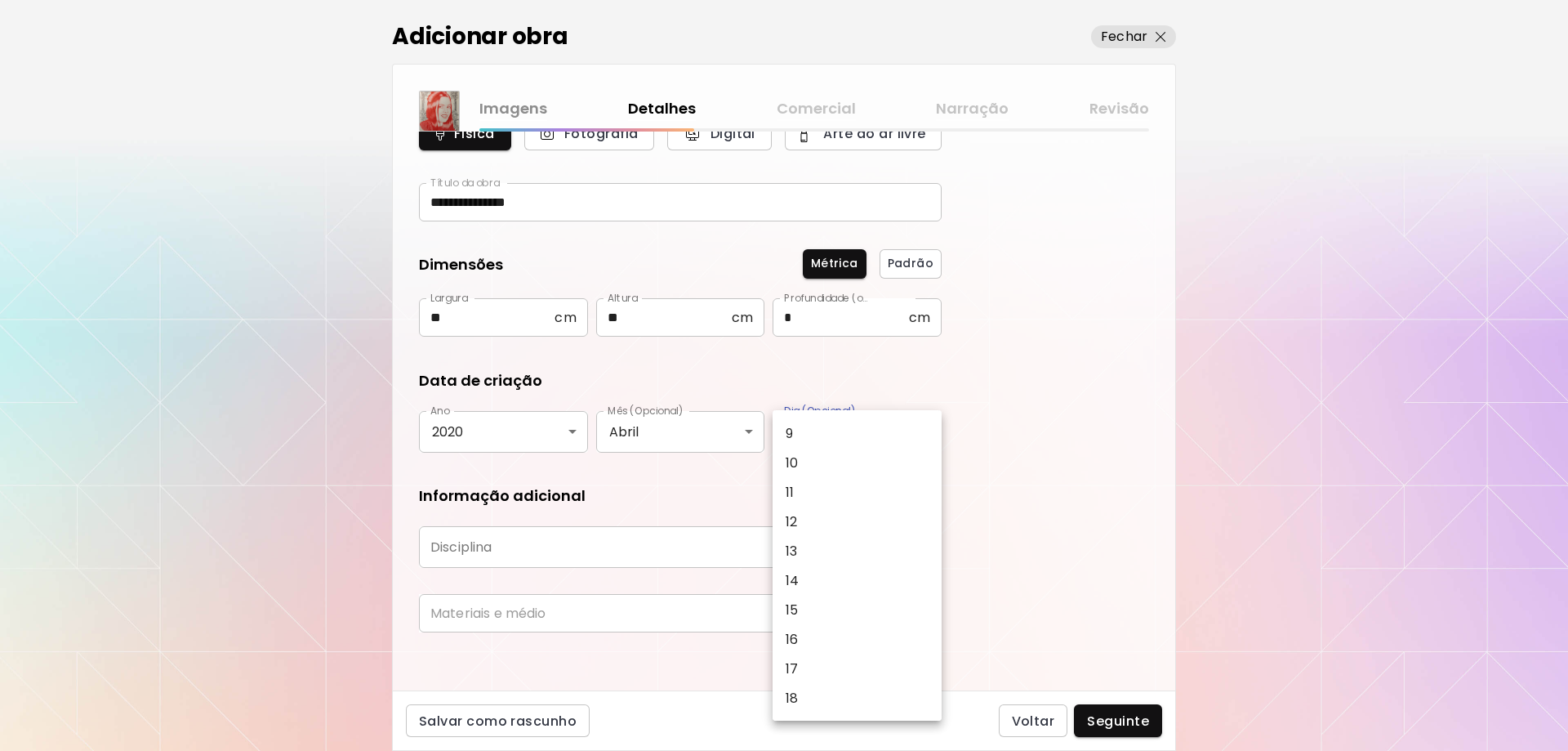
scroll to position [327, 0]
click at [817, 571] on li "16" at bounding box center [861, 574] width 177 height 29
type input "**"
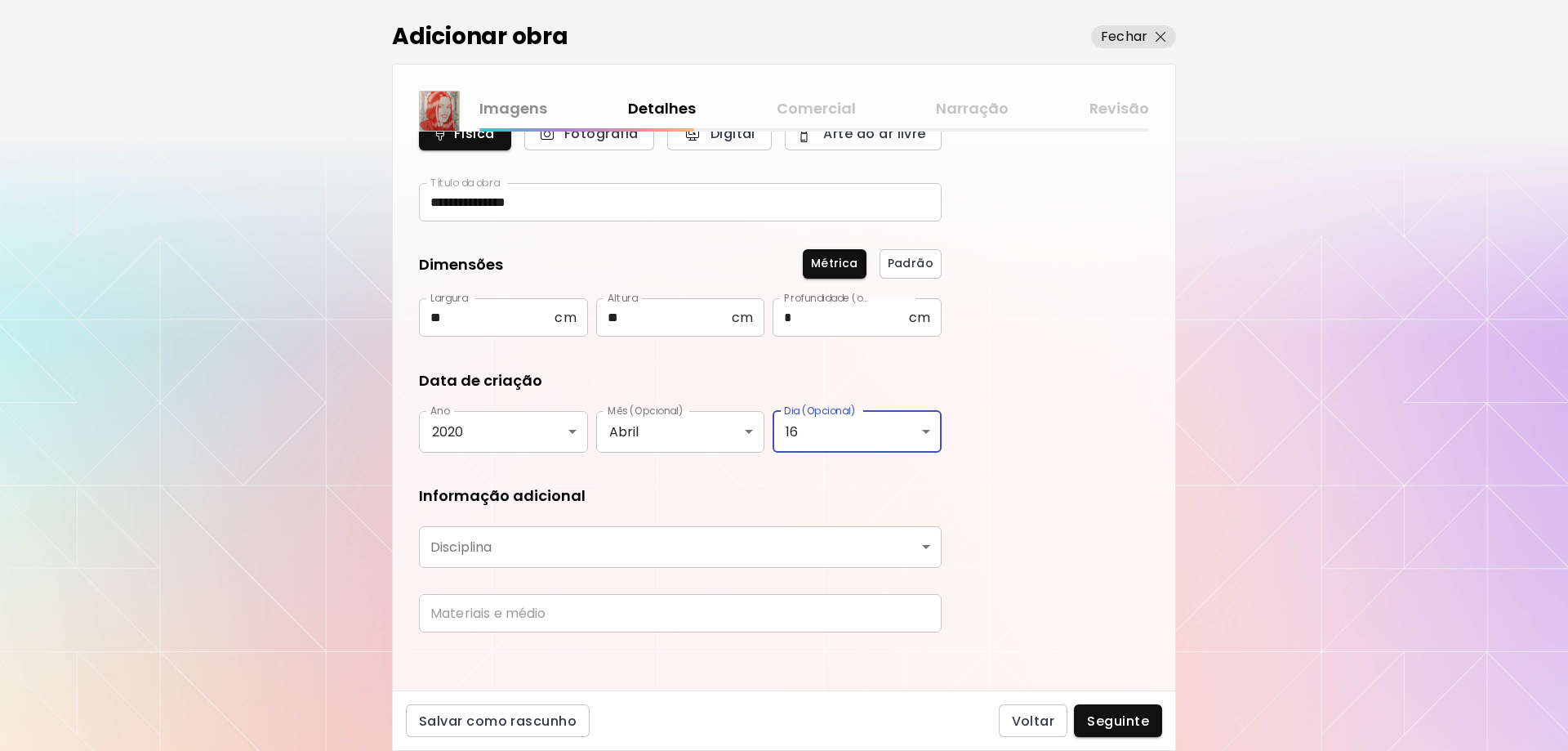
click at [450, 547] on body "**********" at bounding box center [784, 376] width 1568 height 751
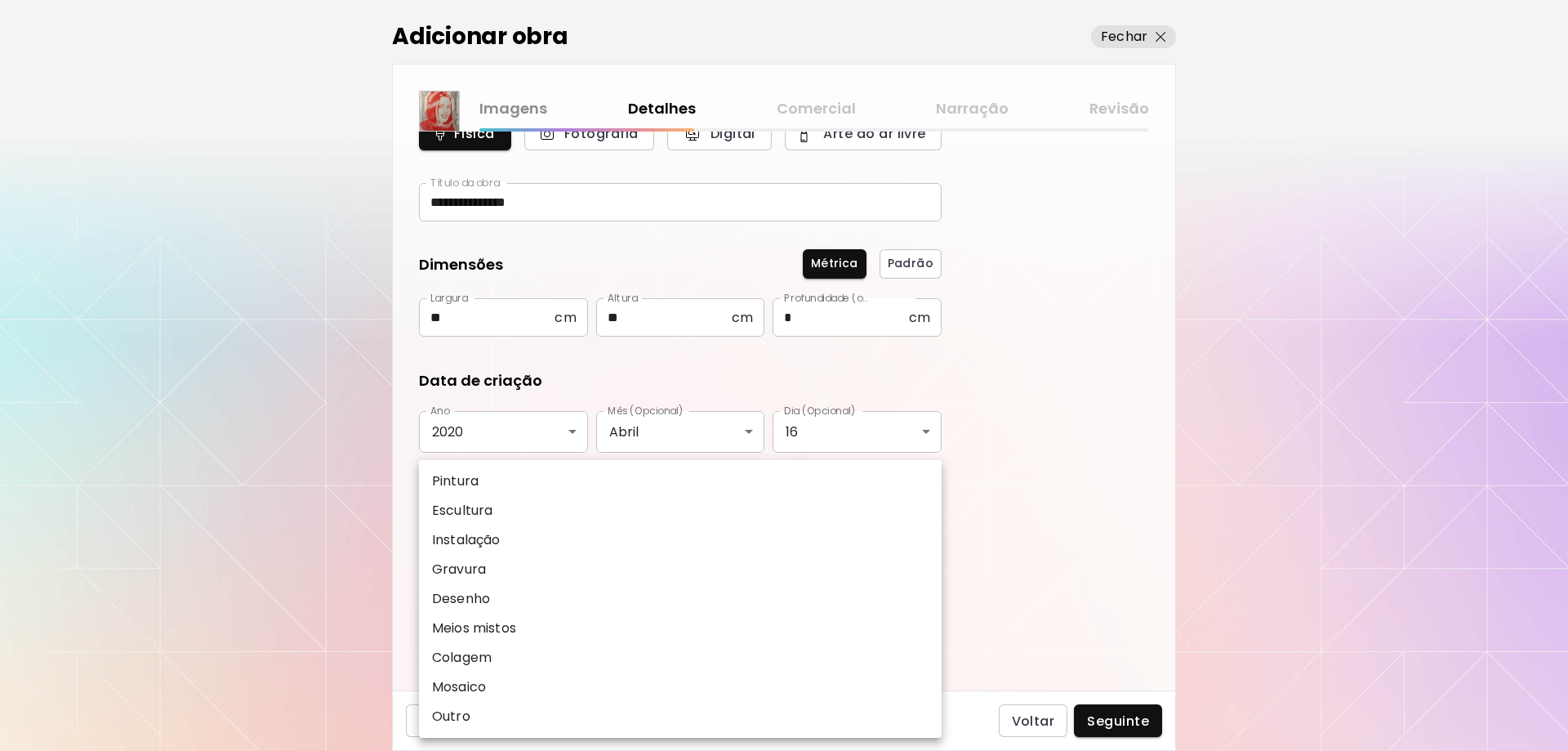
click at [506, 601] on li "Desenho" at bounding box center [681, 598] width 523 height 29
type input "*******"
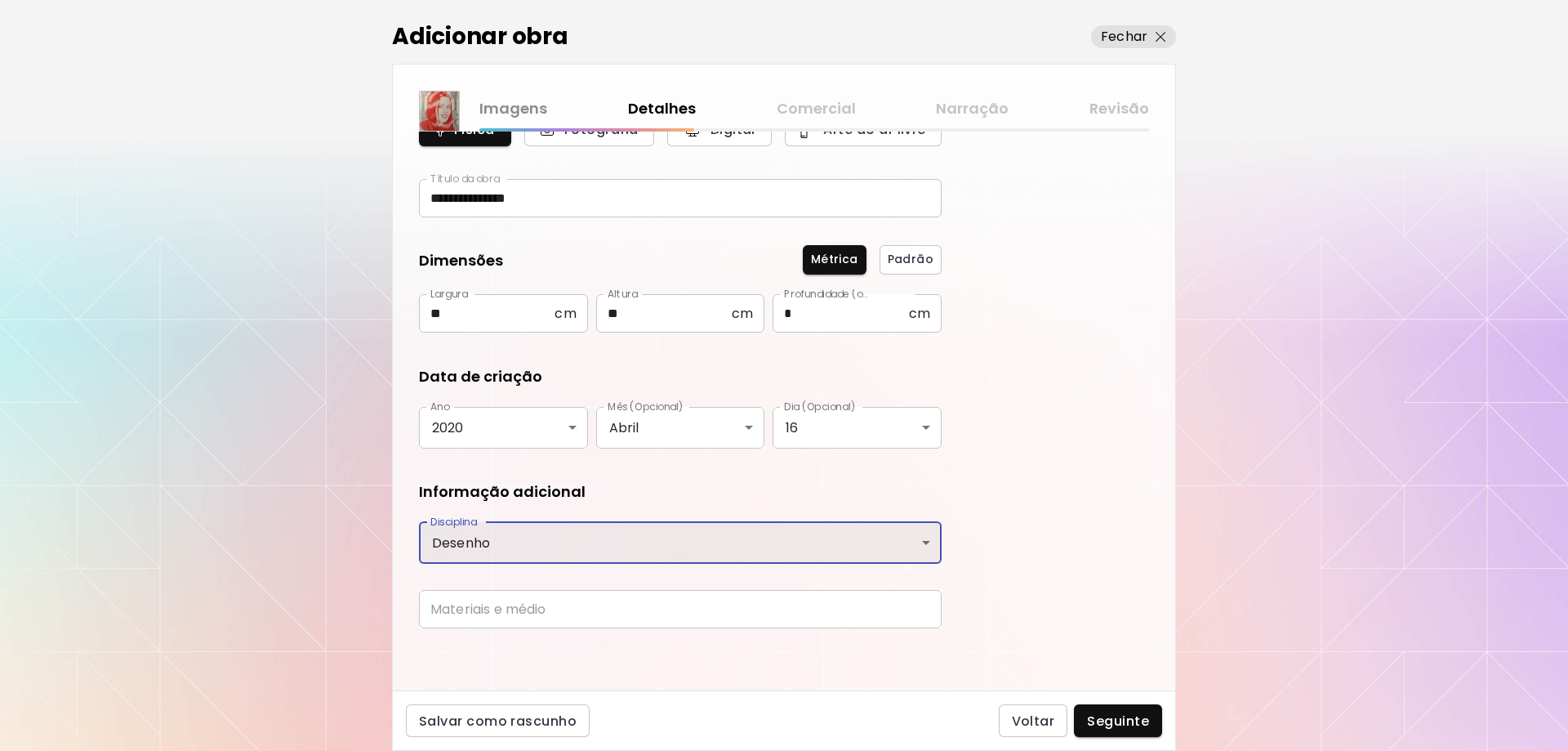
scroll to position [89, 0]
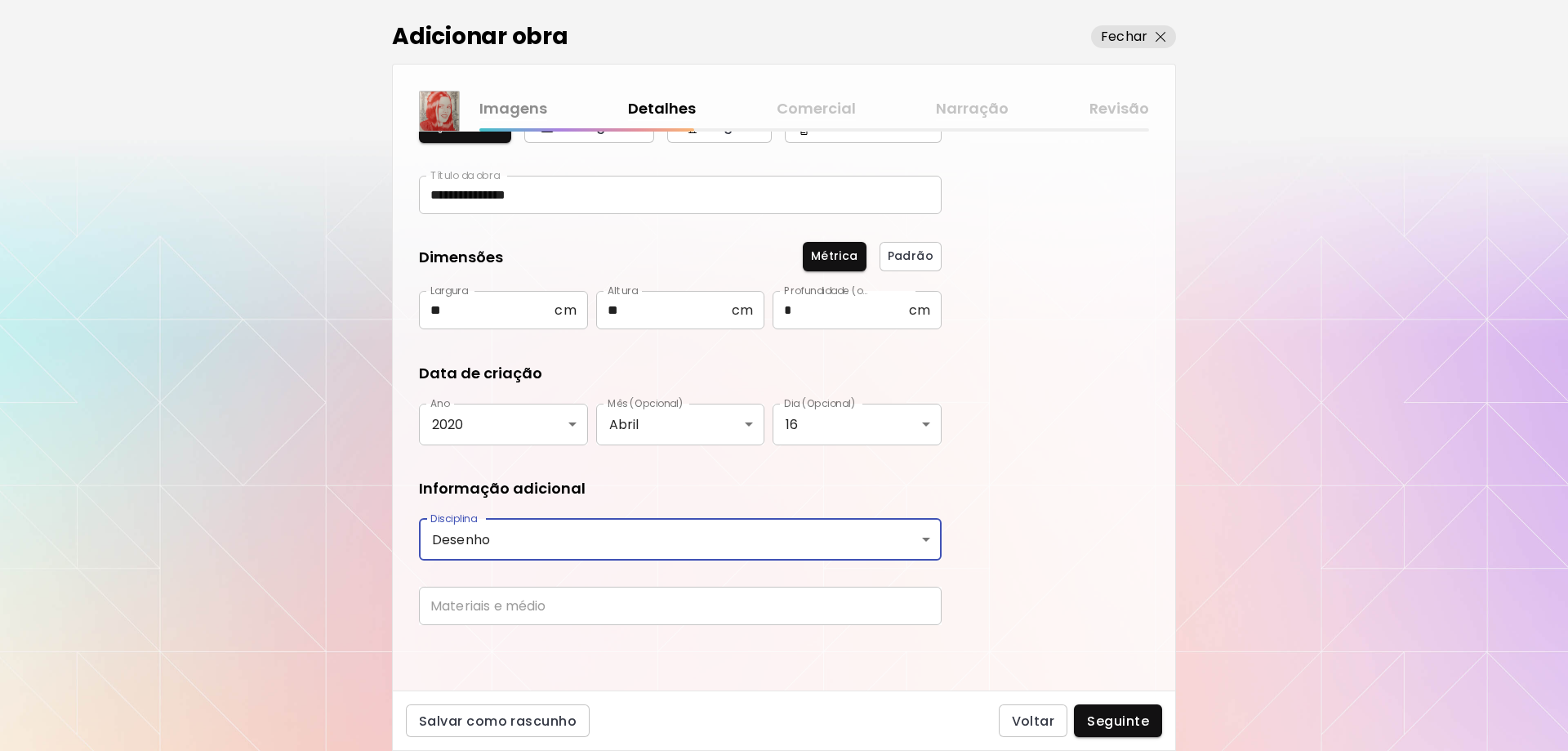
click at [530, 608] on input "text" at bounding box center [681, 606] width 523 height 39
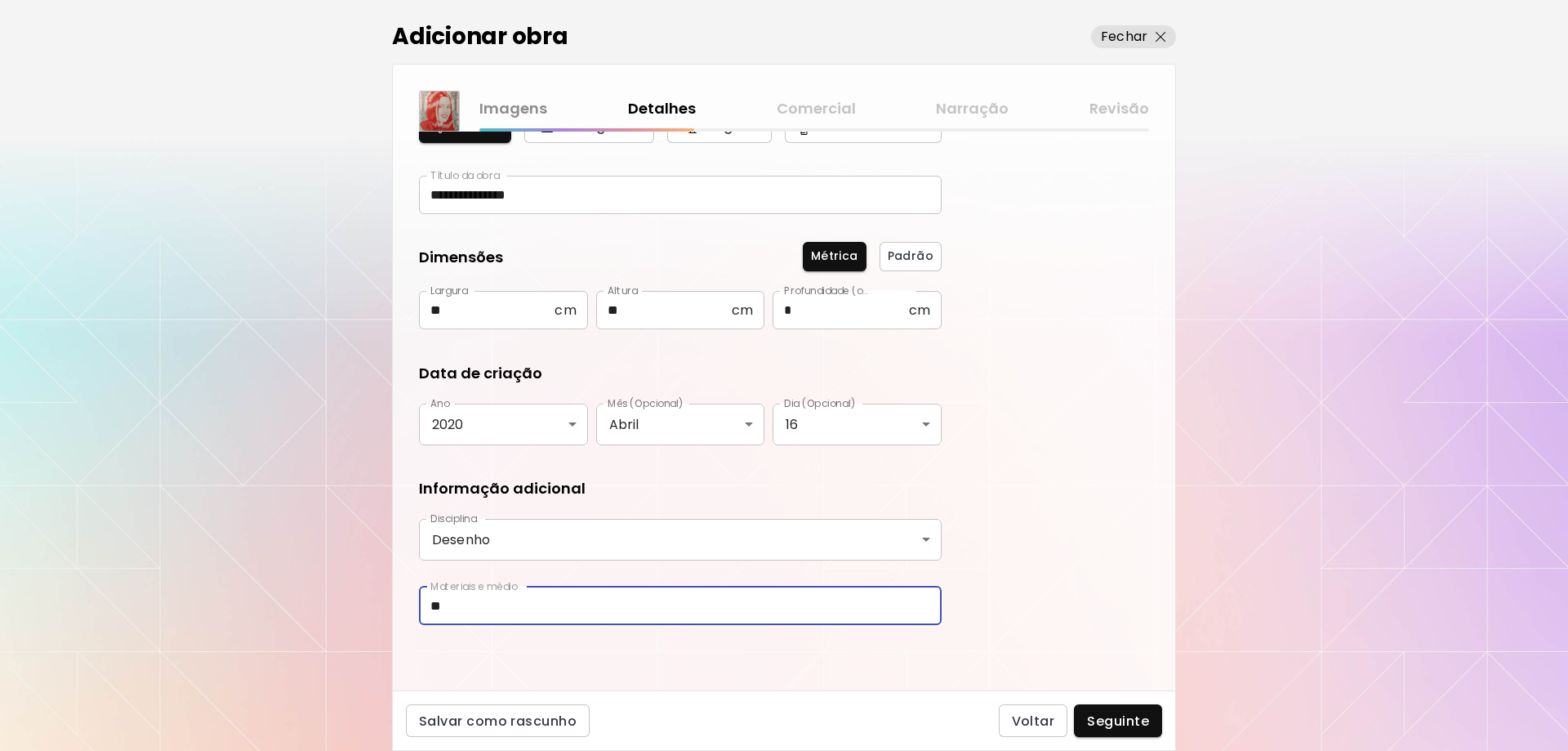
type input "*"
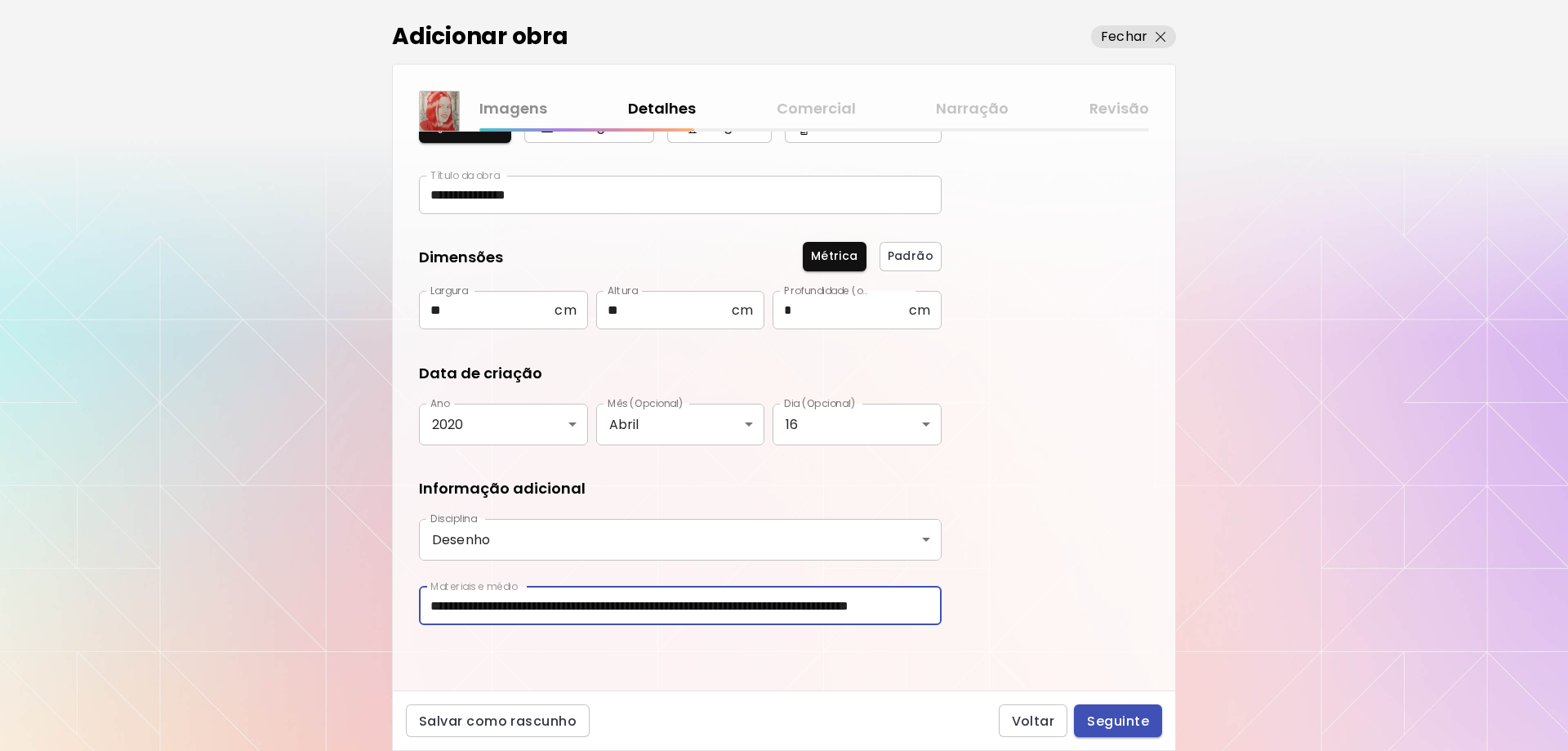
type input "**********"
click at [1112, 717] on span "Seguinte" at bounding box center [1118, 721] width 62 height 17
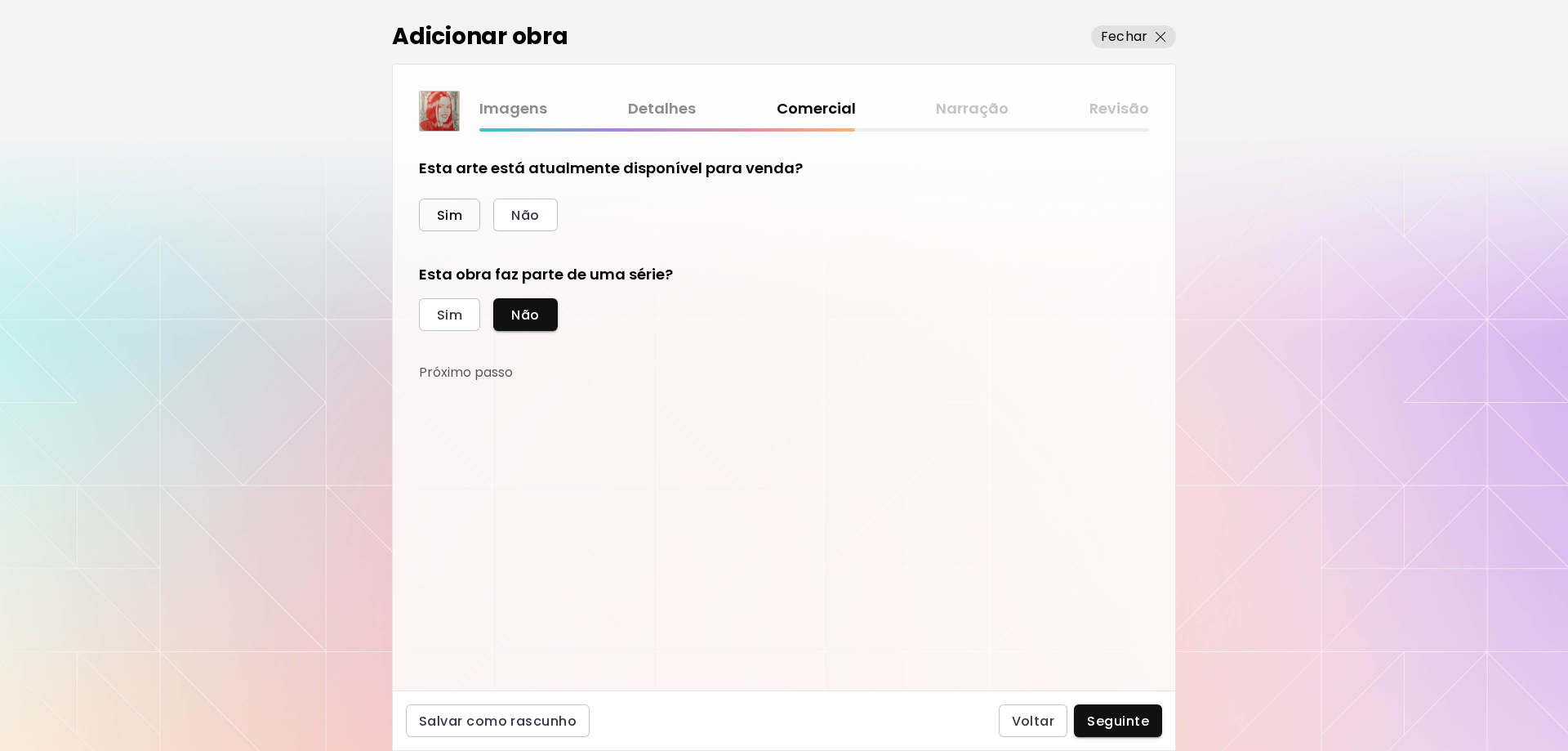
click at [433, 209] on button "Sim" at bounding box center [449, 215] width 61 height 33
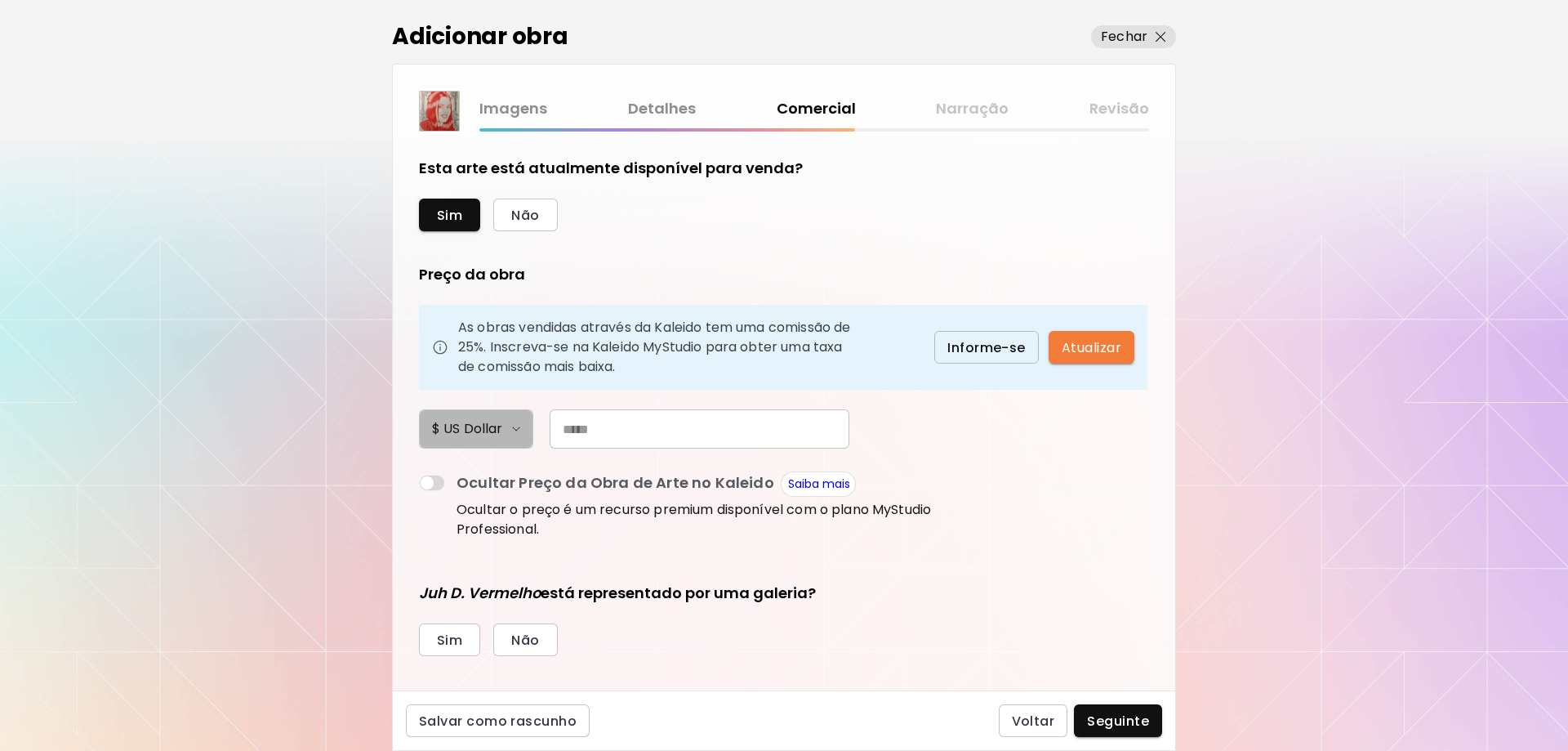
click at [484, 437] on h6 "$ US Dollar" at bounding box center [467, 428] width 70 height 19
click at [664, 397] on div at bounding box center [784, 376] width 1568 height 751
click at [596, 428] on input "text" at bounding box center [700, 428] width 300 height 39
type input "*****"
click at [958, 432] on form "Esta arte está atualmente disponível para venda? Sim Não Preço da obra As obras…" at bounding box center [784, 411] width 730 height 506
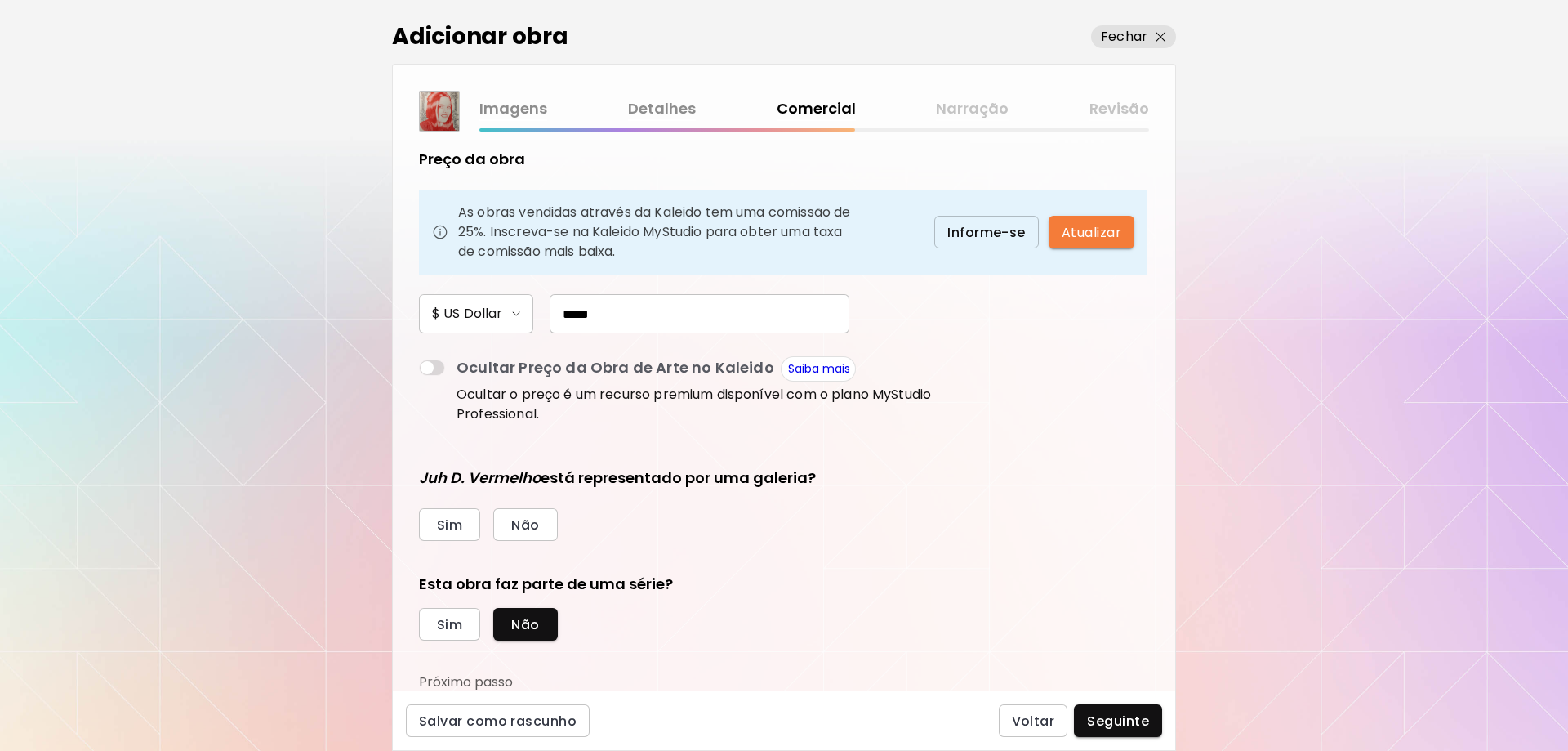
scroll to position [116, 0]
click at [520, 525] on span "Não" at bounding box center [525, 524] width 28 height 17
click at [1083, 232] on span "Atualizar" at bounding box center [1091, 231] width 60 height 17
click at [1125, 721] on span "Seguinte" at bounding box center [1118, 721] width 62 height 17
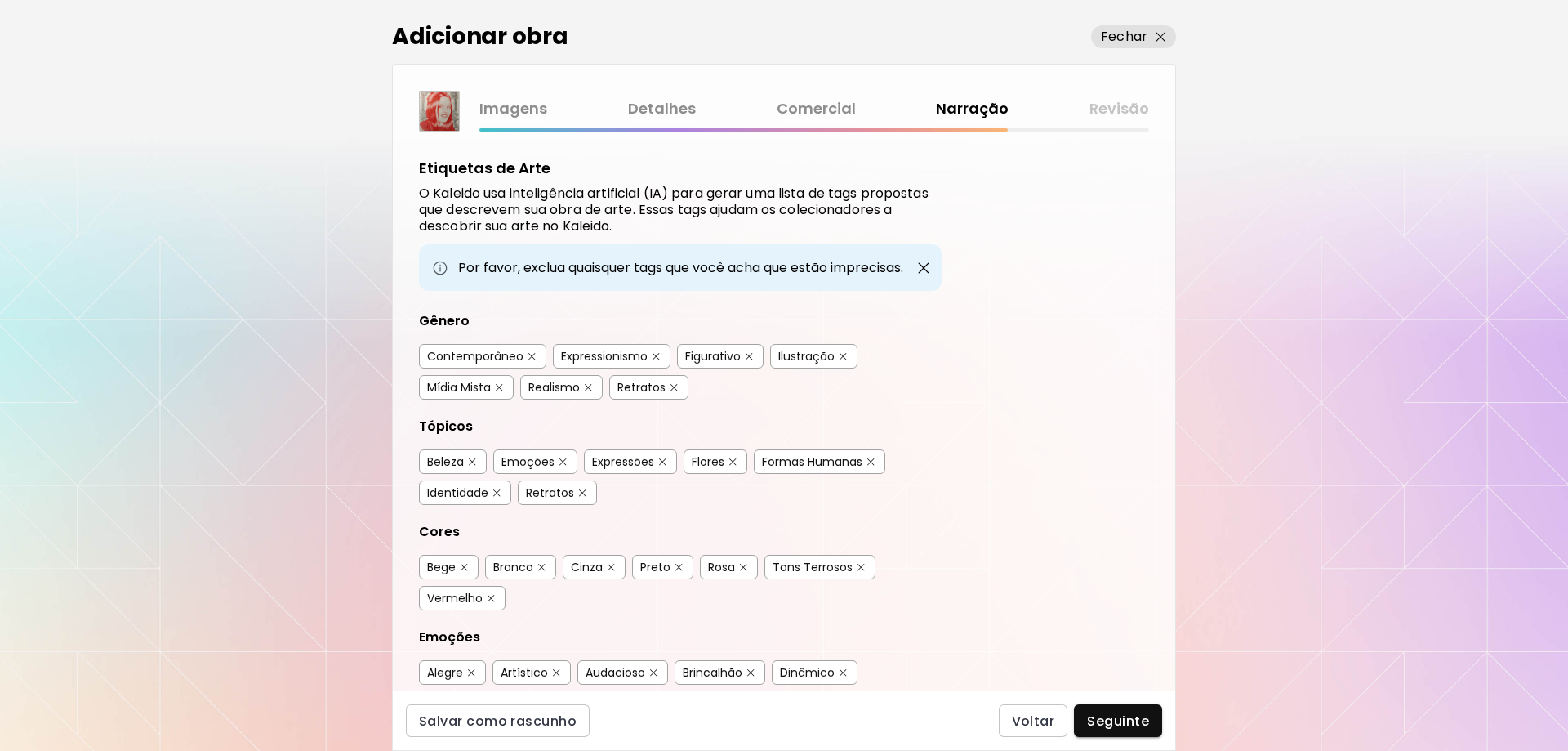
click at [553, 386] on div "Realismo" at bounding box center [553, 386] width 51 height 16
click at [447, 464] on div "Beleza" at bounding box center [446, 461] width 37 height 16
click at [820, 464] on div "Formas Humanas" at bounding box center [812, 461] width 101 height 16
click at [446, 495] on div "Identidade" at bounding box center [458, 492] width 61 height 16
click at [531, 493] on div "Retratos" at bounding box center [550, 492] width 48 height 16
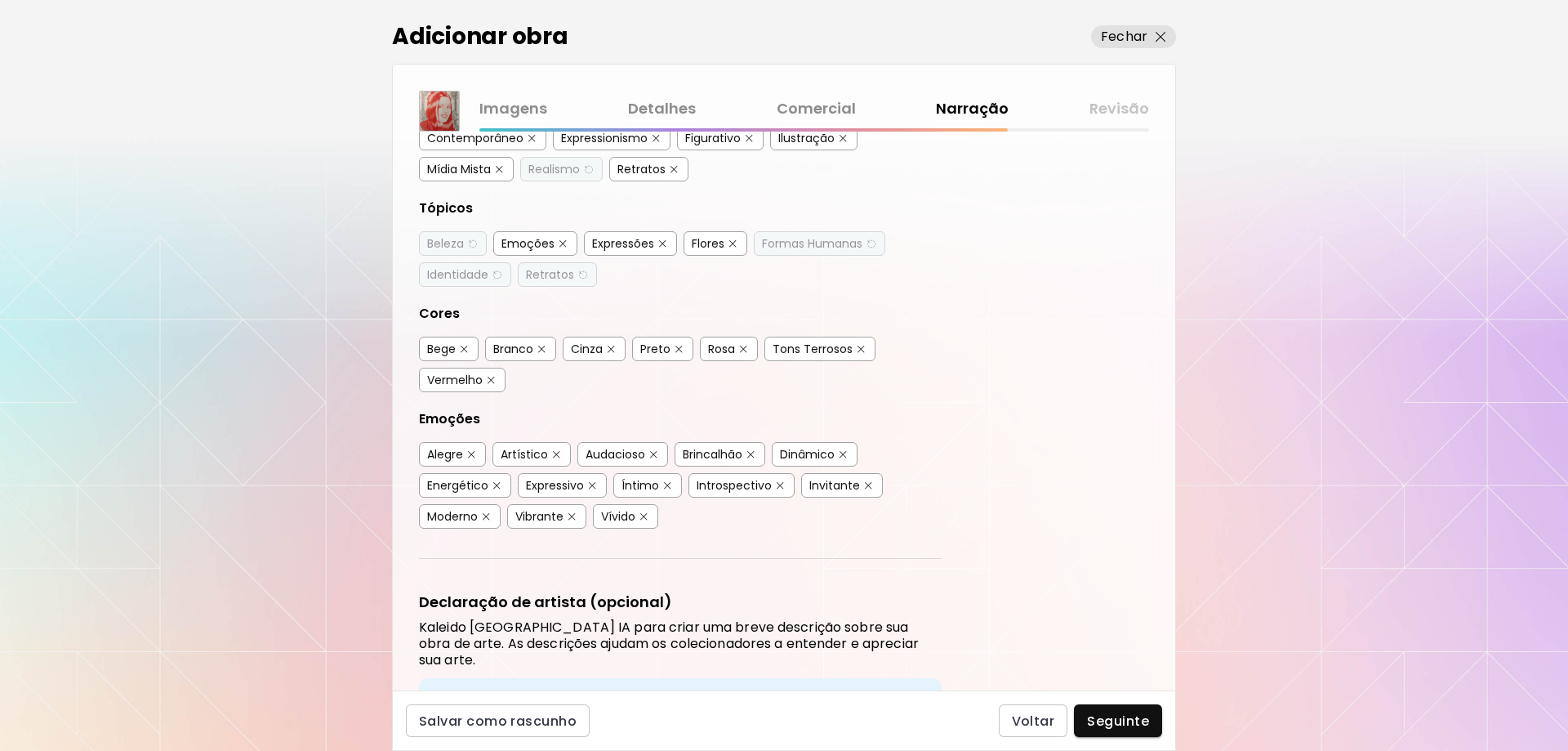
scroll to position [245, 0]
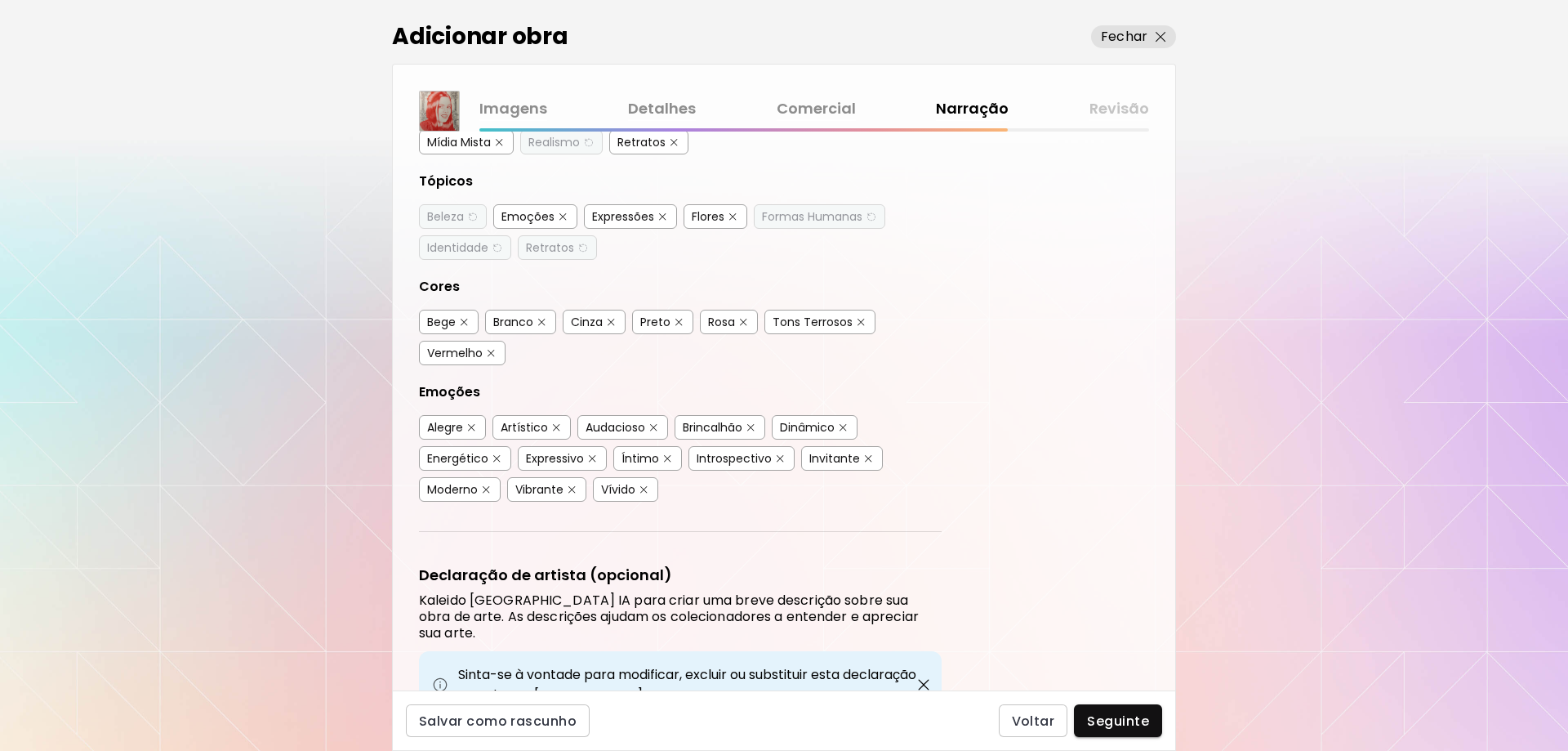
click at [439, 353] on div "Vermelho" at bounding box center [455, 352] width 55 height 16
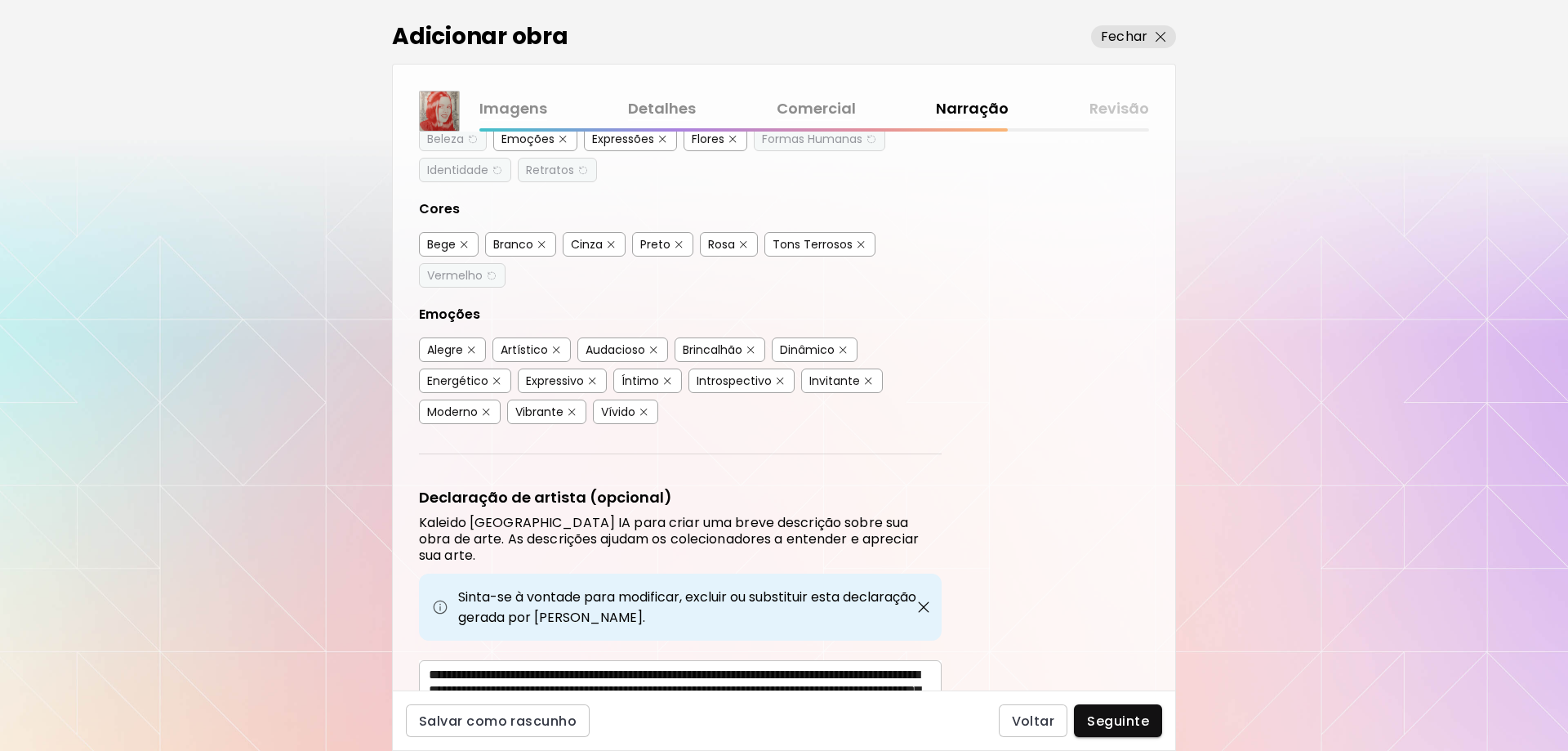
scroll to position [327, 0]
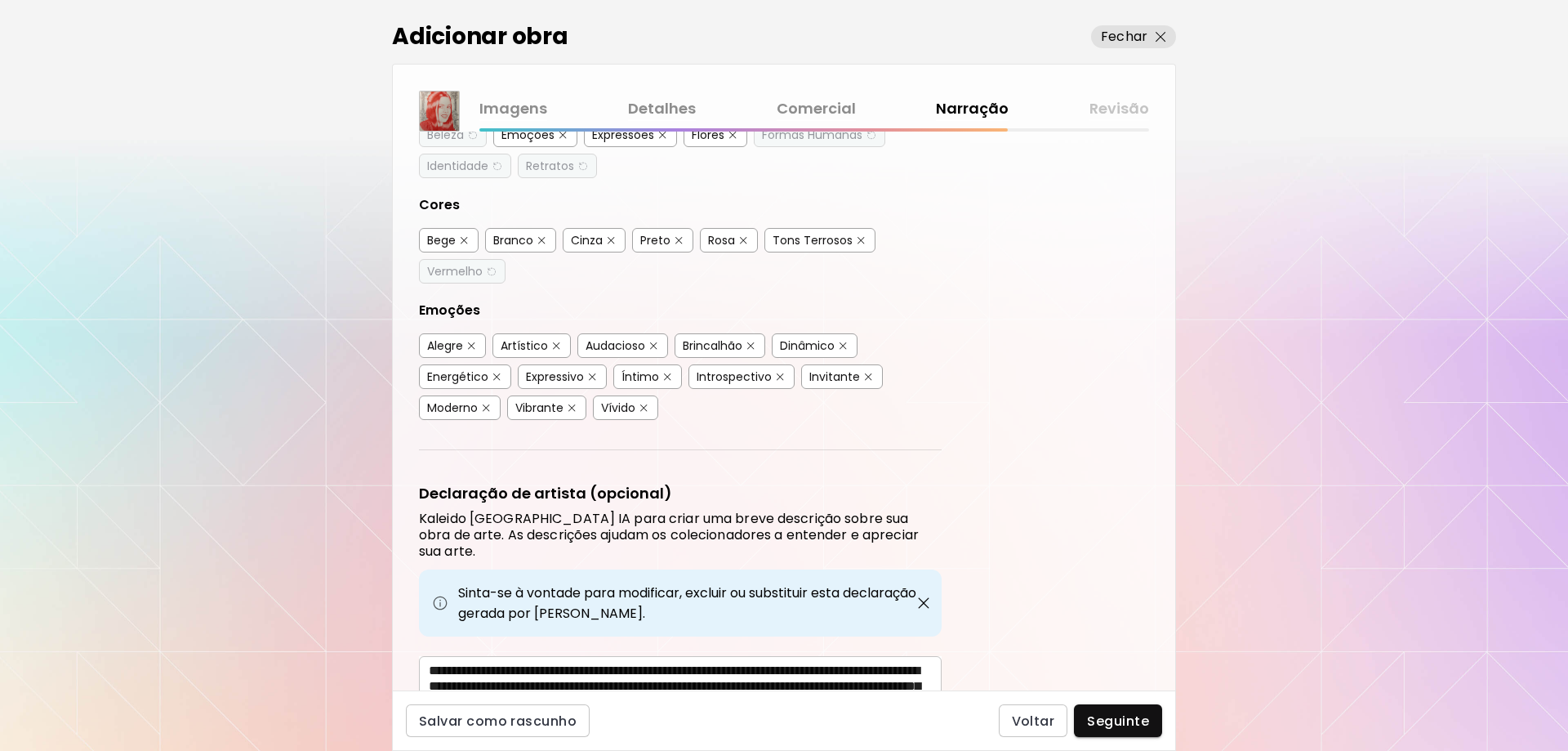
click at [656, 236] on div "Preto" at bounding box center [655, 240] width 30 height 16
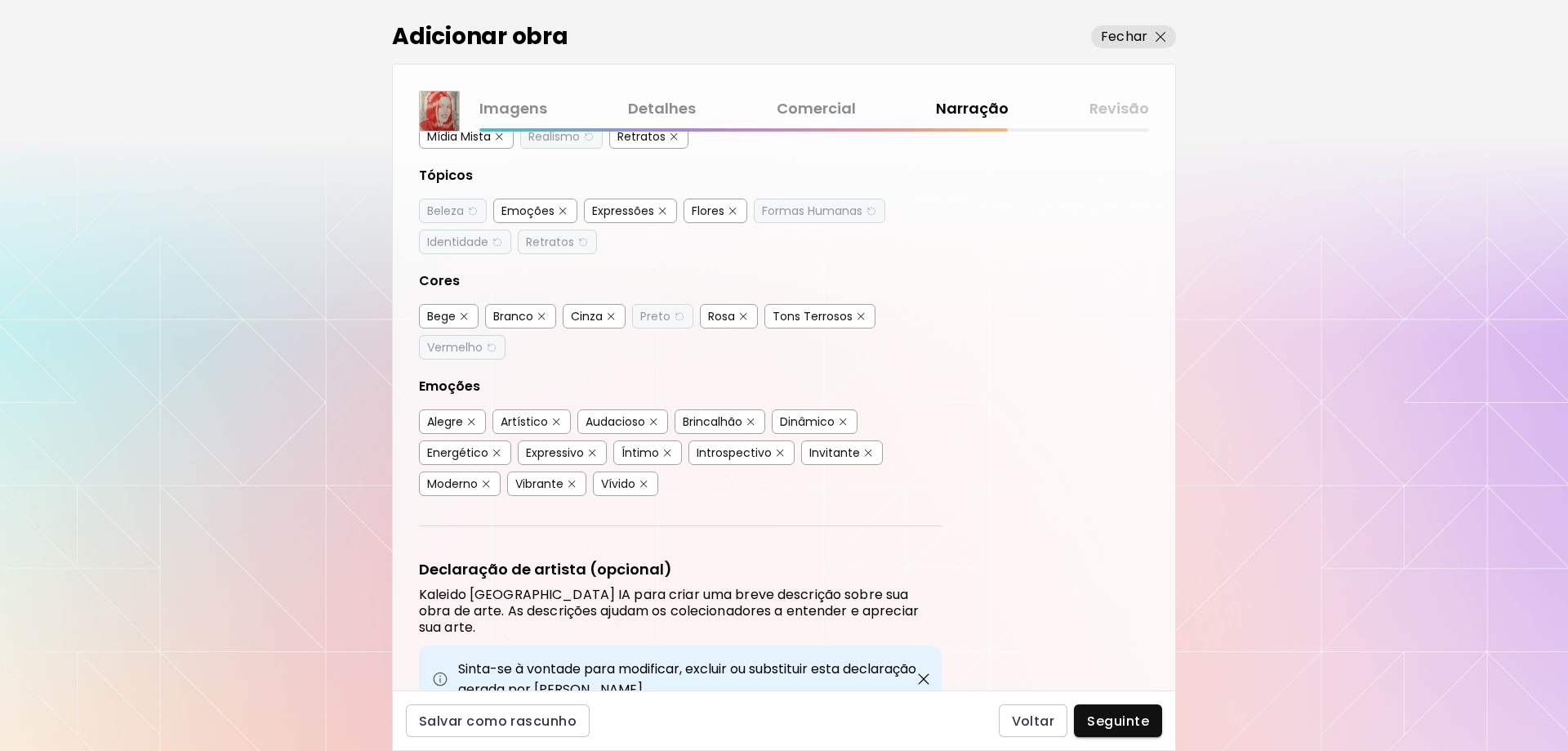
scroll to position [245, 0]
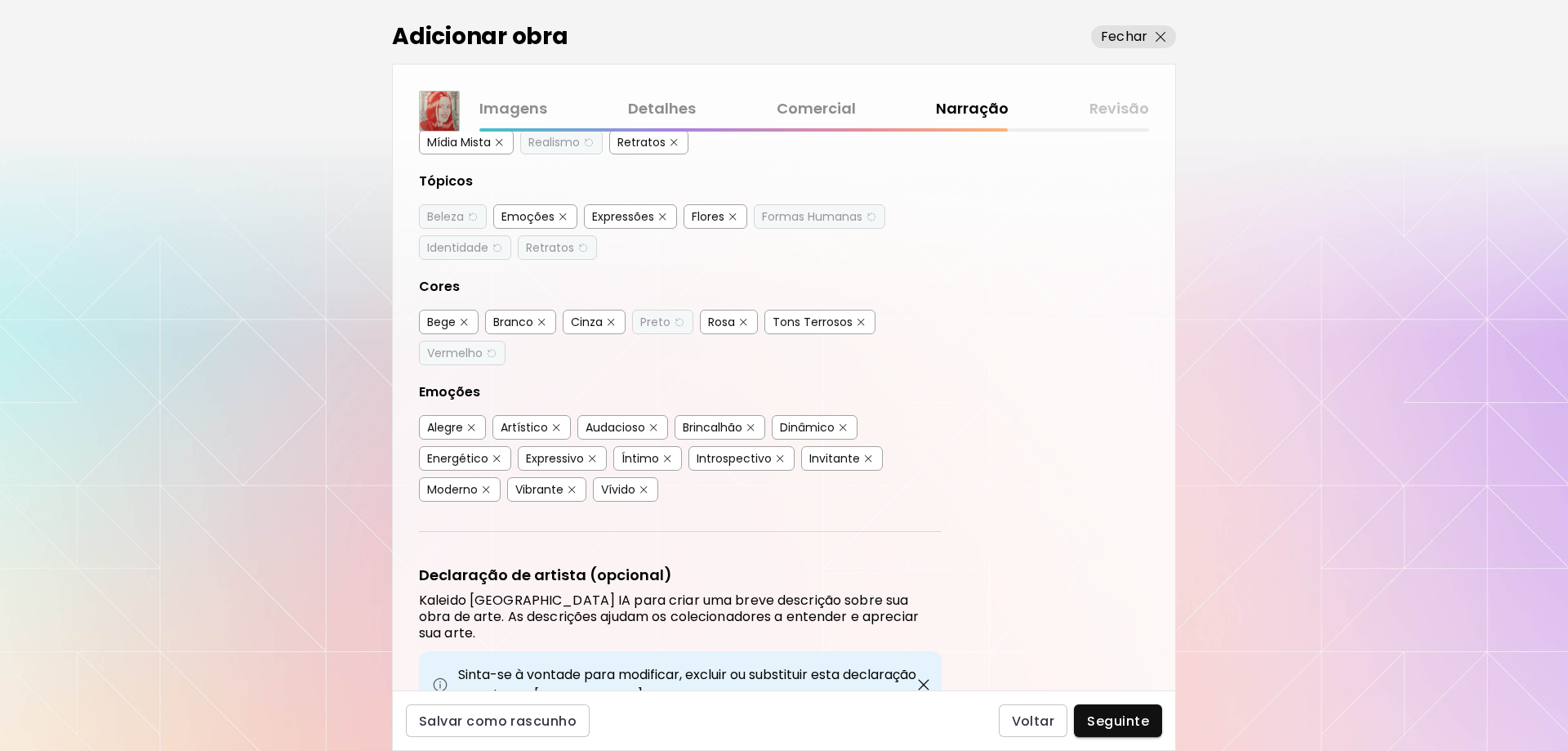
click at [587, 324] on div "Cinza" at bounding box center [587, 321] width 32 height 16
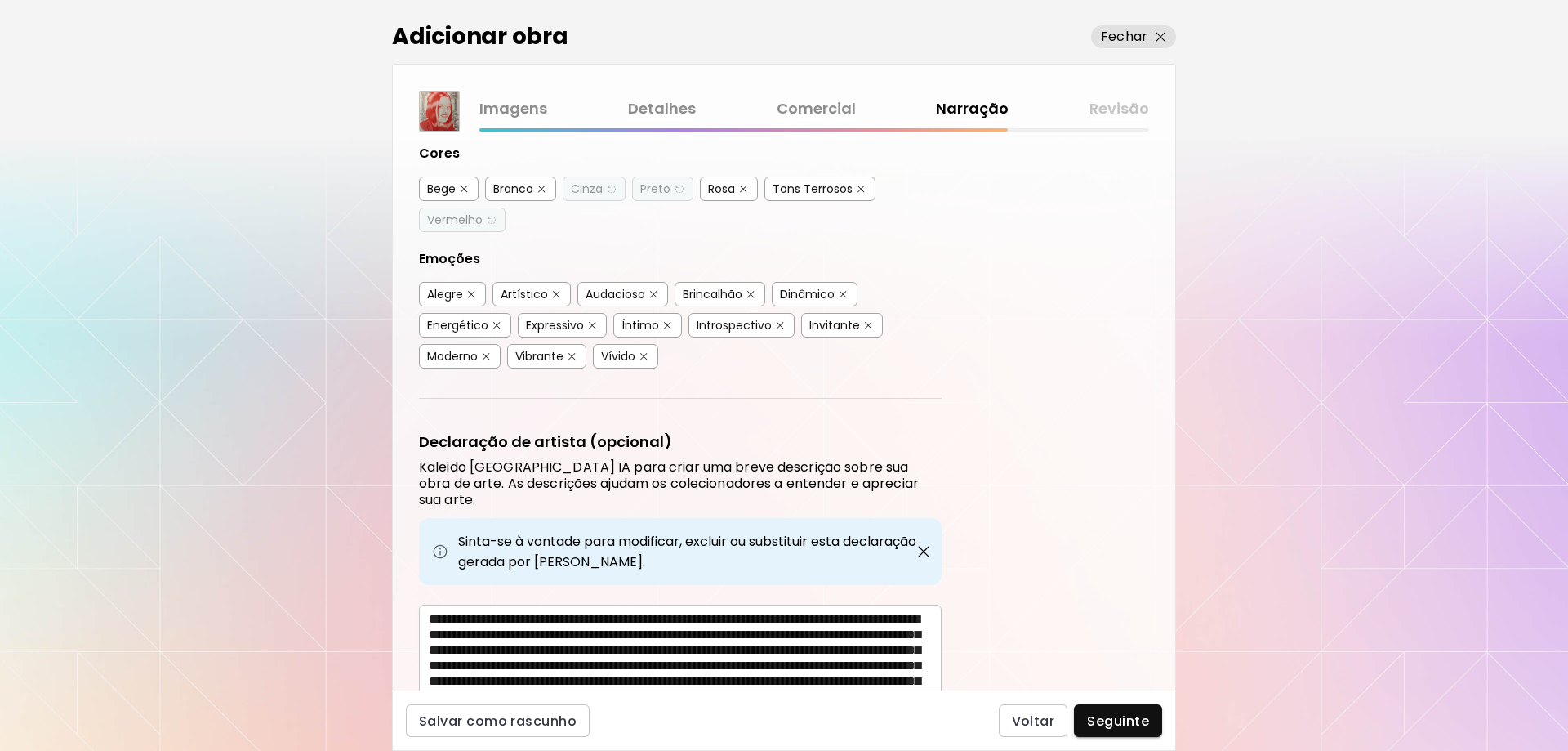
scroll to position [408, 0]
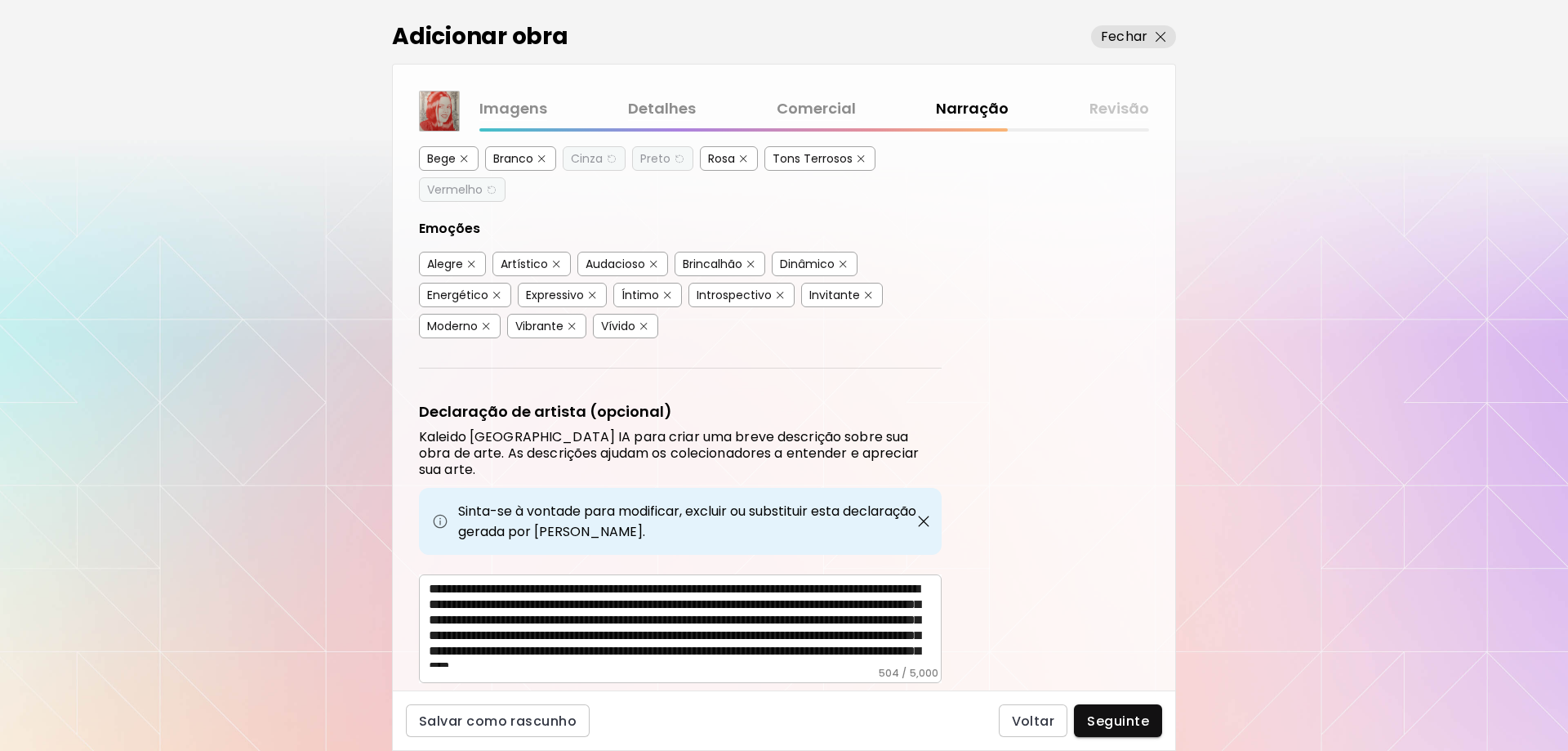
click at [444, 267] on div "Alegre" at bounding box center [445, 263] width 36 height 16
click at [636, 295] on div "Íntimo" at bounding box center [640, 294] width 38 height 16
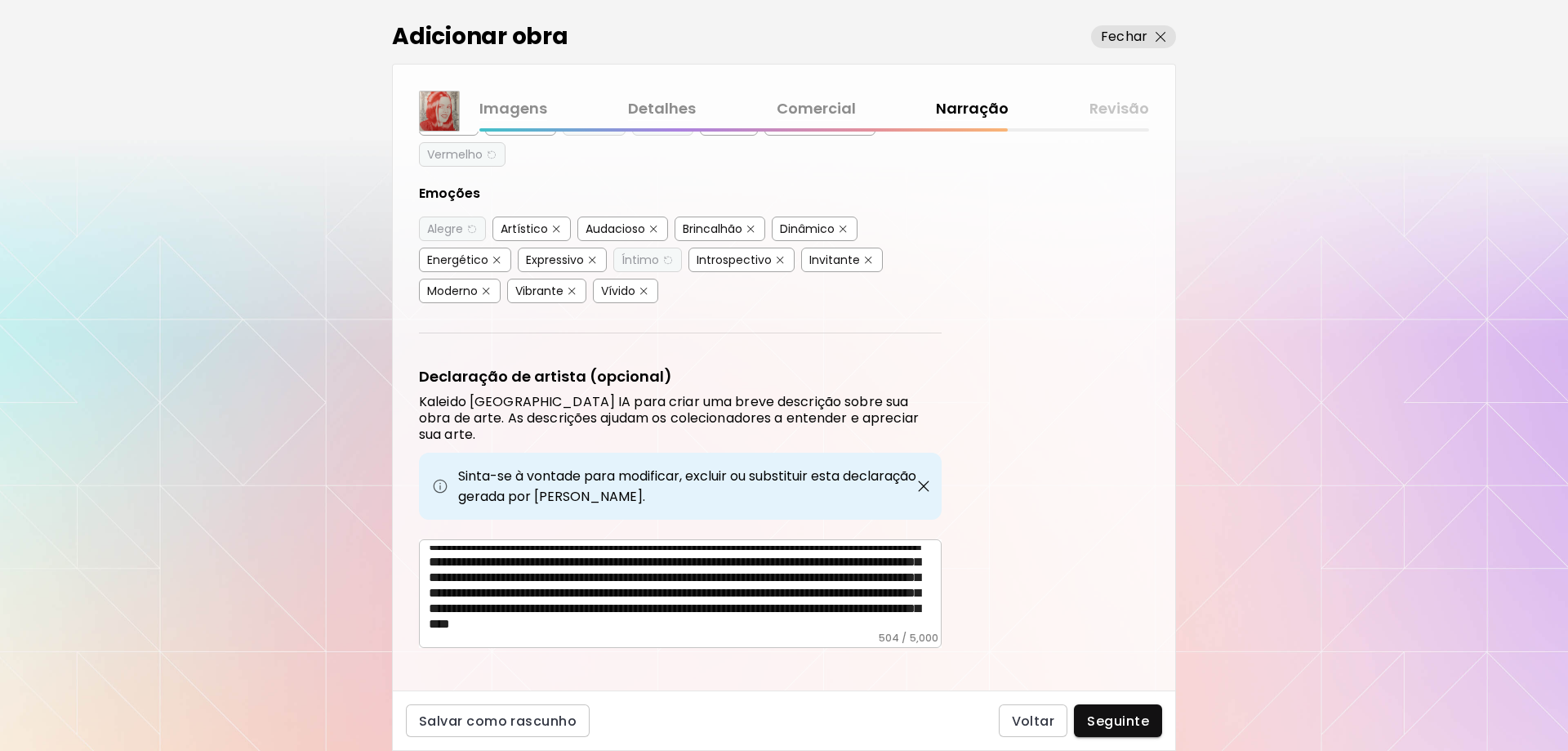
scroll to position [40, 0]
click at [1108, 722] on span "Seguinte" at bounding box center [1118, 721] width 62 height 17
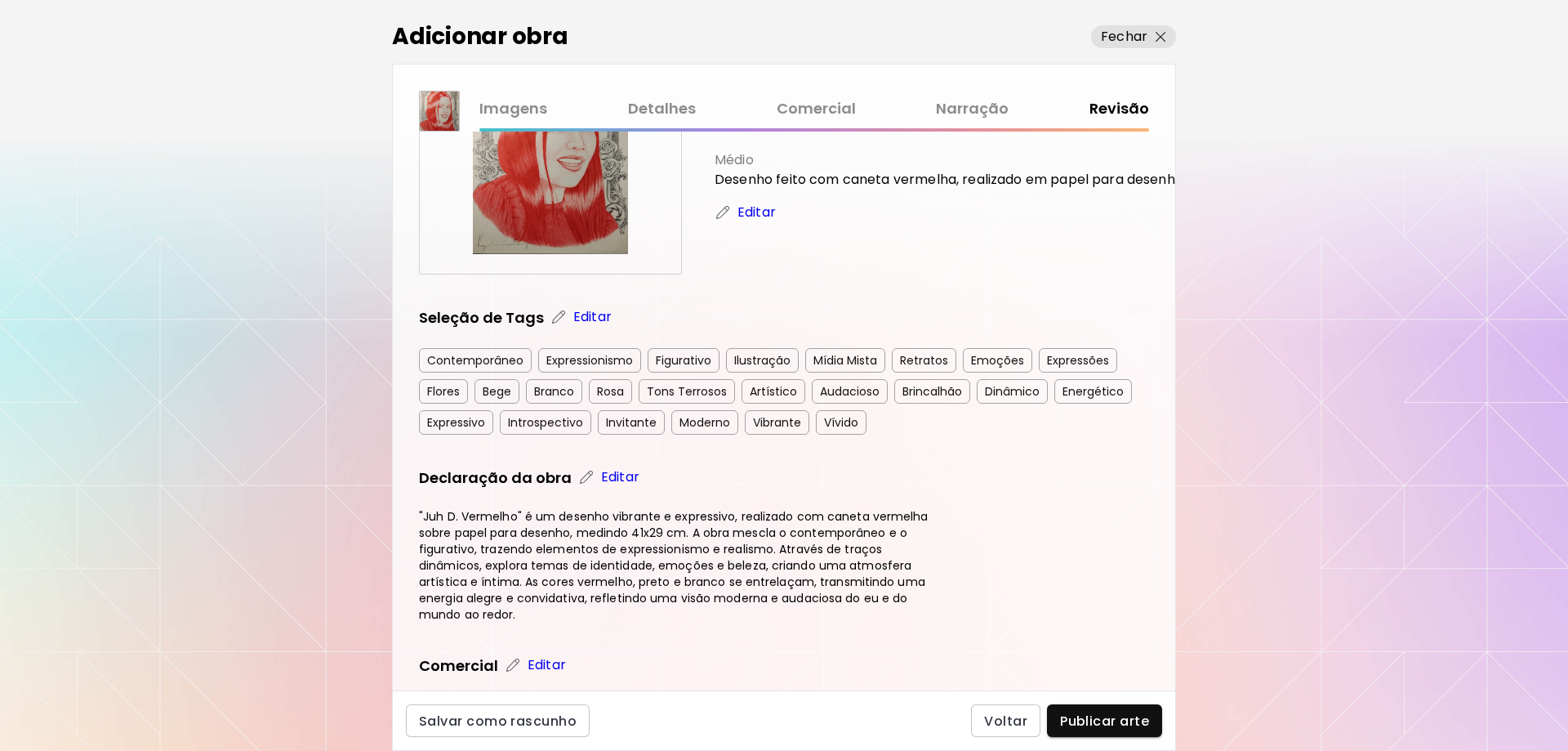
scroll to position [163, 0]
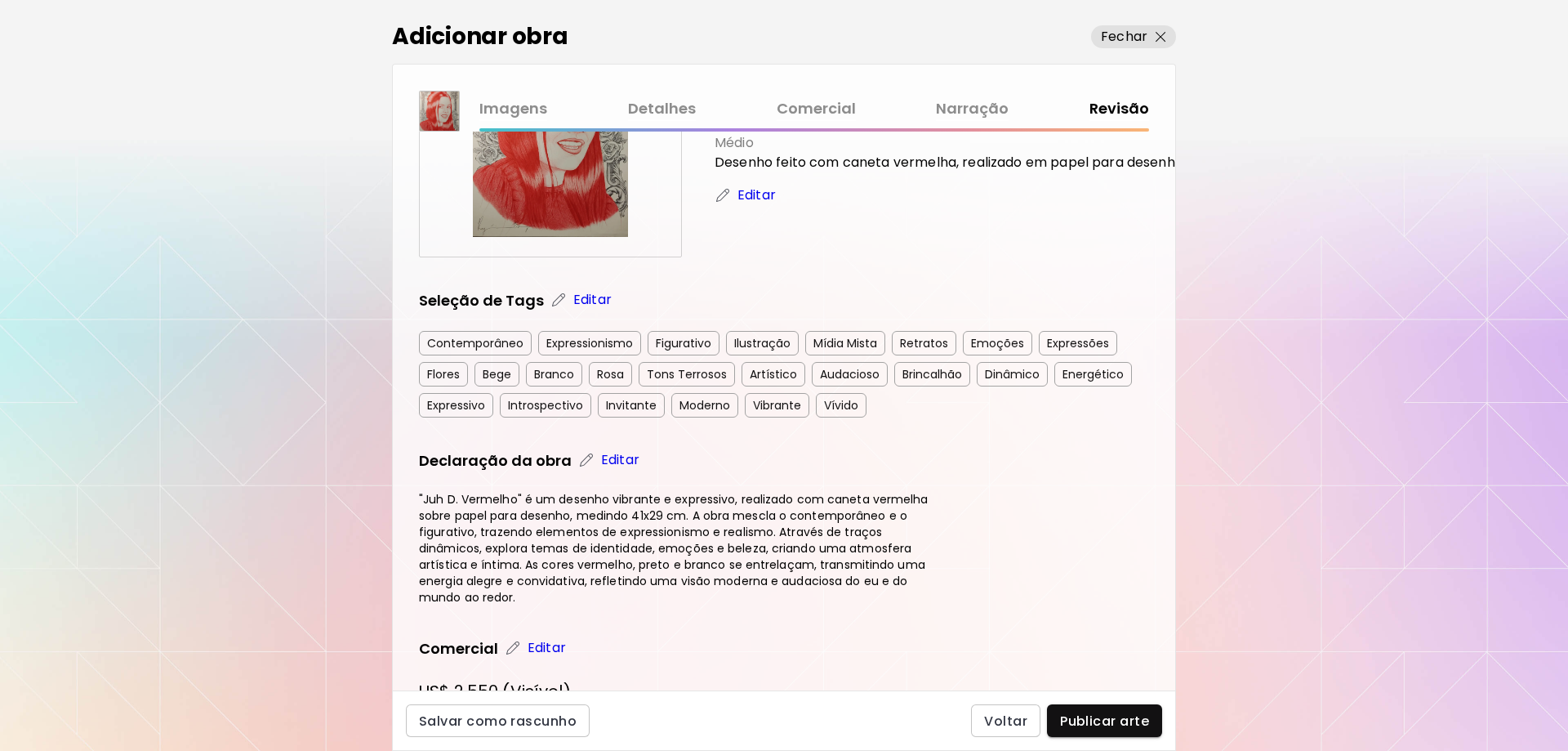
click at [583, 345] on div "Expressionismo" at bounding box center [589, 343] width 103 height 24
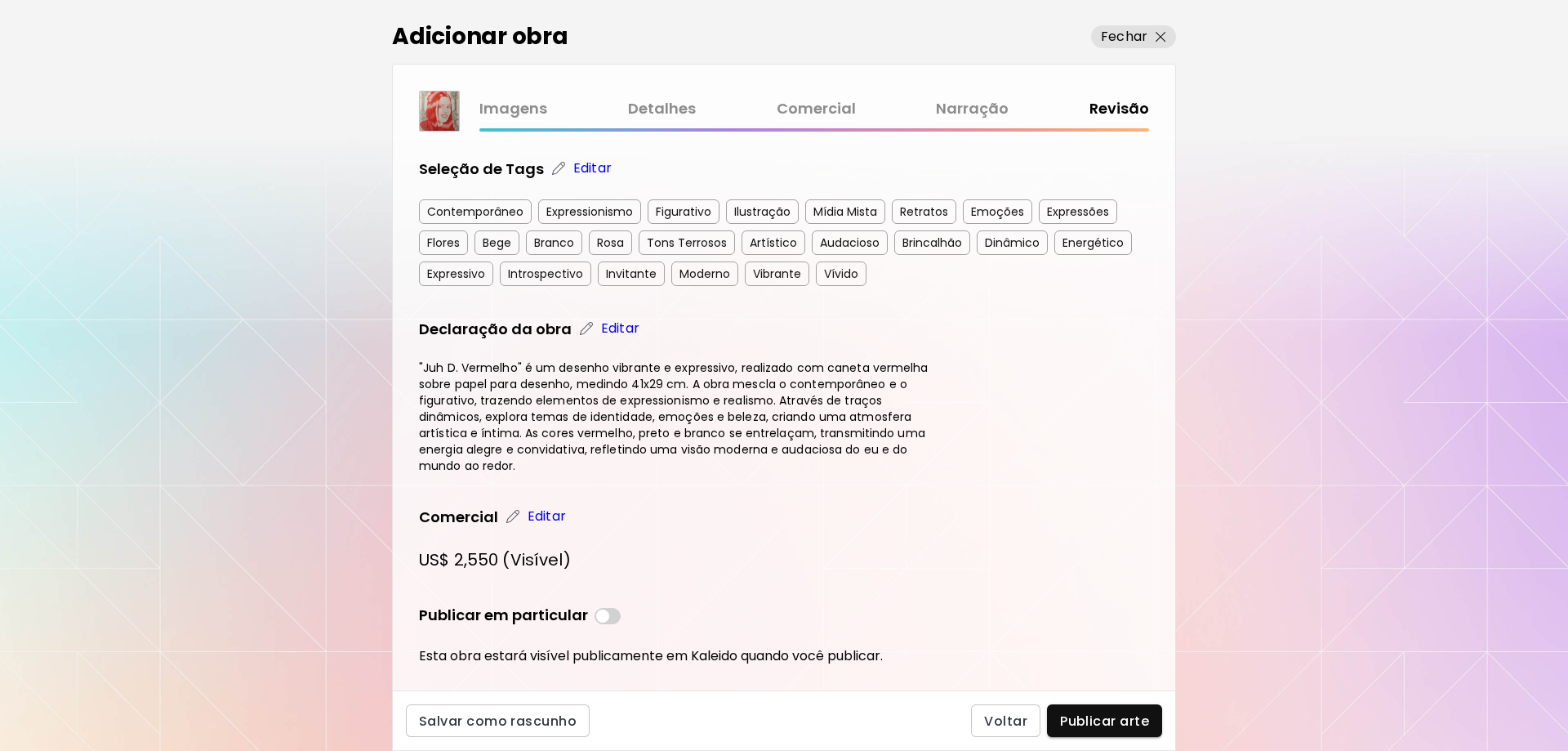
scroll to position [329, 0]
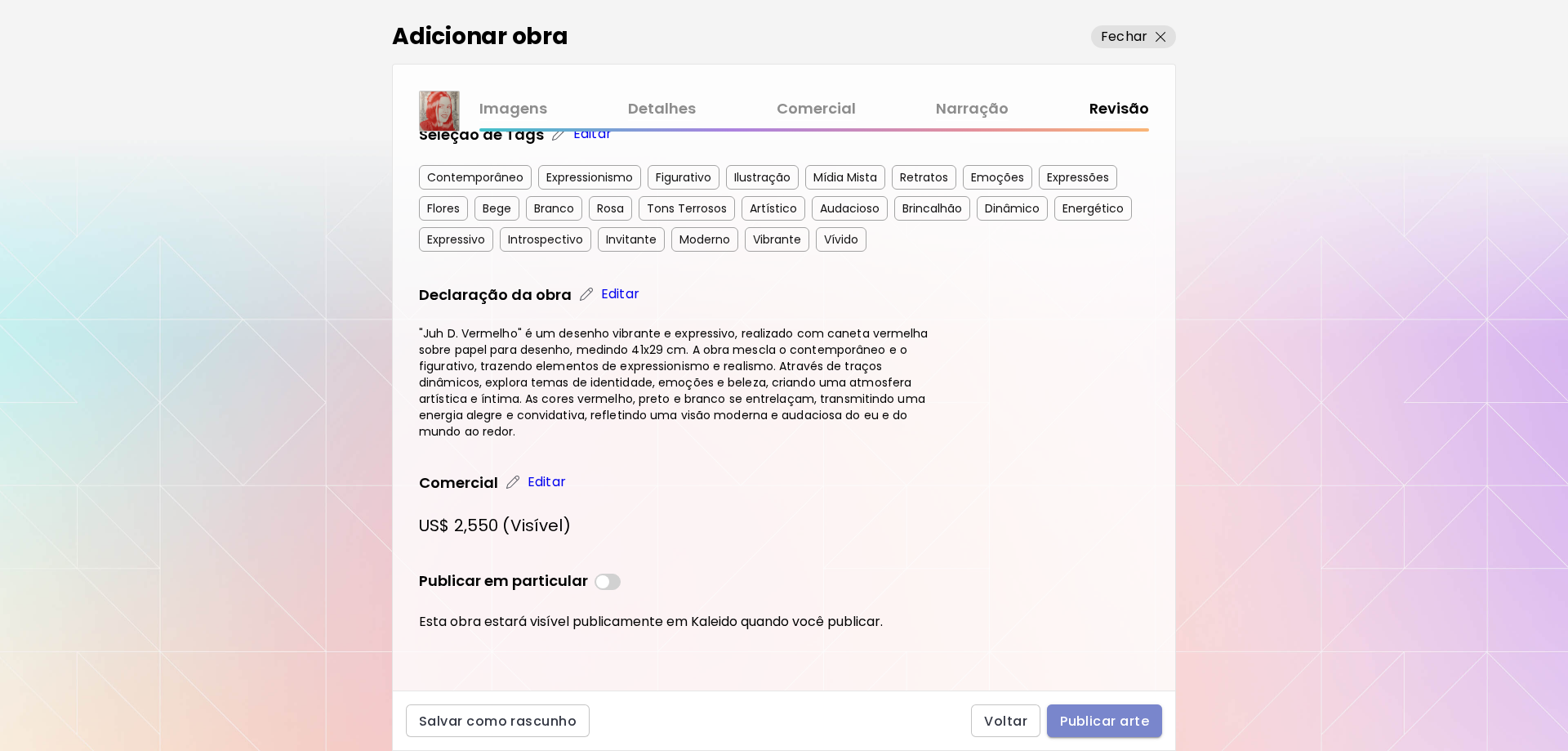
click at [1095, 723] on span "Publicar arte" at bounding box center [1105, 721] width 89 height 17
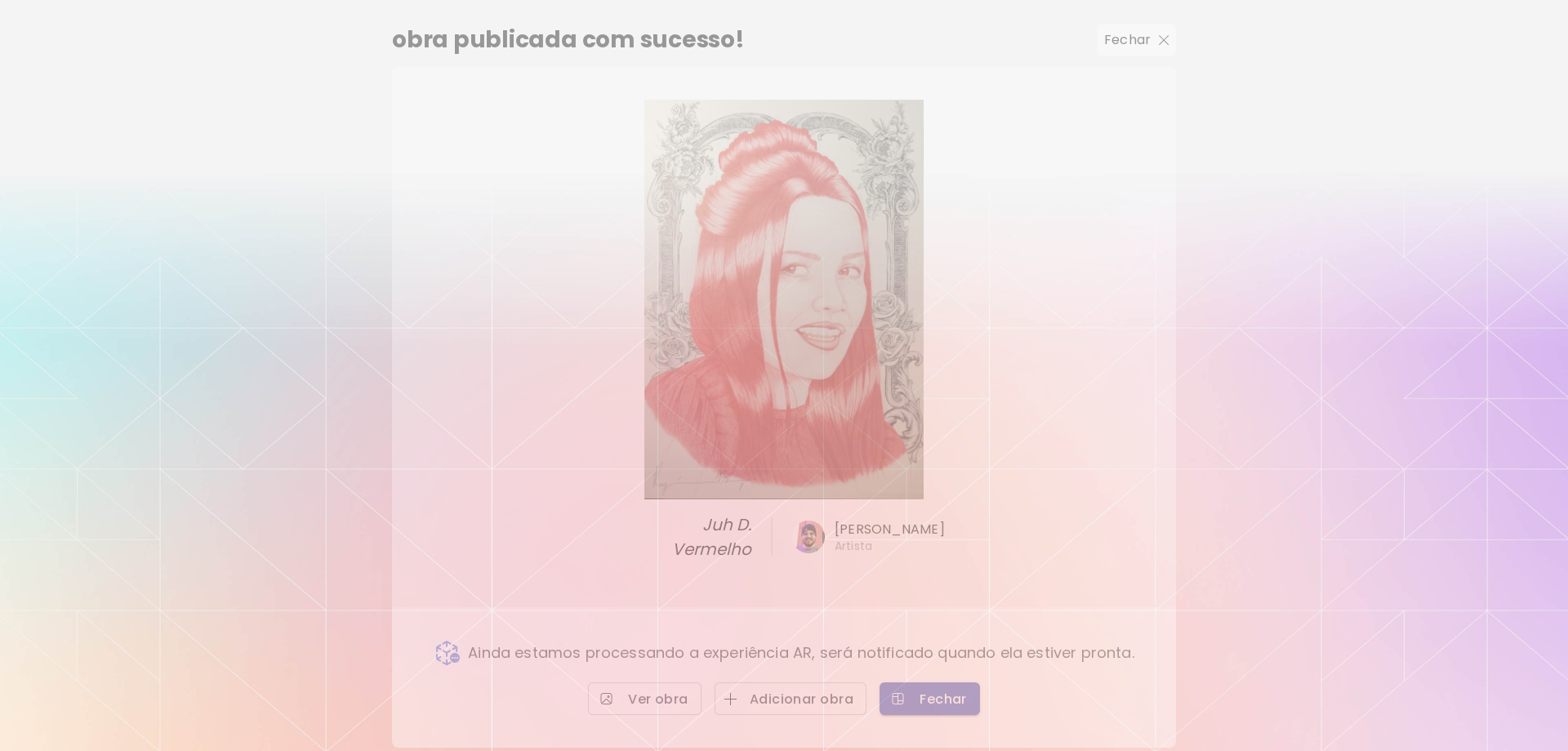
click at [939, 710] on button "Fechar" at bounding box center [930, 698] width 101 height 33
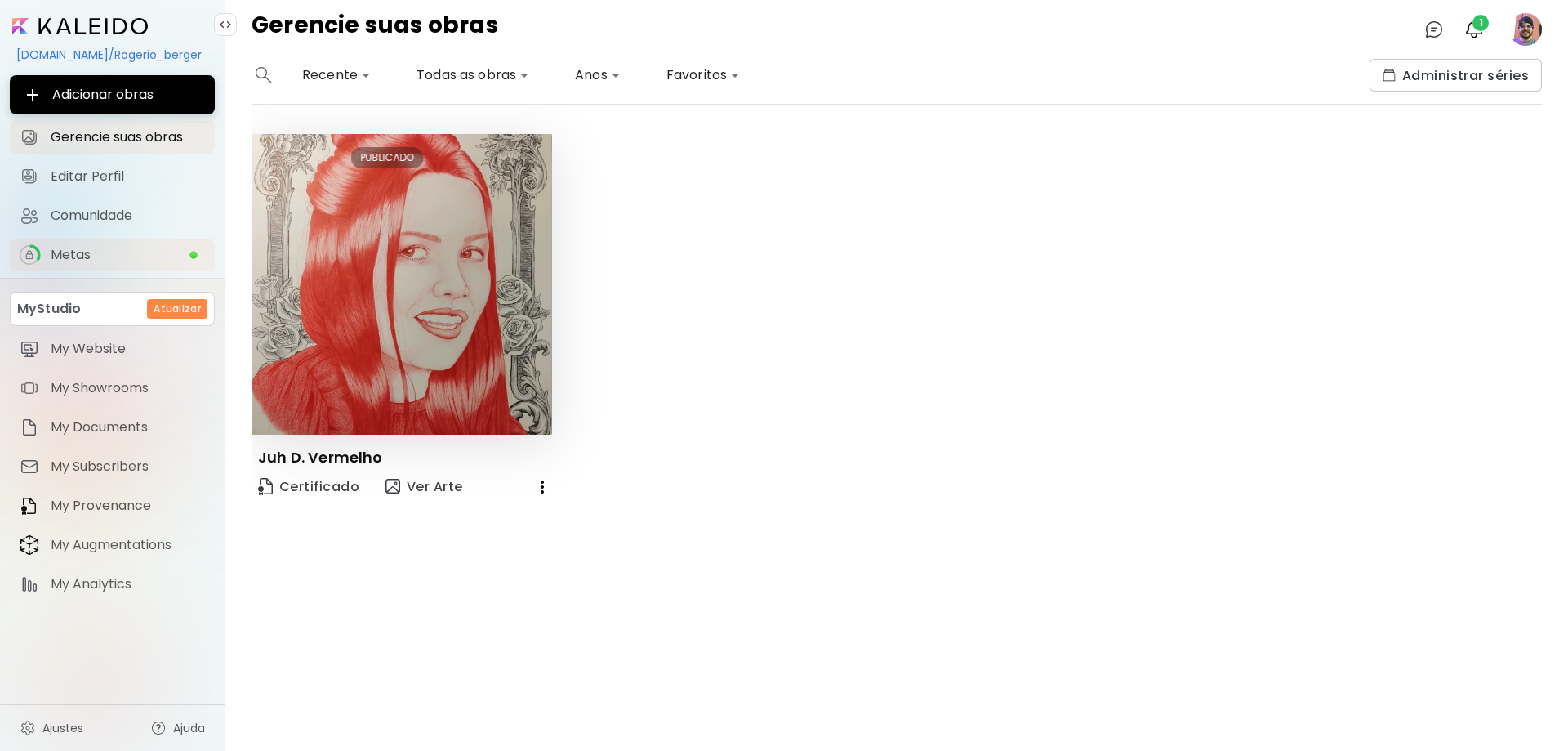
click at [68, 254] on span "Metas" at bounding box center [119, 254] width 138 height 16
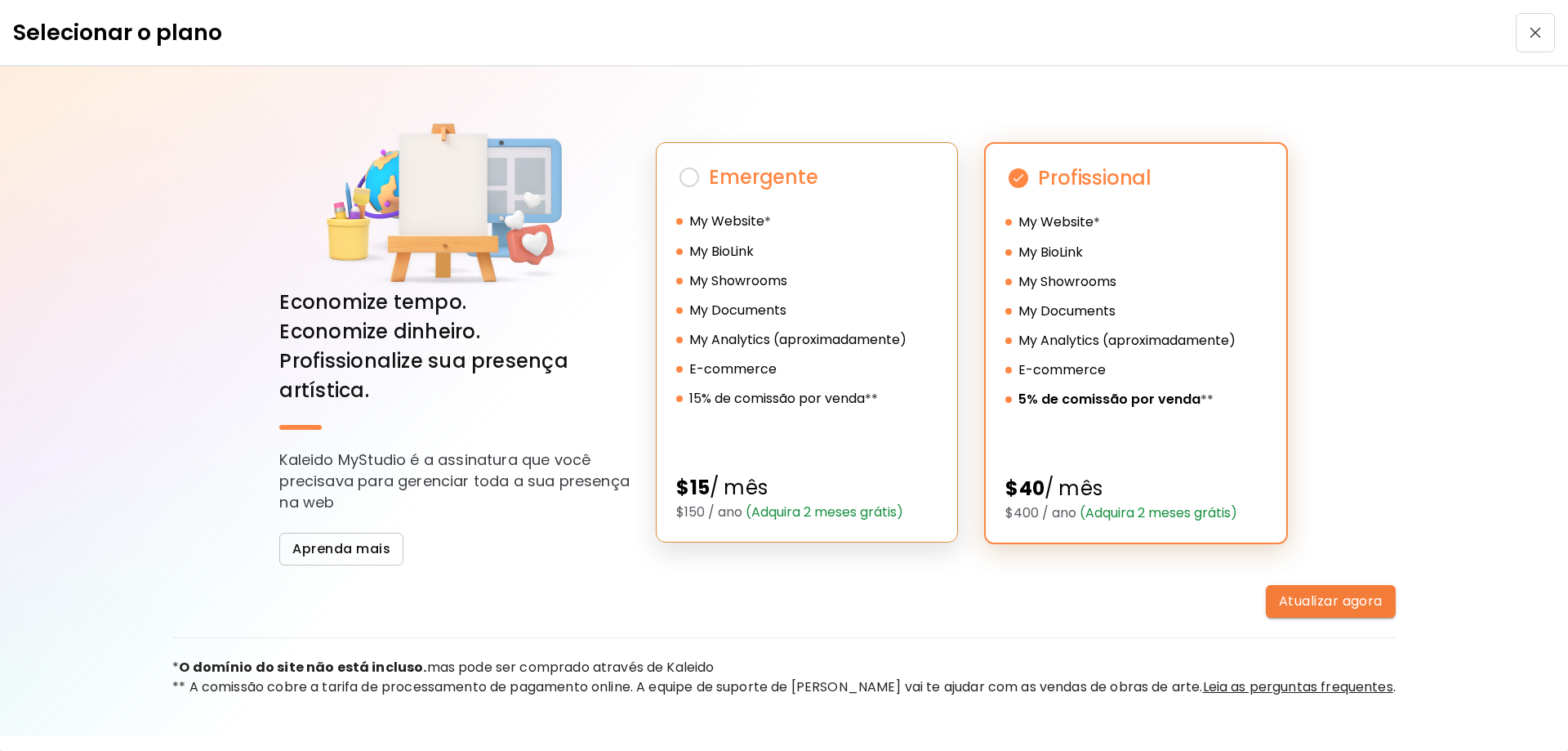
click at [802, 350] on div "My Website * My BioLink My Showrooms My Documents My Analytics (aproximadamente…" at bounding box center [807, 315] width 261 height 208
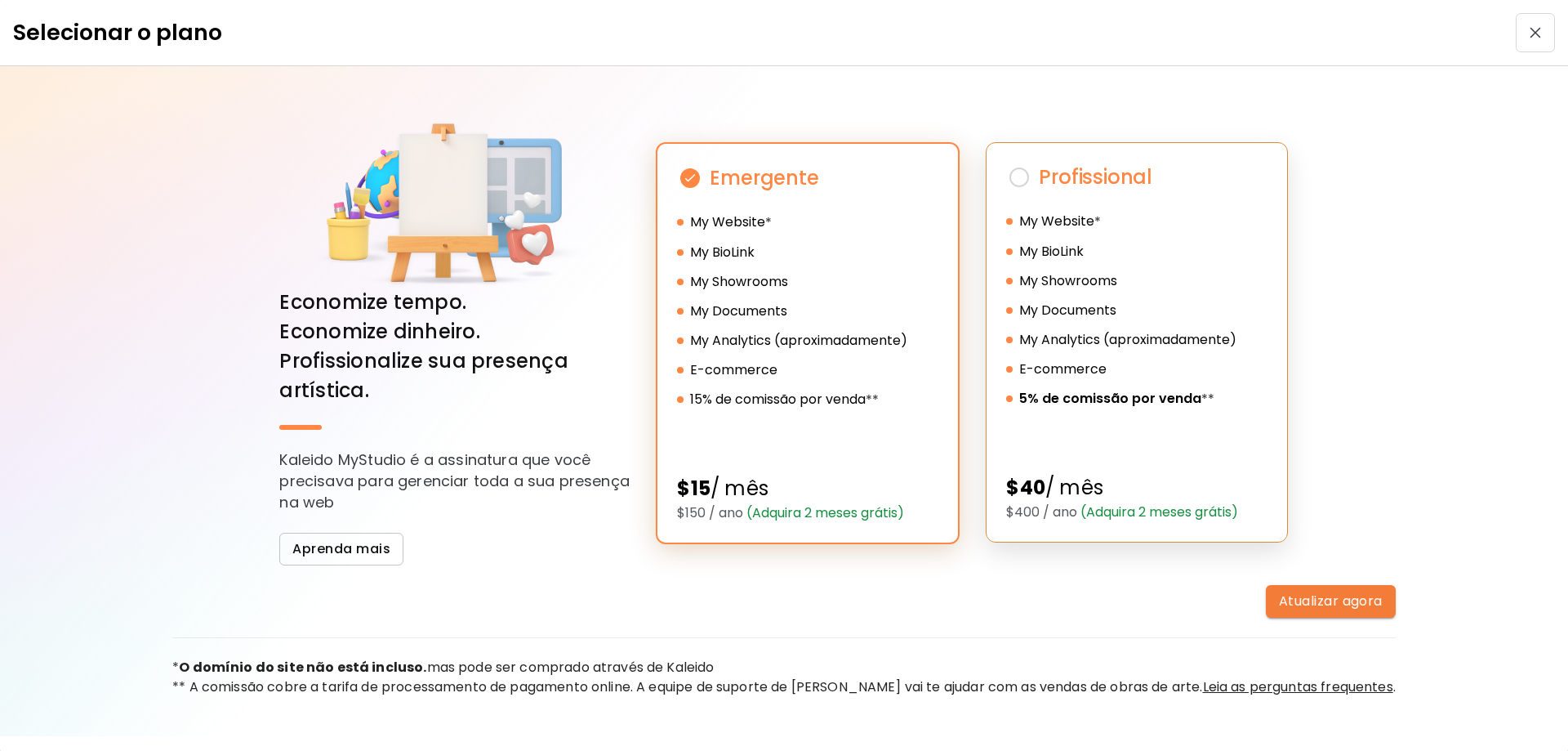
click at [1155, 372] on div "E-commerce" at bounding box center [1137, 369] width 261 height 19
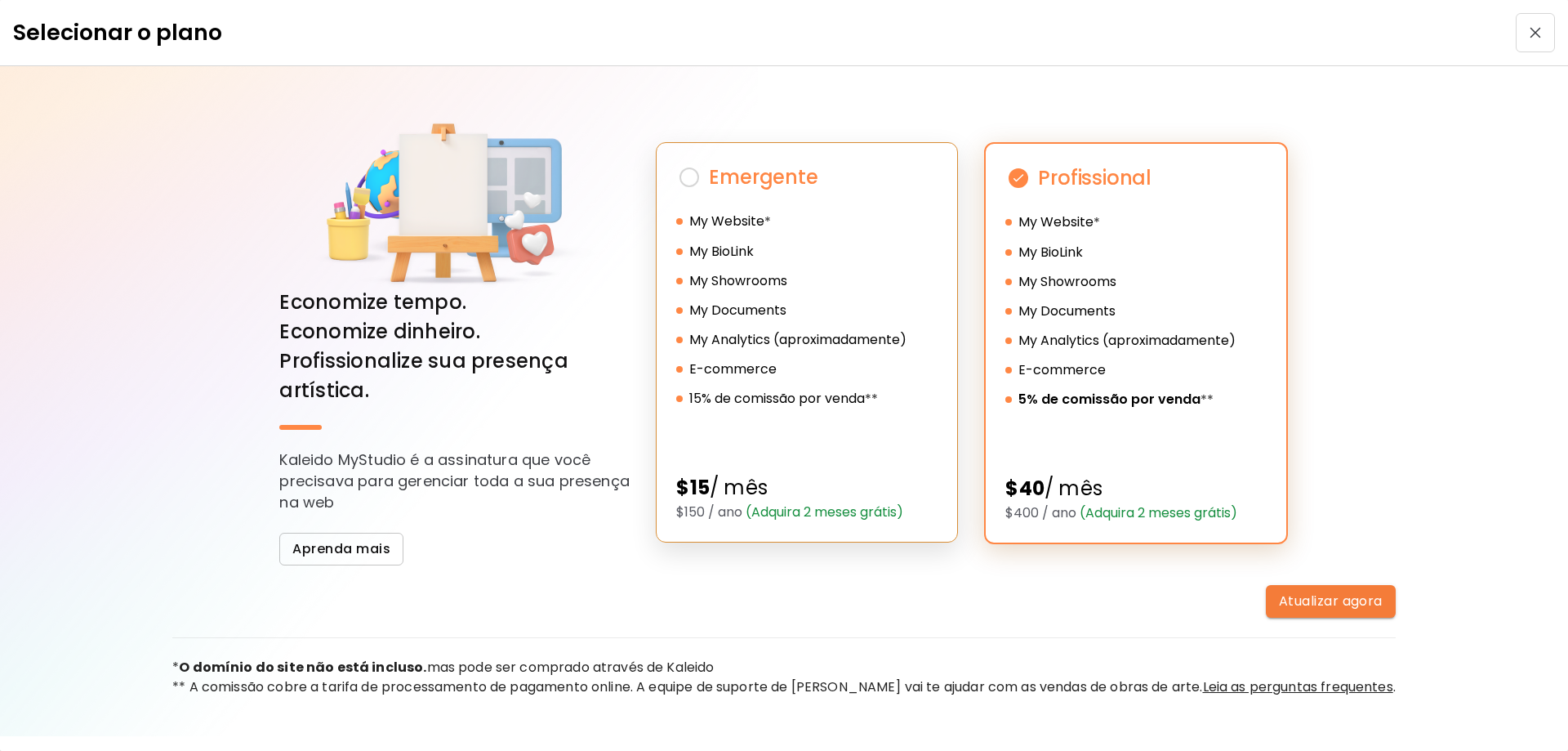
click at [803, 392] on h5 "15% de comissão por venda" at bounding box center [777, 398] width 176 height 19
